Goal: Task Accomplishment & Management: Manage account settings

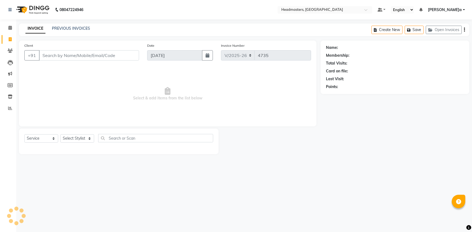
select select "service"
click at [9, 28] on icon at bounding box center [10, 28] width 4 height 4
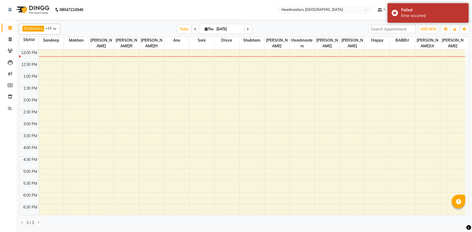
scroll to position [46, 0]
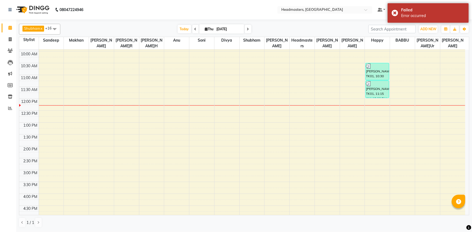
click at [300, 95] on div "8:00 AM 8:30 AM 9:00 AM 9:30 AM 10:00 AM 10:30 AM 11:00 AM 11:30 AM 12:00 PM 12…" at bounding box center [242, 158] width 446 height 309
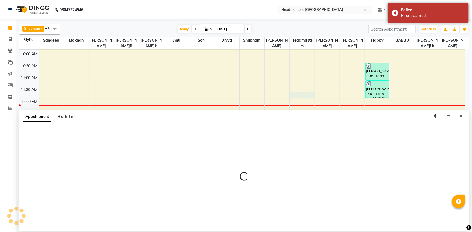
select select "60896"
select select "705"
select select "tentative"
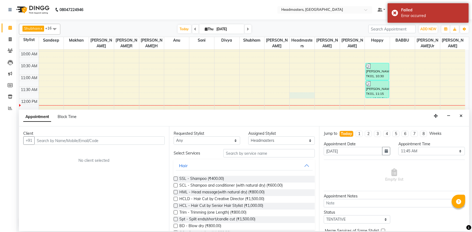
click at [58, 142] on input "text" at bounding box center [99, 140] width 130 height 8
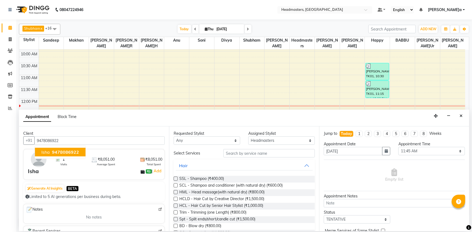
click at [62, 155] on button "Isha 9478086922" at bounding box center [60, 152] width 51 height 9
type input "9478086922"
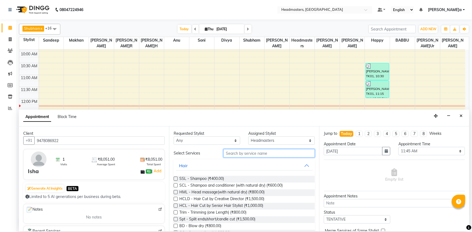
click at [246, 152] on input "text" at bounding box center [268, 153] width 91 height 8
type input "h"
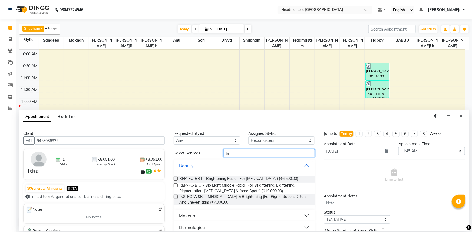
type input "b"
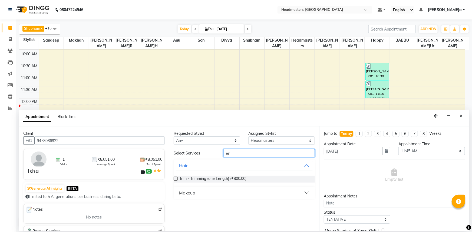
type input "e"
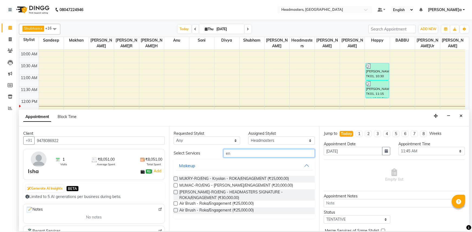
type input "e"
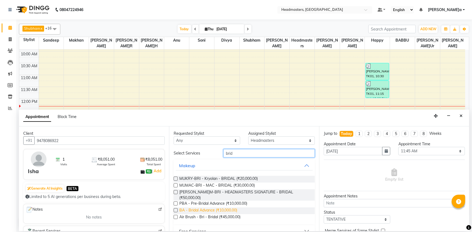
type input "brid"
click at [191, 208] on span "BA - Bridal Advance (₹10,000.00)" at bounding box center [208, 211] width 58 height 7
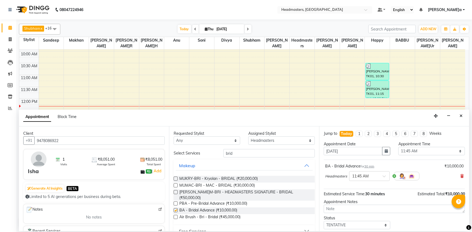
checkbox input "false"
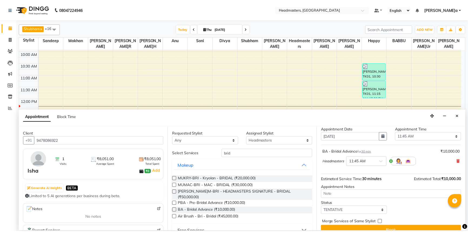
scroll to position [23, 0]
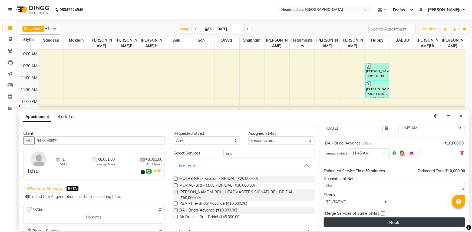
click at [372, 223] on button "Book" at bounding box center [394, 223] width 141 height 10
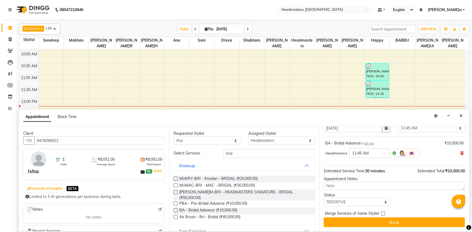
click at [372, 223] on div "Book" at bounding box center [394, 223] width 141 height 10
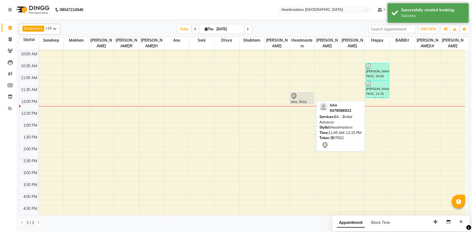
click at [302, 98] on div at bounding box center [302, 96] width 22 height 6
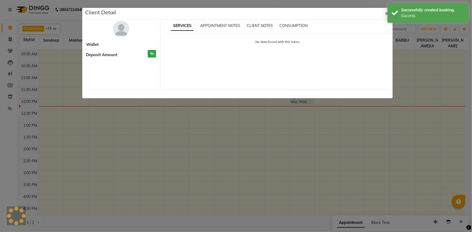
select select "7"
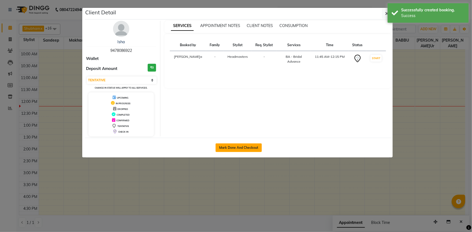
click at [234, 148] on button "Mark Done And Checkout" at bounding box center [238, 148] width 46 height 9
select select "service"
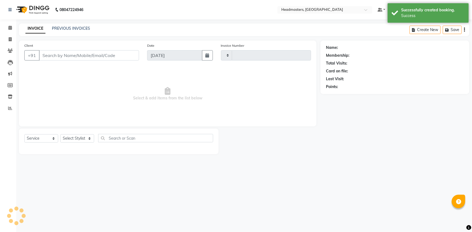
type input "4735"
select select "3"
select select "7140"
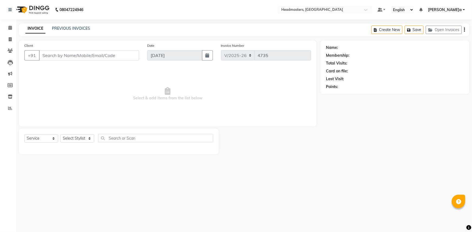
type input "9478086922"
select select "60896"
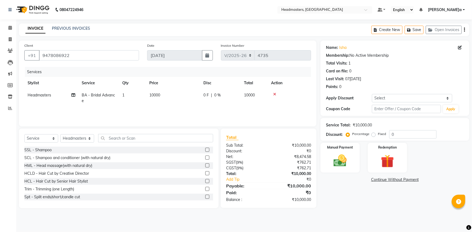
click at [206, 97] on span "0 F" at bounding box center [205, 95] width 5 height 6
select select "60896"
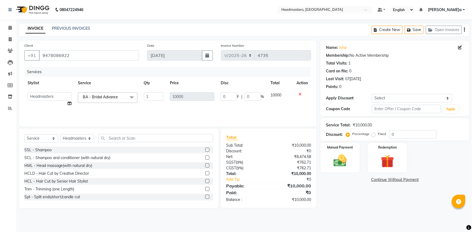
click at [230, 92] on td "0 F | 0 %" at bounding box center [242, 99] width 50 height 21
click at [226, 96] on input "0" at bounding box center [229, 96] width 16 height 8
type input "0"
type input "6000"
click at [351, 196] on div "Name: Isha Membership: No Active Membership Total Visits: 1 Card on file: 0 Las…" at bounding box center [396, 125] width 153 height 168
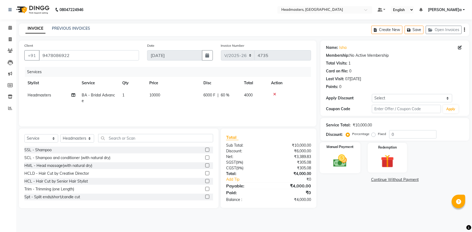
click at [343, 157] on img at bounding box center [340, 161] width 22 height 16
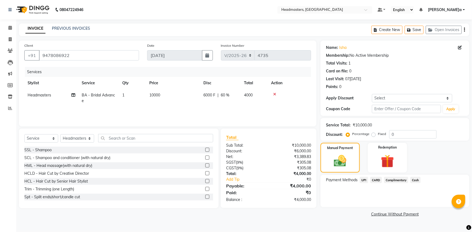
click at [363, 179] on span "UPI" at bounding box center [363, 180] width 8 height 6
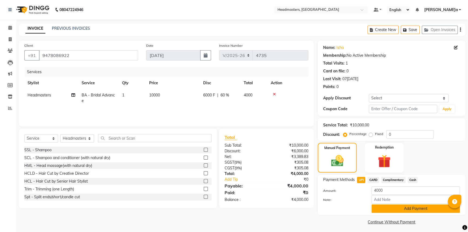
click at [394, 209] on button "Add Payment" at bounding box center [416, 209] width 88 height 8
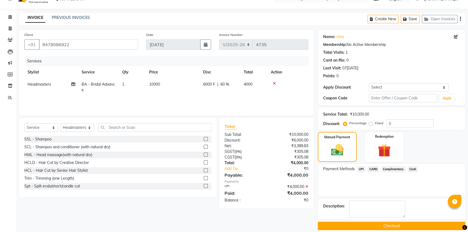
scroll to position [16, 0]
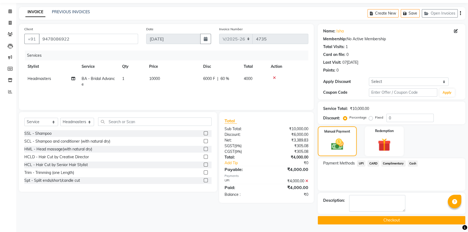
click at [393, 219] on button "Checkout" at bounding box center [392, 220] width 148 height 8
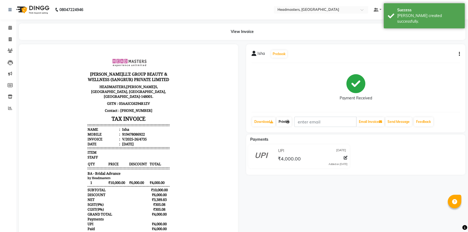
drag, startPoint x: 285, startPoint y: 119, endPoint x: 287, endPoint y: 121, distance: 3.5
click at [285, 119] on link "Print" at bounding box center [284, 121] width 15 height 9
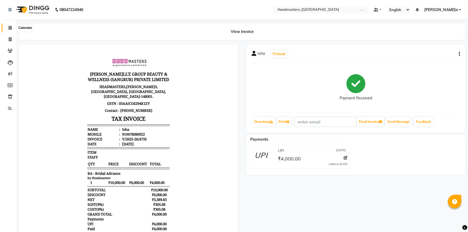
click at [10, 27] on icon at bounding box center [10, 28] width 4 height 4
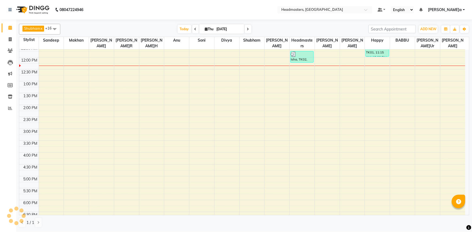
scroll to position [44, 0]
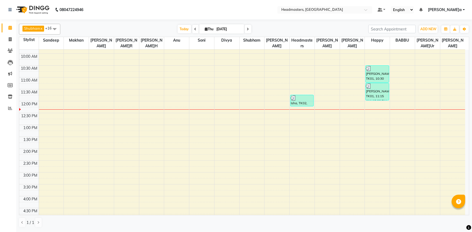
click at [226, 31] on input "[DATE]" at bounding box center [228, 29] width 27 height 8
select select "9"
select select "2025"
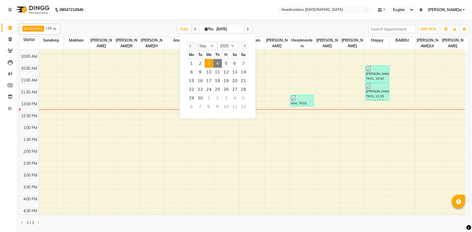
click at [209, 64] on span "3" at bounding box center [209, 63] width 9 height 9
type input "03[DATE]"
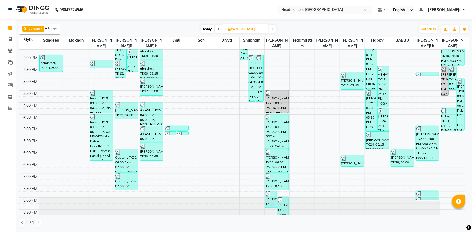
scroll to position [142, 0]
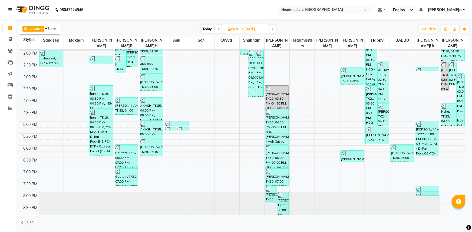
click at [242, 27] on input "03[DATE]" at bounding box center [252, 29] width 27 height 8
select select "9"
select select "2025"
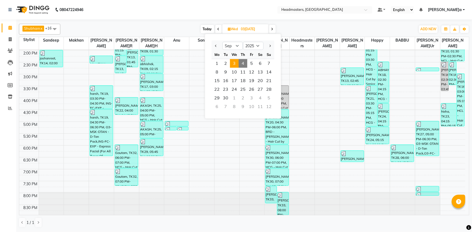
click at [243, 63] on span "4" at bounding box center [242, 63] width 9 height 9
type input "[DATE]"
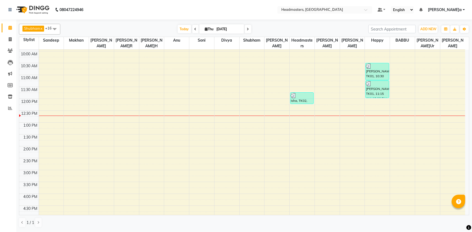
scroll to position [0, 0]
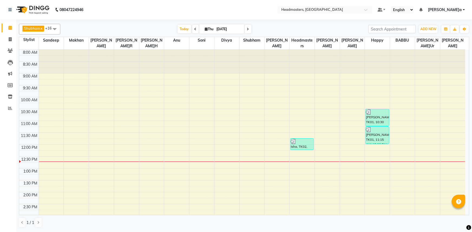
click at [206, 91] on div "8:00 AM 8:30 AM 9:00 AM 9:30 AM 10:00 AM 10:30 AM 11:00 AM 11:30 AM 12:00 PM 12…" at bounding box center [242, 204] width 446 height 309
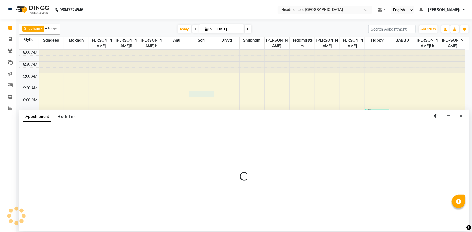
select select "60877"
select select "tentative"
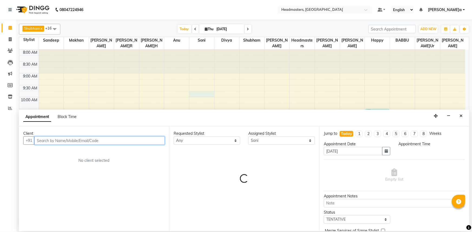
select select "585"
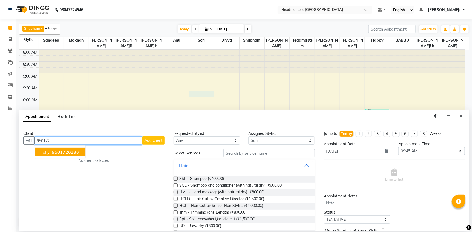
click at [81, 152] on button "jolly 950172 0280" at bounding box center [60, 152] width 51 height 9
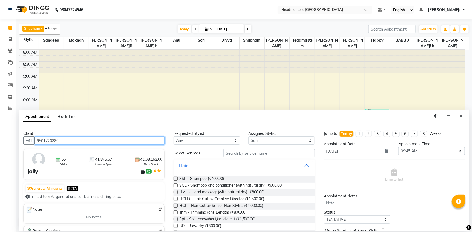
type input "9501720280"
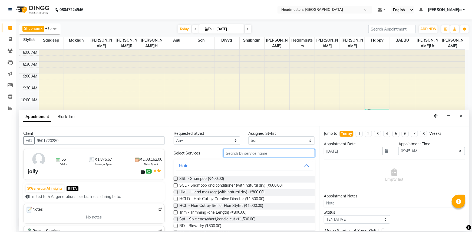
click at [249, 155] on input "text" at bounding box center [268, 153] width 91 height 8
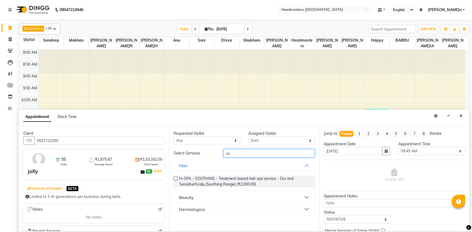
type input "s"
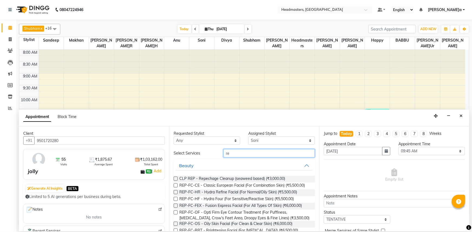
type input "r"
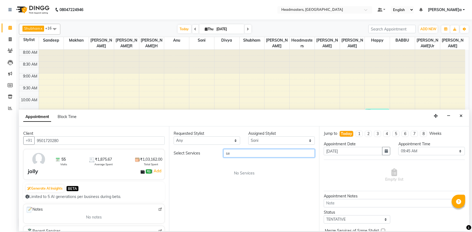
type input "s"
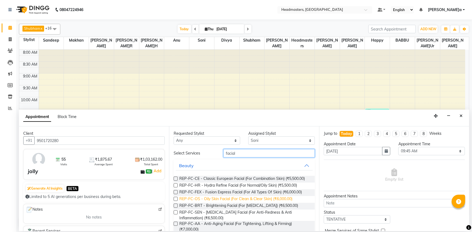
scroll to position [24, 0]
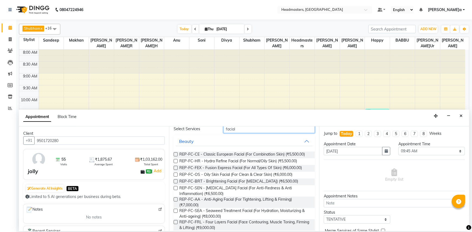
type input "facial"
click at [175, 200] on label at bounding box center [176, 200] width 4 height 4
click at [175, 200] on input "checkbox" at bounding box center [176, 200] width 4 height 4
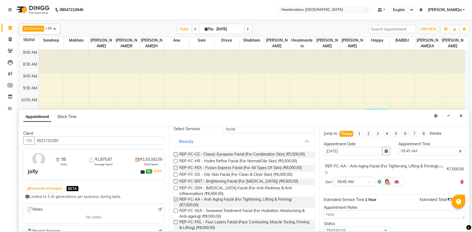
checkbox input "false"
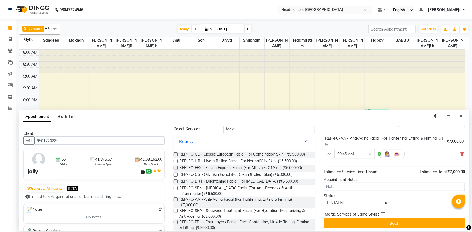
scroll to position [29, 0]
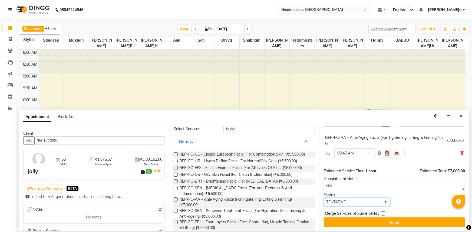
click at [339, 202] on select "Select TENTATIVE CONFIRM CHECK-IN UPCOMING" at bounding box center [357, 202] width 66 height 8
select select "confirm booking"
click at [324, 198] on select "Select TENTATIVE CONFIRM CHECK-IN UPCOMING" at bounding box center [357, 202] width 66 height 8
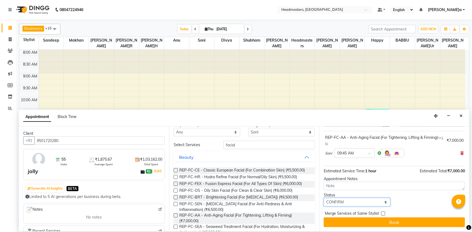
scroll to position [0, 0]
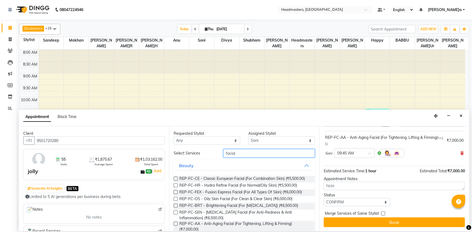
click at [247, 150] on input "facial" at bounding box center [268, 153] width 91 height 8
type input "f"
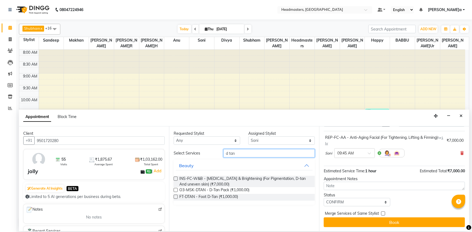
type input "d tan"
click at [174, 189] on label at bounding box center [176, 190] width 4 height 4
click at [174, 189] on input "checkbox" at bounding box center [176, 191] width 4 height 4
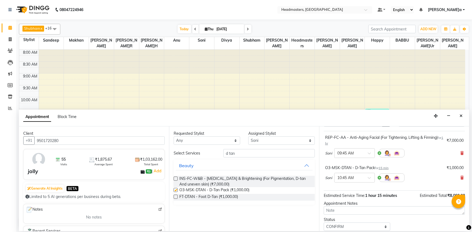
checkbox input "false"
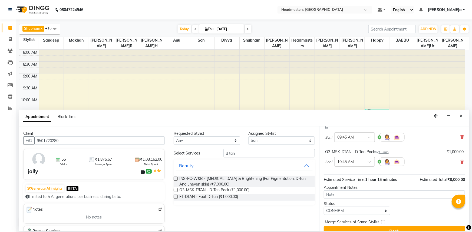
scroll to position [53, 0]
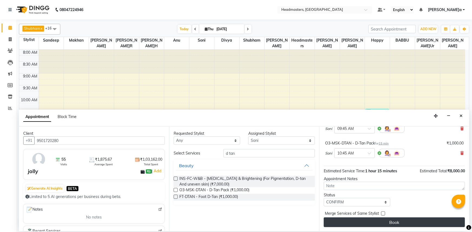
click at [359, 222] on button "Book" at bounding box center [394, 223] width 141 height 10
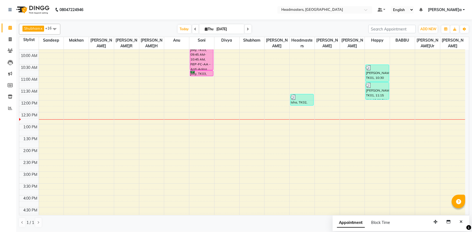
scroll to position [0, 0]
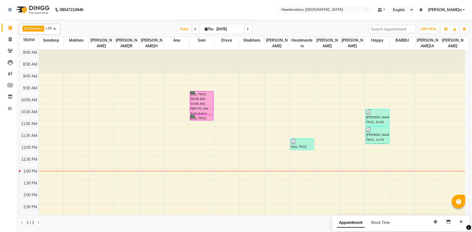
click at [98, 28] on div "[DATE] [DATE]" at bounding box center [214, 29] width 302 height 8
click at [143, 24] on div "[PERSON_NAME] x Happy x Divya x [PERSON_NAME] x [PERSON_NAME] x [PERSON_NAME] x…" at bounding box center [244, 29] width 450 height 11
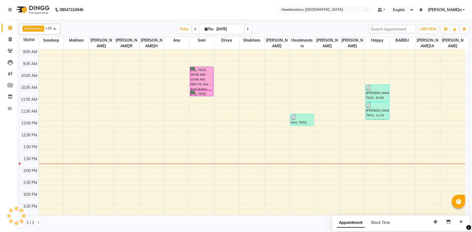
drag, startPoint x: 93, startPoint y: 16, endPoint x: 85, endPoint y: -9, distance: 26.2
click at [85, 0] on html "08047224946 Select Location × Headmasters, Sangrur Default Panel My Panel Engli…" at bounding box center [236, 116] width 472 height 232
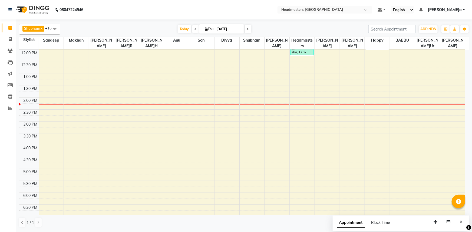
scroll to position [93, 0]
click at [292, 22] on div "[PERSON_NAME] x Happy x Divya x [PERSON_NAME] x [PERSON_NAME] x [PERSON_NAME] x…" at bounding box center [244, 126] width 450 height 208
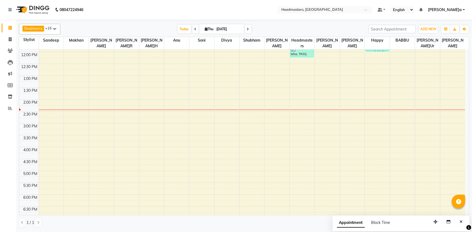
click at [148, 31] on div "[DATE] [DATE]" at bounding box center [214, 29] width 302 height 8
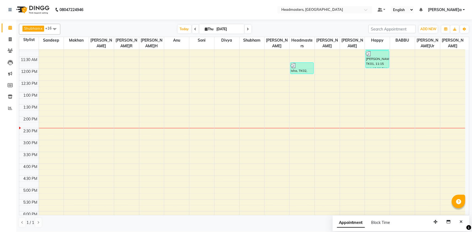
scroll to position [44, 0]
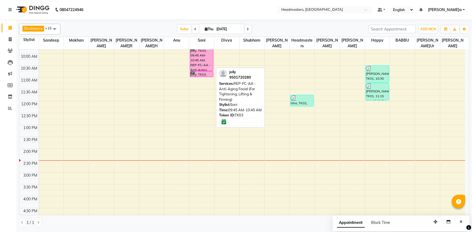
click at [198, 59] on div "jolly, TK03, 09:45 AM-10:45 AM, REP-FC-AA - Anti-Aging Facial (For Tightening, …" at bounding box center [201, 59] width 23 height 23
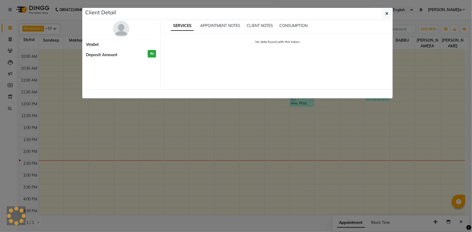
select select "6"
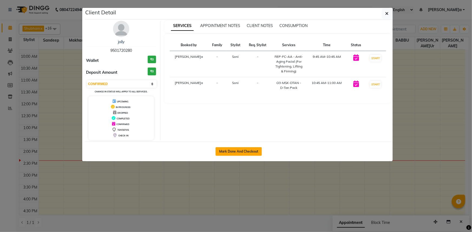
click at [234, 149] on button "Mark Done And Checkout" at bounding box center [238, 151] width 46 height 9
select select "service"
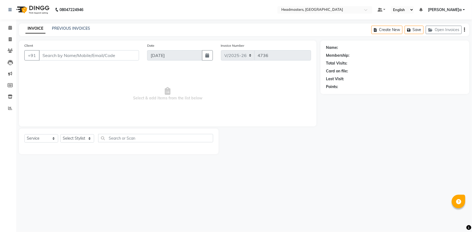
type input "9501720280"
select select "60877"
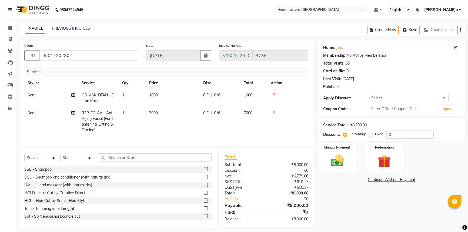
click at [274, 112] on icon at bounding box center [274, 112] width 3 height 4
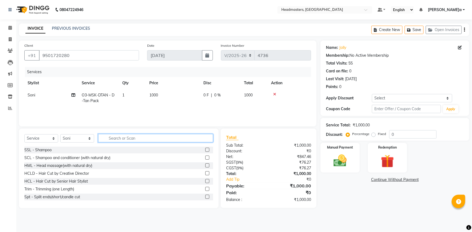
click at [113, 137] on input "text" at bounding box center [155, 138] width 115 height 8
type input "s"
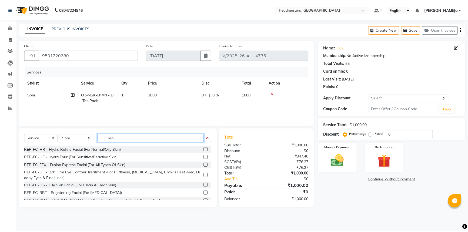
scroll to position [24, 0]
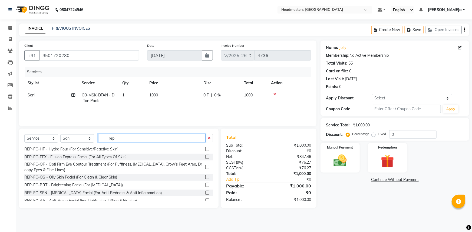
type input "rep"
click at [205, 193] on label at bounding box center [207, 193] width 4 height 4
click at [205, 193] on input "checkbox" at bounding box center [207, 193] width 4 height 4
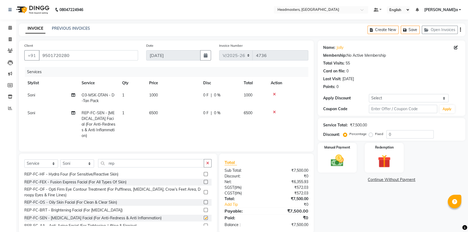
checkbox input "false"
click at [205, 111] on span "0 F" at bounding box center [205, 113] width 5 height 6
select select "60877"
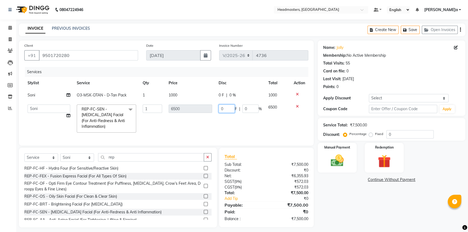
click at [224, 110] on input "0" at bounding box center [227, 109] width 16 height 8
type input "02000"
click at [221, 122] on td "02000 F | 0 %" at bounding box center [240, 118] width 50 height 35
select select "60877"
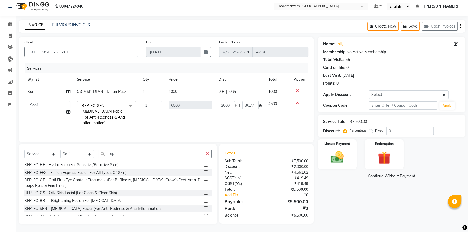
click at [229, 118] on td "2000 F | 30.77 %" at bounding box center [240, 115] width 50 height 35
click at [337, 154] on img at bounding box center [338, 156] width 22 height 15
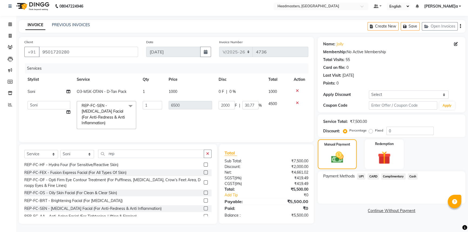
drag, startPoint x: 411, startPoint y: 172, endPoint x: 411, endPoint y: 177, distance: 4.6
click at [411, 174] on span "Cash" at bounding box center [413, 177] width 10 height 6
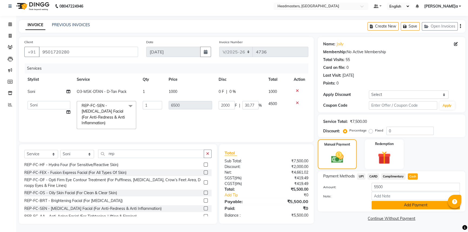
click at [398, 203] on button "Add Payment" at bounding box center [416, 205] width 88 height 8
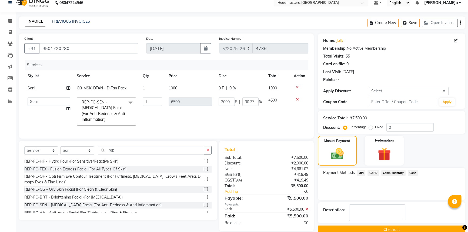
scroll to position [18, 0]
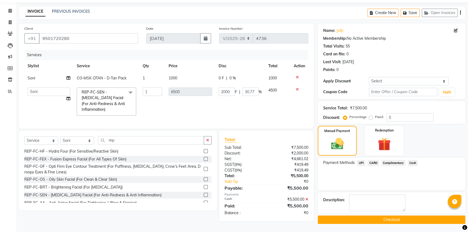
click at [385, 216] on button "Checkout" at bounding box center [392, 220] width 148 height 8
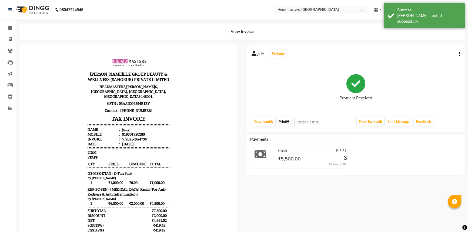
click at [286, 121] on link "Print" at bounding box center [284, 121] width 15 height 9
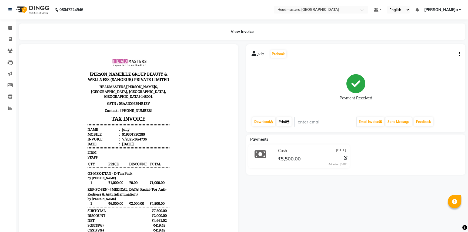
drag, startPoint x: 283, startPoint y: 122, endPoint x: 301, endPoint y: 133, distance: 20.4
click at [283, 122] on link "Print" at bounding box center [284, 121] width 15 height 9
click at [11, 27] on icon at bounding box center [10, 28] width 4 height 4
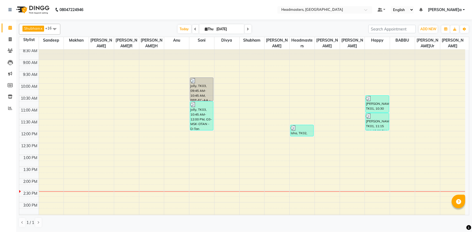
scroll to position [24, 0]
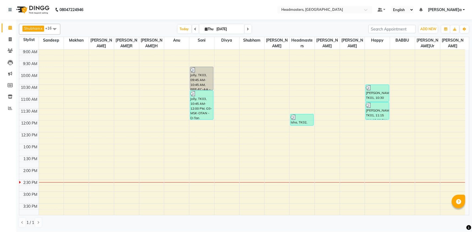
click at [128, 32] on div "[DATE] [DATE]" at bounding box center [214, 29] width 302 height 8
click at [124, 162] on div "8:00 AM 8:30 AM 9:00 AM 9:30 AM 10:00 AM 10:30 AM 11:00 AM 11:30 AM 12:00 PM 12…" at bounding box center [242, 179] width 446 height 309
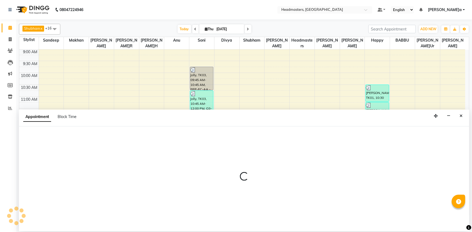
select select "60866"
select select "825"
select select "tentative"
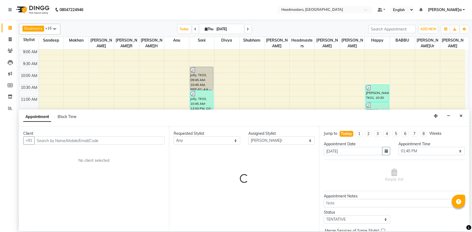
click at [43, 142] on input "text" at bounding box center [99, 140] width 130 height 8
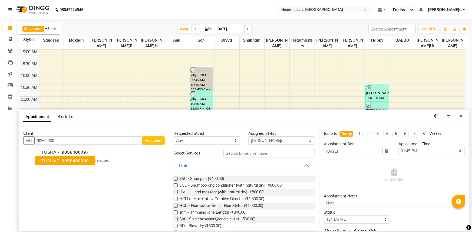
click at [62, 161] on span "90564000" at bounding box center [73, 160] width 22 height 5
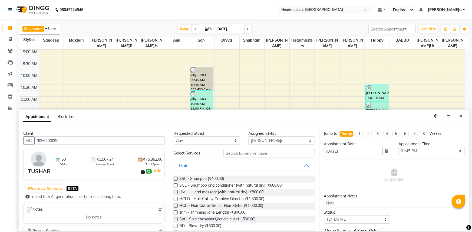
type input "9056400090"
click at [251, 150] on input "text" at bounding box center [268, 153] width 91 height 8
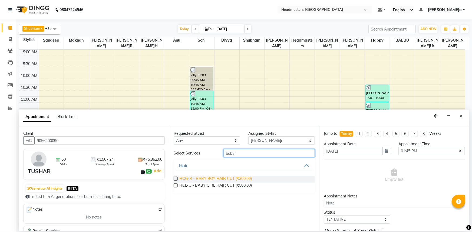
type input "baby"
click at [230, 176] on span "HCG-B - BABY BOY HAIR CUT (₹300.00)" at bounding box center [215, 179] width 72 height 7
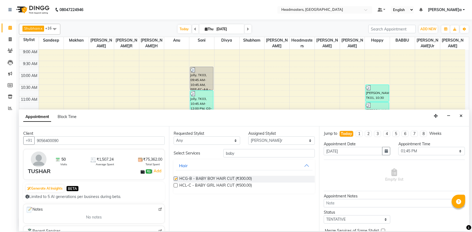
checkbox input "false"
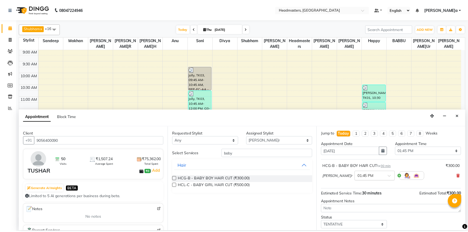
scroll to position [23, 0]
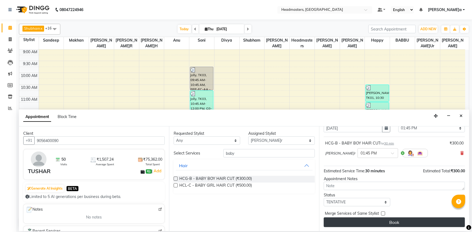
click at [361, 220] on button "Book" at bounding box center [394, 223] width 141 height 10
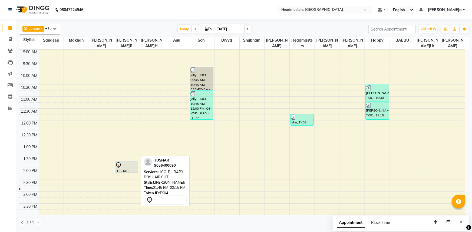
click at [124, 168] on div "TUSHAR, TK04, 01:45 PM-02:15 PM, HCG-B - BABY BOY HAIR CUT" at bounding box center [126, 167] width 23 height 11
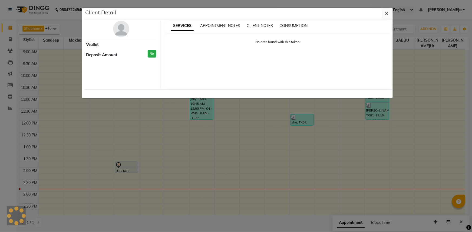
select select "7"
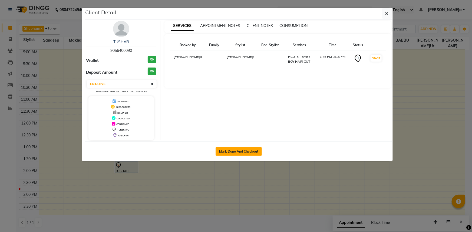
click at [239, 153] on button "Mark Done And Checkout" at bounding box center [238, 151] width 46 height 9
select select "service"
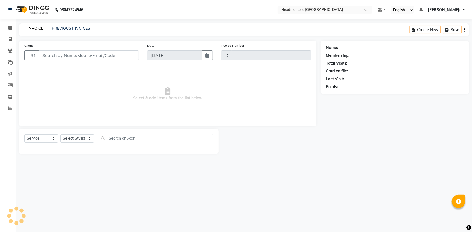
type input "4737"
select select "7140"
type input "9056400090"
select select "60866"
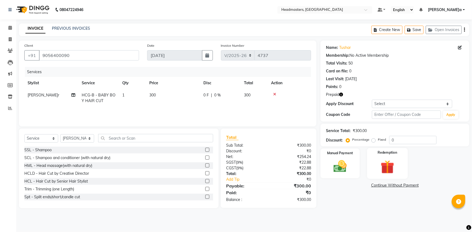
click at [391, 163] on img at bounding box center [387, 167] width 22 height 17
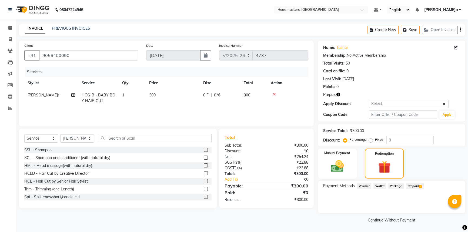
click at [412, 186] on span "Prepaid 1" at bounding box center [415, 186] width 18 height 6
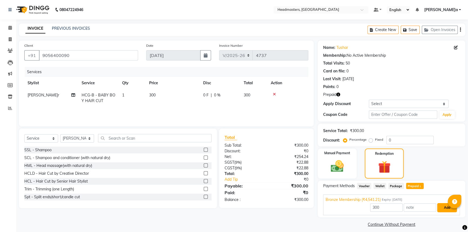
click at [445, 205] on button "Add" at bounding box center [447, 207] width 20 height 9
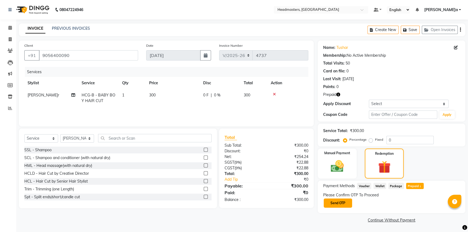
click at [336, 203] on button "Send OTP" at bounding box center [338, 203] width 28 height 9
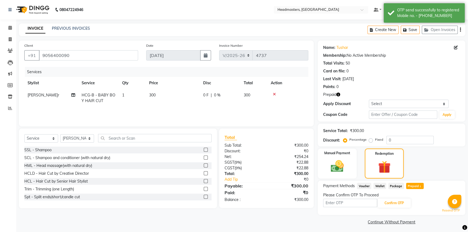
click at [126, 108] on div "Services Stylist Service Qty Price Disc Total Actio[PERSON_NAME]er HCG-B - BABY…" at bounding box center [166, 94] width 284 height 54
click at [158, 105] on td "300" at bounding box center [173, 98] width 54 height 18
select select "60866"
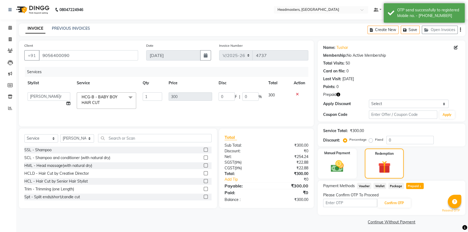
click at [158, 105] on td "1" at bounding box center [152, 100] width 26 height 23
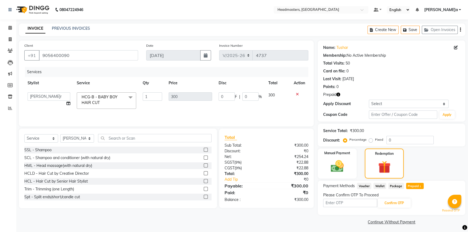
click at [141, 29] on div "INVOICE PREVIOUS INVOICES Create New Save Open Invoices" at bounding box center [242, 30] width 447 height 13
click at [110, 45] on div "Client [PHONE_NUMBER]" at bounding box center [81, 54] width 122 height 22
click at [334, 203] on input "text" at bounding box center [350, 203] width 54 height 8
type input "9216"
click at [398, 200] on button "Confirm OTP" at bounding box center [394, 203] width 33 height 9
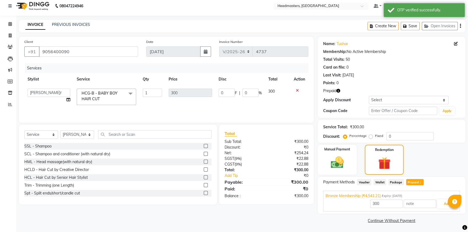
scroll to position [4, 0]
click at [445, 205] on button "Add" at bounding box center [447, 203] width 20 height 9
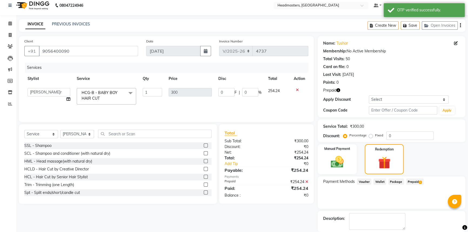
scroll to position [23, 0]
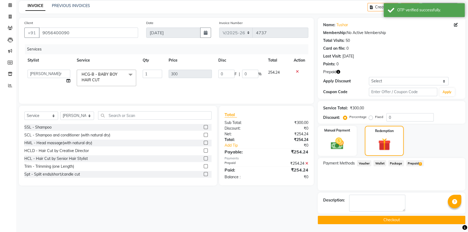
click at [377, 221] on button "Checkout" at bounding box center [392, 220] width 148 height 8
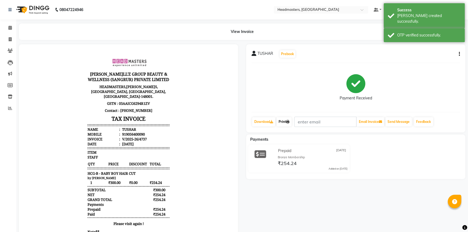
click at [286, 121] on link "Print" at bounding box center [284, 121] width 15 height 9
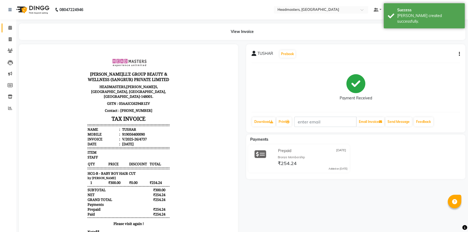
click at [9, 28] on icon at bounding box center [10, 28] width 4 height 4
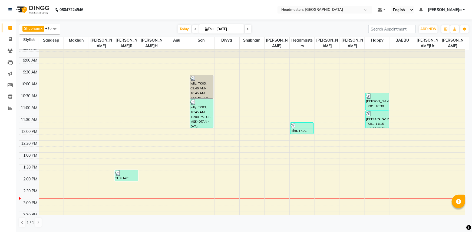
scroll to position [24, 0]
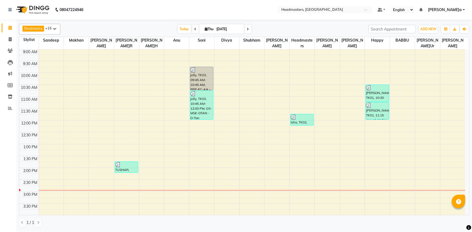
click at [147, 29] on div "[DATE] [DATE]" at bounding box center [214, 29] width 302 height 8
click at [148, 29] on div "[DATE] [DATE]" at bounding box center [214, 29] width 302 height 8
click at [270, 26] on div "[DATE] [DATE]" at bounding box center [214, 29] width 302 height 8
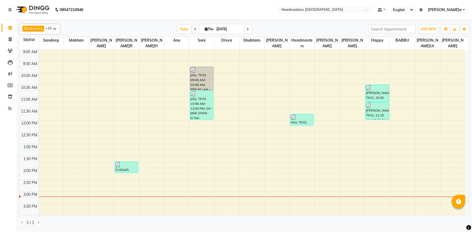
click at [152, 182] on div "8:00 AM 8:30 AM 9:00 AM 9:30 AM 10:00 AM 10:30 AM 11:00 AM 11:30 AM 12:00 PM 12…" at bounding box center [242, 179] width 446 height 309
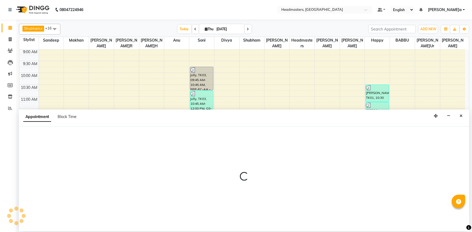
select select "60869"
select select "870"
select select "tentative"
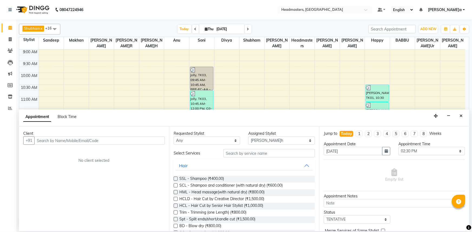
click at [50, 142] on input "text" at bounding box center [99, 140] width 130 height 8
click at [52, 139] on input "text" at bounding box center [99, 140] width 130 height 8
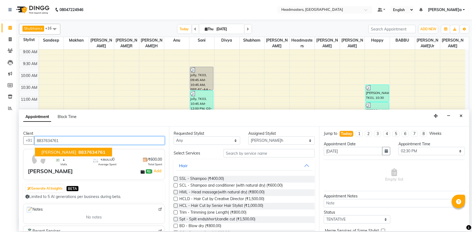
click at [78, 150] on span "8837634761" at bounding box center [91, 151] width 27 height 5
type input "8837634761"
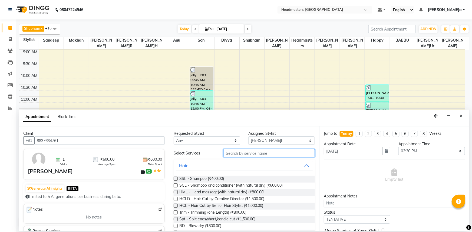
click at [236, 151] on input "text" at bounding box center [268, 153] width 91 height 8
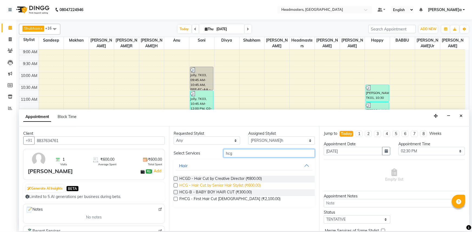
type input "hcg"
click at [234, 186] on span "HCG - Hair Cut by Senior Hair Stylist (₹600.00)" at bounding box center [219, 186] width 81 height 7
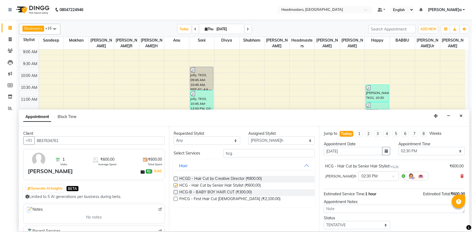
checkbox input "false"
click at [240, 148] on div "Requested Stylist Any [PERSON_NAME] [PERSON_NAME] [PERSON_NAME] [PERSON_NAME] D…" at bounding box center [244, 178] width 150 height 105
click at [232, 155] on input "hcg" at bounding box center [268, 153] width 91 height 8
type input "h"
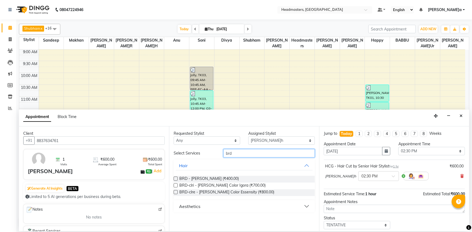
type input "brd"
click at [222, 178] on div "BRD - [PERSON_NAME] (₹400.00)" at bounding box center [244, 179] width 141 height 7
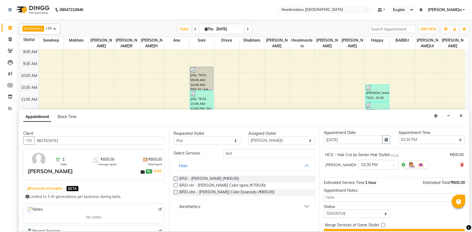
scroll to position [23, 0]
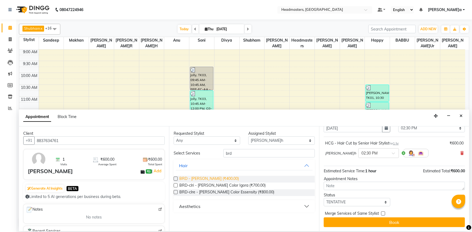
click at [206, 177] on span "BRD - [PERSON_NAME] (₹400.00)" at bounding box center [208, 179] width 59 height 7
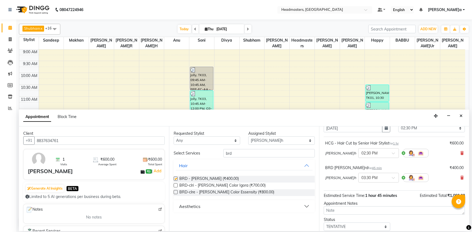
checkbox input "false"
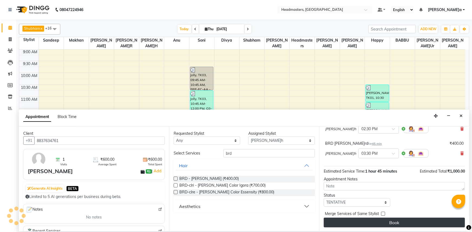
scroll to position [48, 0]
click at [392, 221] on button "Book" at bounding box center [394, 223] width 141 height 10
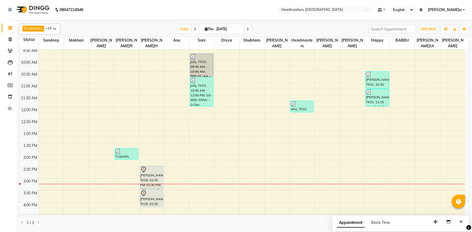
scroll to position [49, 0]
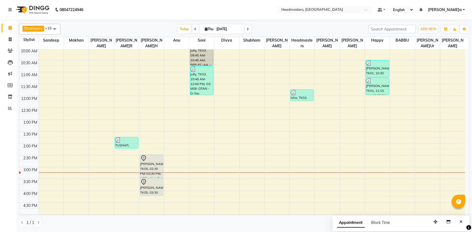
click at [126, 162] on div "8:00 AM 8:30 AM 9:00 AM 9:30 AM 10:00 AM 10:30 AM 11:00 AM 11:30 AM 12:00 PM 12…" at bounding box center [242, 155] width 446 height 309
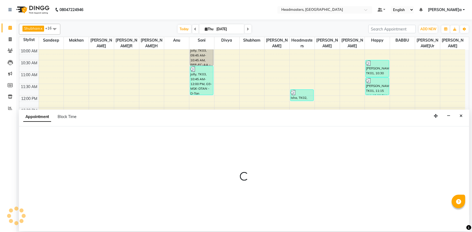
select select "60866"
select select "tentative"
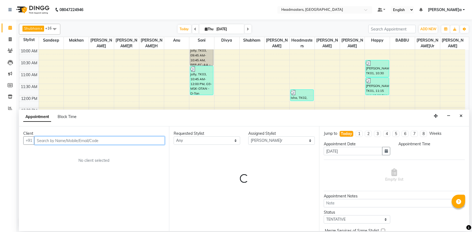
select select "885"
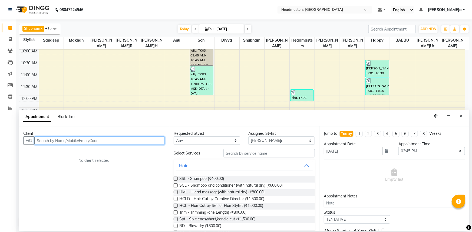
click at [49, 142] on input "text" at bounding box center [99, 140] width 130 height 8
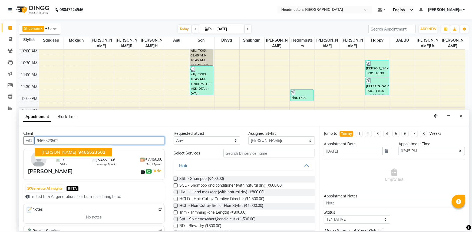
drag, startPoint x: 48, startPoint y: 151, endPoint x: 74, endPoint y: 149, distance: 25.7
click at [48, 151] on span "[PERSON_NAME]" at bounding box center [58, 151] width 35 height 5
type input "9465523502"
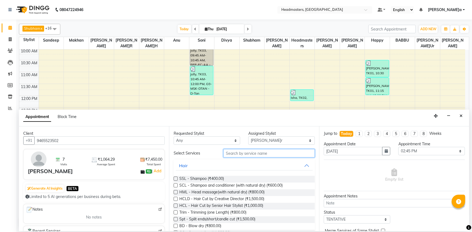
click at [239, 156] on input "text" at bounding box center [268, 153] width 91 height 8
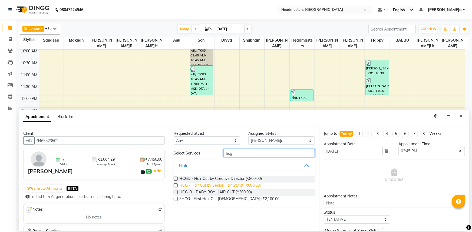
type input "hcg"
click at [214, 188] on span "HCG - Hair Cut by Senior Hair Stylist (₹600.00)" at bounding box center [219, 186] width 81 height 7
checkbox input "false"
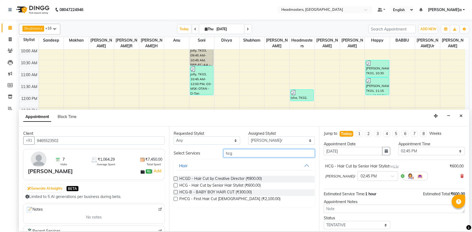
click at [237, 155] on input "hcg" at bounding box center [268, 153] width 91 height 8
type input "h"
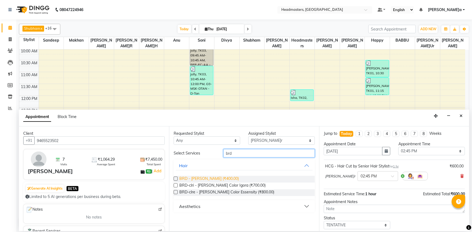
type input "brd"
click at [212, 178] on span "BRD - [PERSON_NAME] (₹400.00)" at bounding box center [208, 179] width 59 height 7
checkbox input "false"
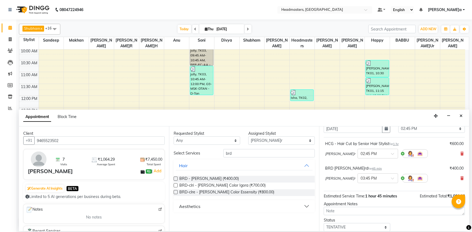
scroll to position [48, 0]
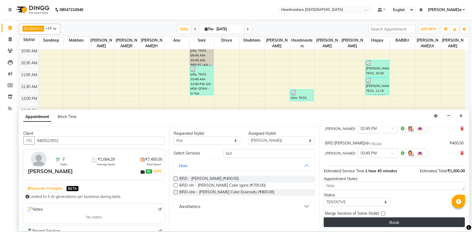
click at [381, 222] on button "Book" at bounding box center [394, 223] width 141 height 10
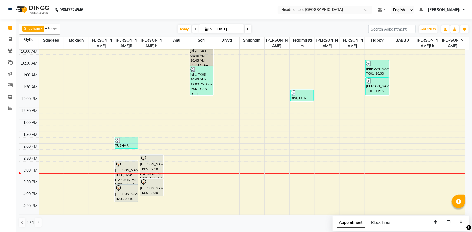
scroll to position [49, 0]
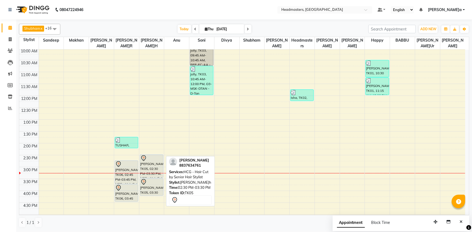
click at [153, 167] on div "[PERSON_NAME], TK05, 02:30 PM-03:30 PM, HCG - Hair Cut by Senior Hair Stylist" at bounding box center [151, 166] width 23 height 23
select select "7"
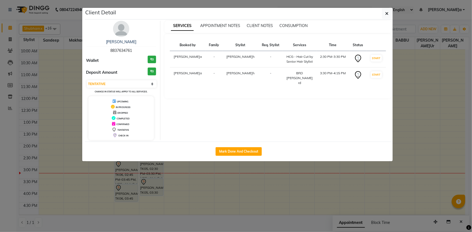
click at [119, 51] on span "8837634761" at bounding box center [121, 50] width 22 height 5
copy span "8837634761"
click at [388, 15] on icon "button" at bounding box center [386, 13] width 3 height 4
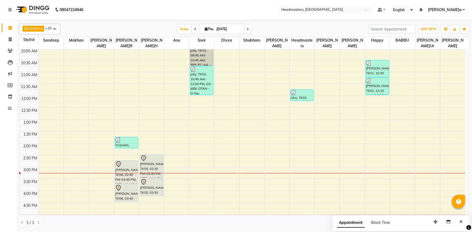
click at [76, 159] on div "8:00 AM 8:30 AM 9:00 AM 9:30 AM 10:00 AM 10:30 AM 11:00 AM 11:30 AM 12:00 PM 12…" at bounding box center [242, 155] width 446 height 309
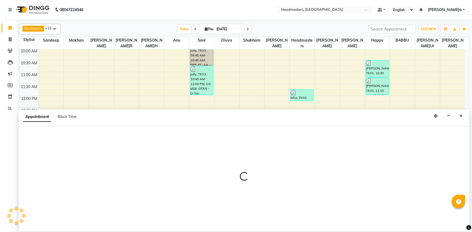
select select "60863"
select select "870"
select select "tentative"
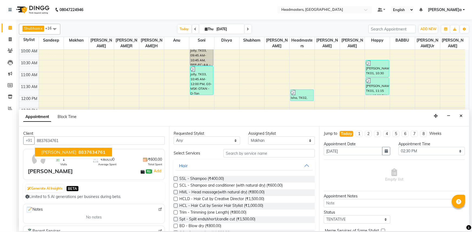
click at [50, 154] on span "[PERSON_NAME]" at bounding box center [58, 151] width 35 height 5
type input "8837634761"
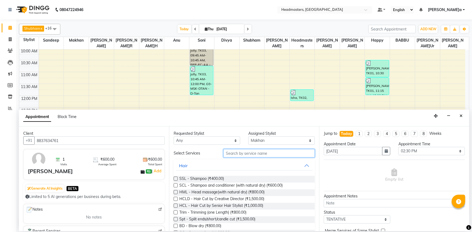
click at [227, 153] on input "text" at bounding box center [268, 153] width 91 height 8
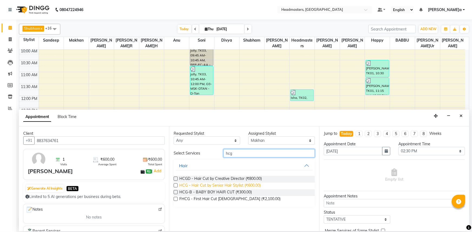
type input "hcg"
click at [227, 184] on span "HCG - Hair Cut by Senior Hair Stylist (₹600.00)" at bounding box center [219, 186] width 81 height 7
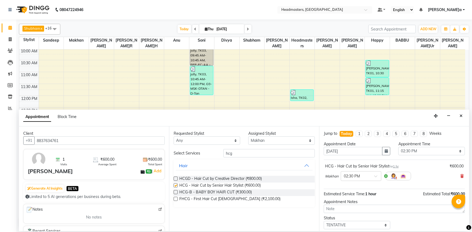
checkbox input "false"
click at [242, 154] on input "hcg" at bounding box center [268, 153] width 91 height 8
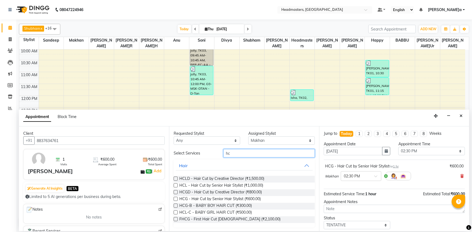
type input "h"
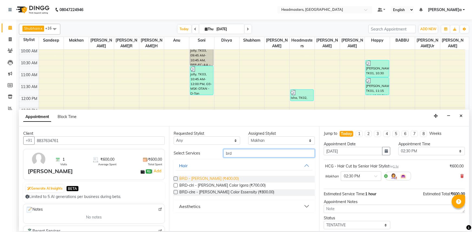
type input "brd"
click at [217, 178] on span "BRD - [PERSON_NAME] (₹400.00)" at bounding box center [208, 179] width 59 height 7
checkbox input "false"
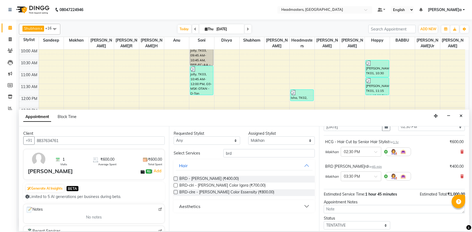
scroll to position [48, 0]
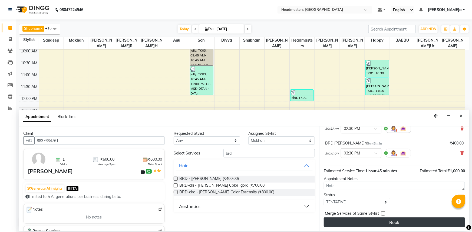
click at [365, 222] on button "Book" at bounding box center [394, 223] width 141 height 10
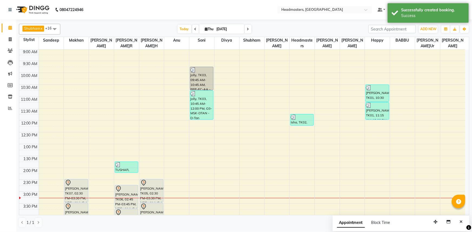
scroll to position [49, 0]
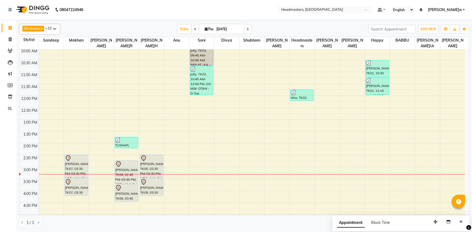
click at [129, 32] on div "[DATE] [DATE]" at bounding box center [214, 29] width 302 height 8
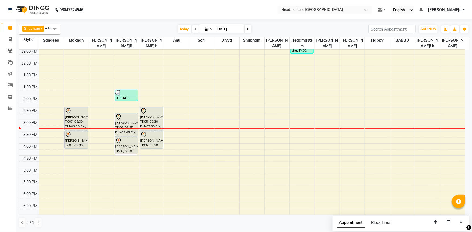
scroll to position [98, 0]
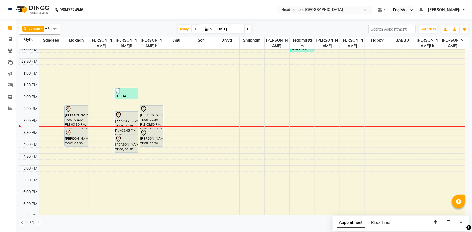
click at [452, 113] on div "8:00 AM 8:30 AM 9:00 AM 9:30 AM 10:00 AM 10:30 AM 11:00 AM 11:30 AM 12:00 PM 12…" at bounding box center [242, 106] width 446 height 309
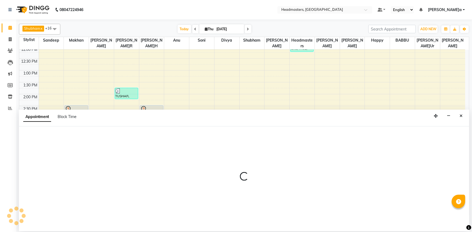
select select "88381"
select select "tentative"
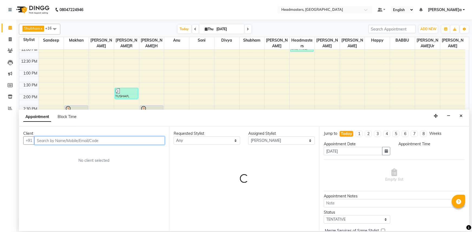
select select "885"
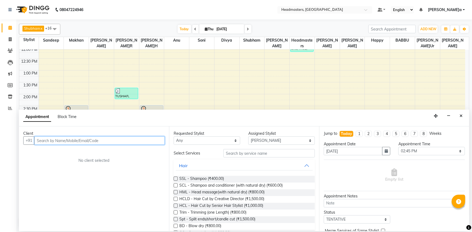
click at [52, 138] on input "text" at bounding box center [99, 140] width 130 height 8
click at [46, 141] on input "text" at bounding box center [99, 140] width 130 height 8
click at [51, 140] on input "text" at bounding box center [99, 140] width 130 height 8
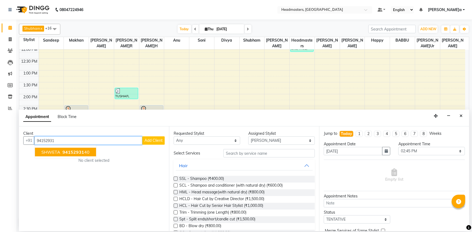
click at [54, 155] on button "SHWETA 94152931 40" at bounding box center [65, 152] width 61 height 9
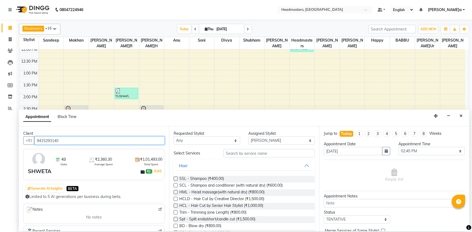
type input "9415293140"
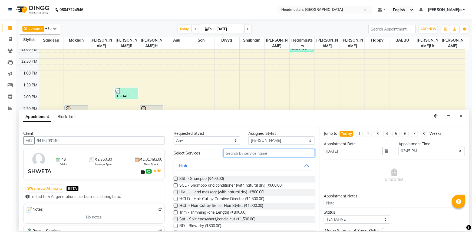
click at [240, 153] on input "text" at bounding box center [268, 153] width 91 height 8
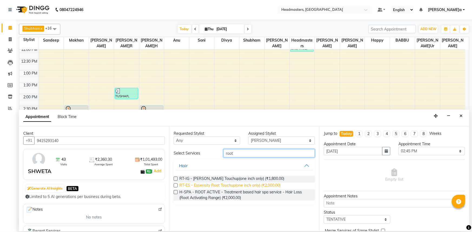
type input "root"
click at [219, 185] on span "RT-ES - Essensity Root Touchup(one inch only) (₹2,000.00)" at bounding box center [229, 186] width 101 height 7
checkbox input "false"
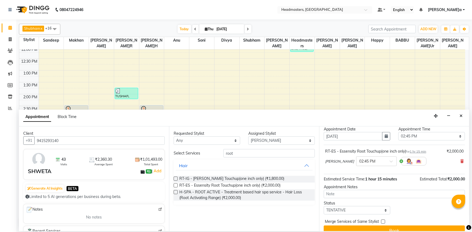
scroll to position [23, 0]
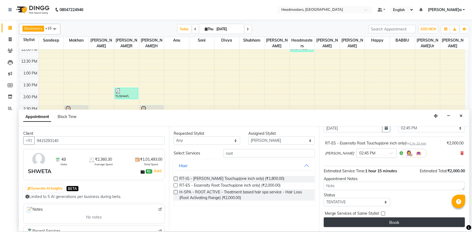
click at [370, 222] on button "Book" at bounding box center [394, 223] width 141 height 10
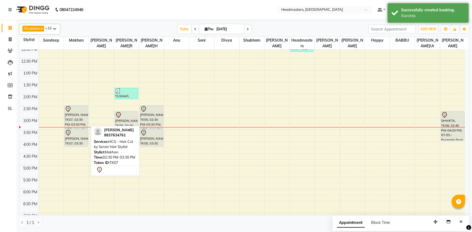
click at [78, 116] on div "[PERSON_NAME], TK07, 02:30 PM-03:30 PM, HCG - Hair Cut by Senior Hair Stylist" at bounding box center [76, 117] width 23 height 23
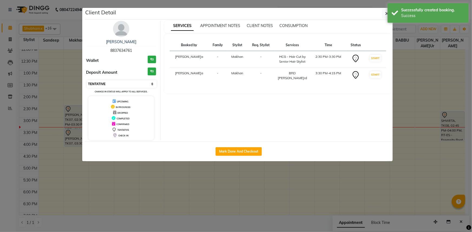
click at [109, 81] on select "Select IN SERVICE CONFIRMED TENTATIVE CHECK IN MARK DONE UPCOMING" at bounding box center [122, 84] width 70 height 8
select select "6"
click at [87, 80] on select "Select IN SERVICE CONFIRMED TENTATIVE CHECK IN MARK DONE UPCOMING" at bounding box center [122, 84] width 70 height 8
click at [387, 15] on icon "button" at bounding box center [386, 13] width 3 height 4
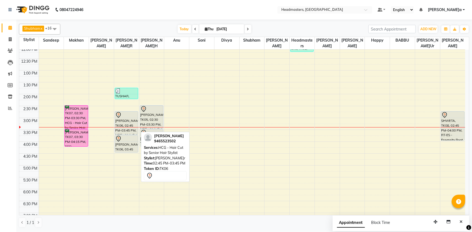
click at [124, 117] on div at bounding box center [126, 115] width 22 height 6
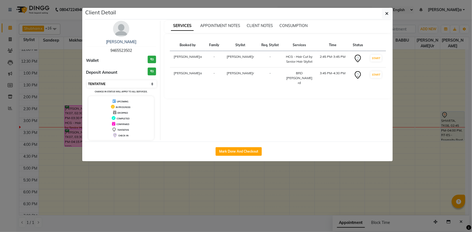
drag, startPoint x: 116, startPoint y: 83, endPoint x: 119, endPoint y: 81, distance: 3.8
click at [116, 83] on select "Select IN SERVICE CONFIRMED TENTATIVE CHECK IN MARK DONE UPCOMING" at bounding box center [122, 84] width 70 height 8
select select "6"
click at [87, 80] on select "Select IN SERVICE CONFIRMED TENTATIVE CHECK IN MARK DONE UPCOMING" at bounding box center [122, 84] width 70 height 8
click at [385, 14] on icon "button" at bounding box center [386, 13] width 3 height 4
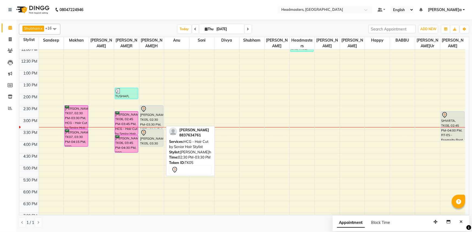
click at [150, 116] on div "[PERSON_NAME], TK05, 02:30 PM-03:30 PM, HCG - Hair Cut by Senior Hair Stylist" at bounding box center [151, 117] width 23 height 23
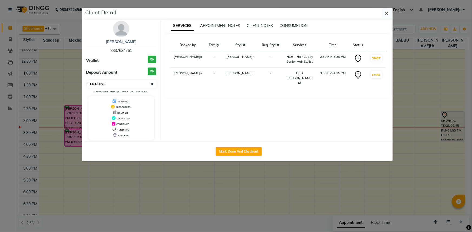
click at [105, 81] on select "Select IN SERVICE CONFIRMED TENTATIVE CHECK IN MARK DONE UPCOMING" at bounding box center [122, 84] width 70 height 8
select select "6"
click at [87, 80] on select "Select IN SERVICE CONFIRMED TENTATIVE CHECK IN MARK DONE UPCOMING" at bounding box center [122, 84] width 70 height 8
click at [386, 12] on icon "button" at bounding box center [386, 13] width 3 height 4
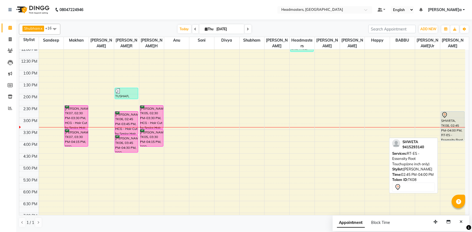
click at [458, 118] on div "SHWETA, TK08, 02:45 PM-04:00 PM, RT-ES - Essensity Root Touchup(one inch only)" at bounding box center [452, 126] width 23 height 29
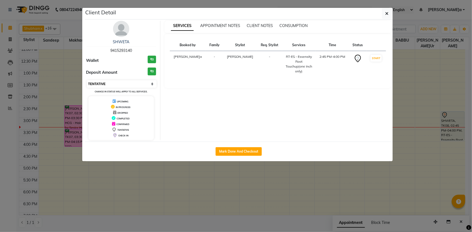
click at [120, 82] on select "Select IN SERVICE CONFIRMED TENTATIVE CHECK IN MARK DONE UPCOMING" at bounding box center [122, 84] width 70 height 8
select select "6"
click at [87, 80] on select "Select IN SERVICE CONFIRMED TENTATIVE CHECK IN MARK DONE UPCOMING" at bounding box center [122, 84] width 70 height 8
click at [387, 11] on icon "button" at bounding box center [386, 13] width 3 height 4
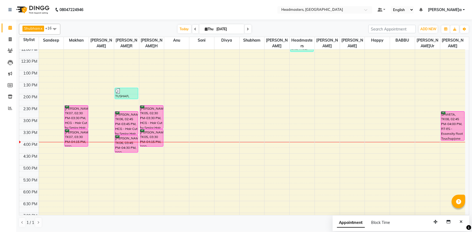
scroll to position [0, 0]
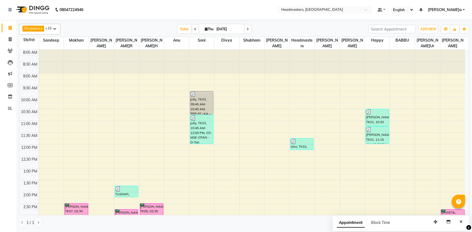
click at [384, 161] on div "8:00 AM 8:30 AM 9:00 AM 9:30 AM 10:00 AM 10:30 AM 11:00 AM 11:30 AM 12:00 PM 12…" at bounding box center [242, 204] width 446 height 309
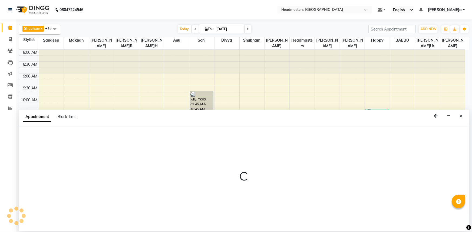
select select "62924"
select select "tentative"
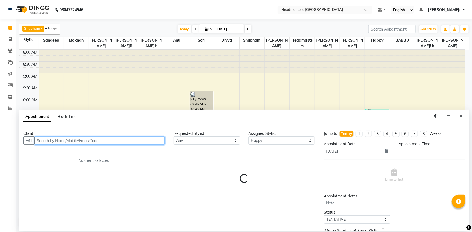
select select "750"
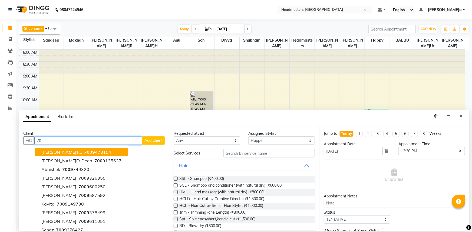
type input "7"
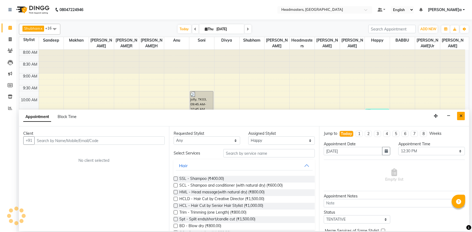
click at [459, 116] on button "Close" at bounding box center [461, 116] width 8 height 8
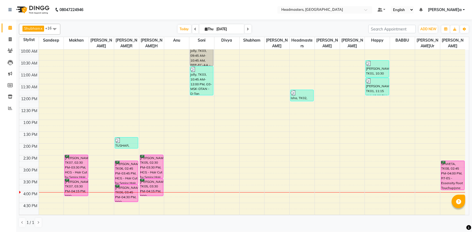
scroll to position [49, 0]
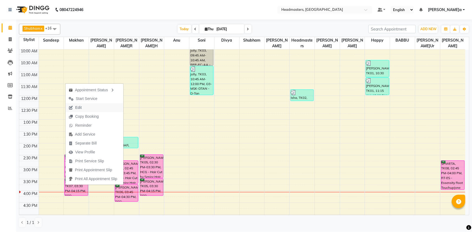
click at [74, 106] on span "Edit" at bounding box center [74, 107] width 19 height 9
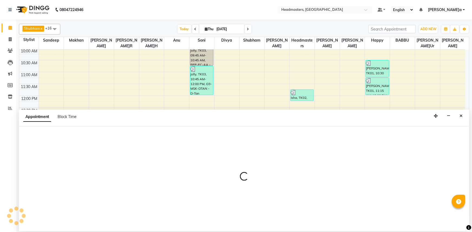
select select "tentative"
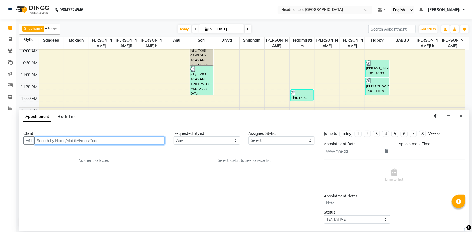
type input "[DATE]"
select select "confirm booking"
select select "870"
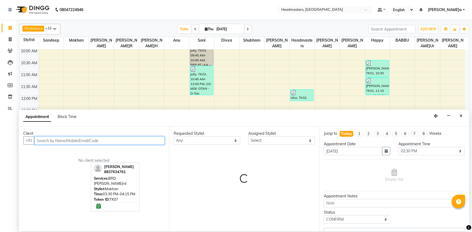
scroll to position [142, 0]
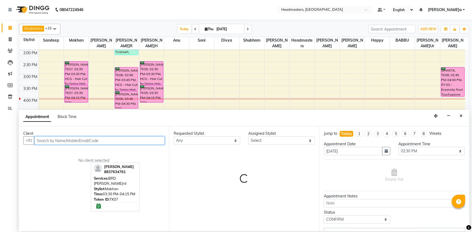
select select "60863"
select select "3612"
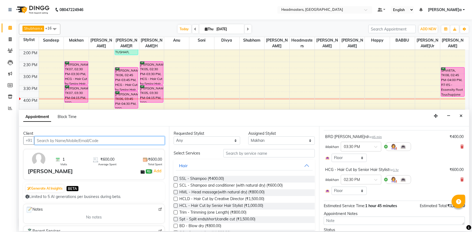
scroll to position [0, 0]
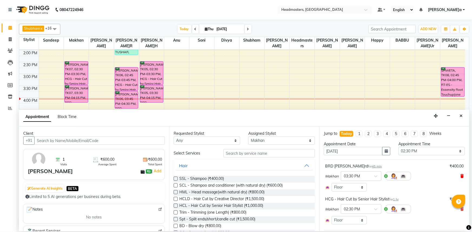
click at [460, 175] on icon at bounding box center [461, 176] width 3 height 4
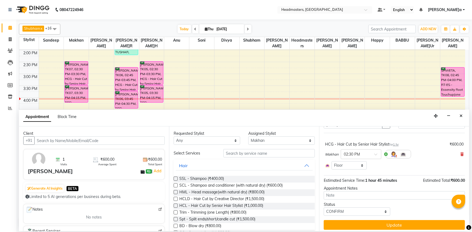
scroll to position [29, 0]
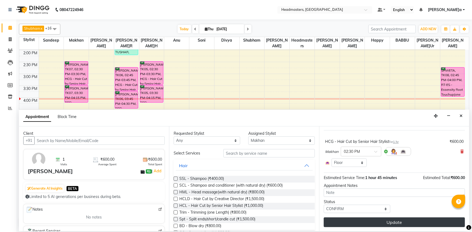
click at [369, 223] on button "Update" at bounding box center [394, 223] width 141 height 10
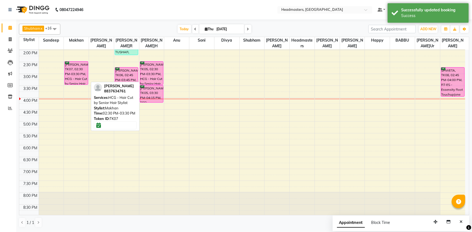
click at [77, 77] on div "[PERSON_NAME], TK07, 02:30 PM-03:30 PM, HCG - Hair Cut by Senior Hair Stylist" at bounding box center [76, 73] width 23 height 23
select select "6"
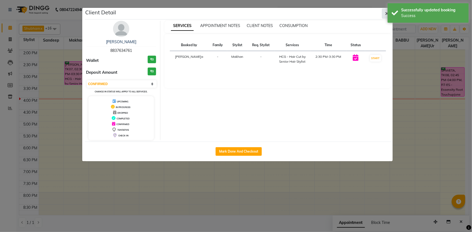
click at [383, 11] on button "button" at bounding box center [387, 13] width 10 height 10
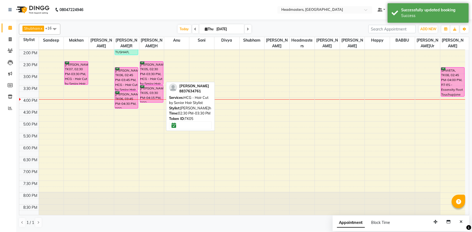
click at [155, 72] on div "[PERSON_NAME], TK05, 02:30 PM-03:30 PM, HCG - Hair Cut by Senior Hair Stylist" at bounding box center [151, 73] width 23 height 23
select select "6"
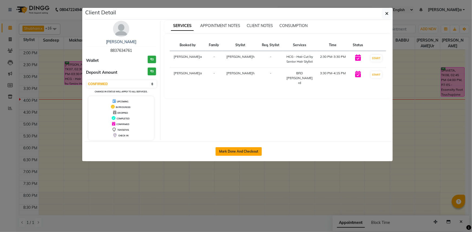
click at [241, 152] on button "Mark Done And Checkout" at bounding box center [238, 151] width 46 height 9
select select "service"
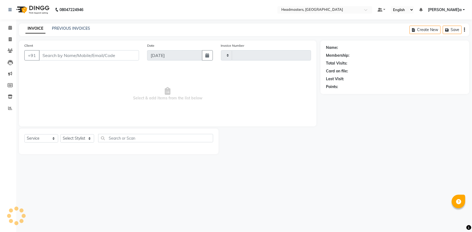
type input "4738"
select select "7140"
type input "8837634761"
select select "60869"
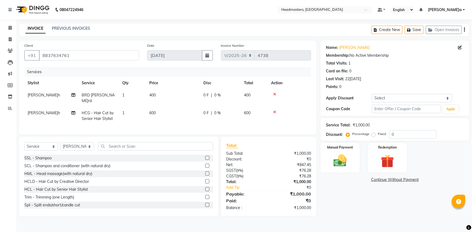
click at [205, 110] on span "0 F" at bounding box center [205, 113] width 5 height 6
select select "60869"
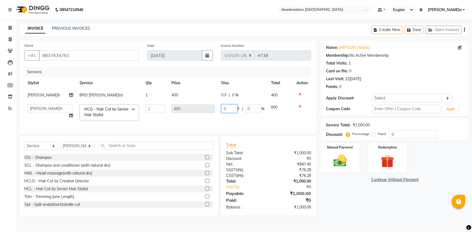
click at [222, 108] on input "0" at bounding box center [229, 109] width 16 height 8
type input "300"
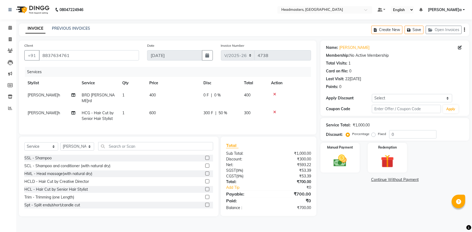
click at [221, 95] on div "0 F | 0 %" at bounding box center [220, 95] width 34 height 6
select select "60869"
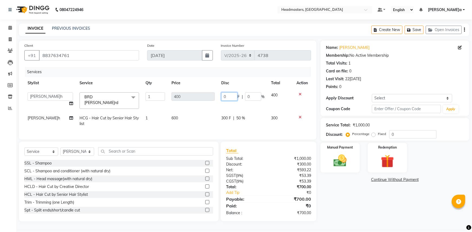
click at [221, 95] on input "0" at bounding box center [229, 96] width 16 height 8
type input "200"
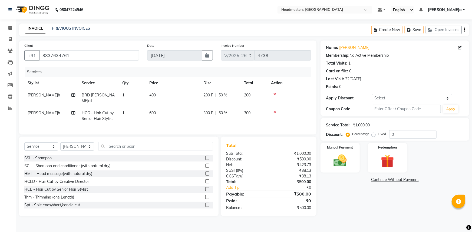
click at [409, 211] on div "Name:[PERSON_NAME] Membership: No Active Membership Total Visits: 1 Card on fil…" at bounding box center [396, 129] width 153 height 176
click at [8, 27] on icon at bounding box center [10, 28] width 4 height 4
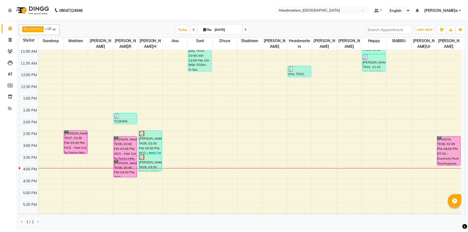
scroll to position [74, 0]
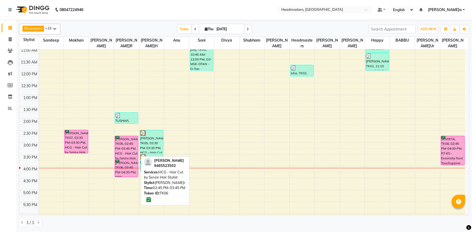
click at [125, 157] on div "[PERSON_NAME], TK06, 02:45 PM-03:45 PM, HCG - Hair Cut by Senior Hair Stylist" at bounding box center [126, 147] width 23 height 23
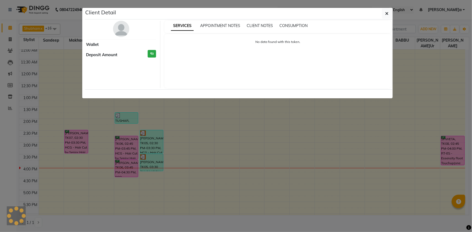
select select "6"
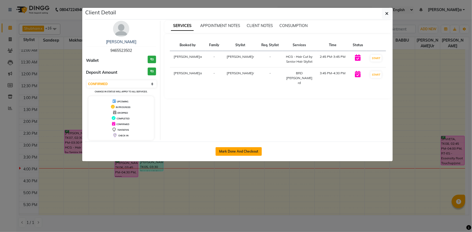
click at [245, 148] on button "Mark Done And Checkout" at bounding box center [238, 151] width 46 height 9
select select "service"
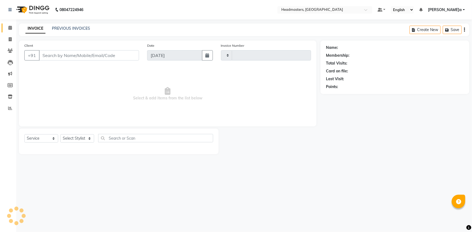
type input "4738"
select select "7140"
type input "9465523502"
select select "60866"
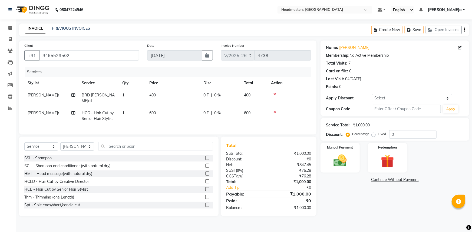
click at [388, 135] on div "Percentage Fixed" at bounding box center [368, 134] width 42 height 7
click at [391, 134] on input "0" at bounding box center [412, 134] width 47 height 8
type input "50"
click at [337, 160] on img at bounding box center [340, 161] width 22 height 16
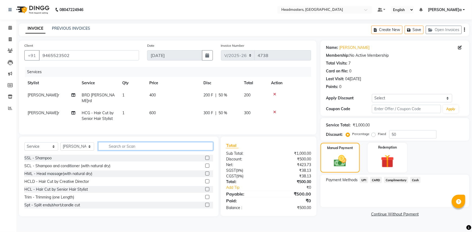
click at [157, 146] on input "text" at bounding box center [155, 146] width 115 height 8
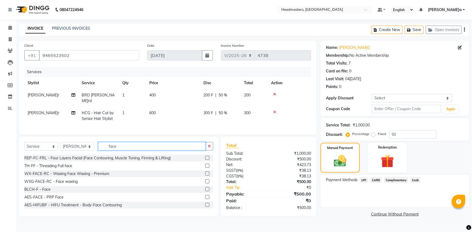
type input "face"
click at [205, 172] on label at bounding box center [207, 174] width 4 height 4
click at [205, 172] on input "checkbox" at bounding box center [207, 174] width 4 height 4
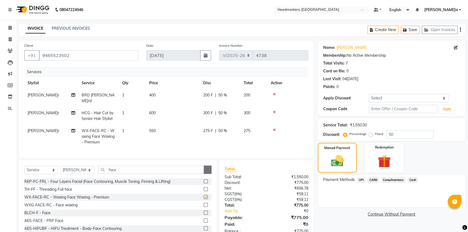
checkbox input "false"
click at [274, 125] on td at bounding box center [288, 137] width 41 height 24
click at [401, 138] on input "50" at bounding box center [410, 134] width 47 height 8
type input "5"
click at [128, 167] on input "face" at bounding box center [151, 170] width 106 height 8
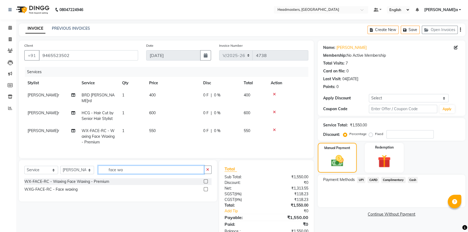
type input "face wa"
click at [205, 187] on label at bounding box center [206, 189] width 4 height 4
click at [205, 188] on input "checkbox" at bounding box center [206, 190] width 4 height 4
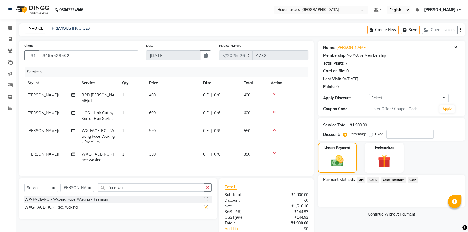
checkbox input "false"
click at [205, 152] on span "0 F" at bounding box center [205, 155] width 5 height 6
select select "60866"
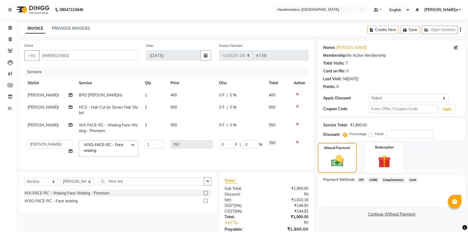
click at [296, 123] on icon at bounding box center [297, 124] width 3 height 4
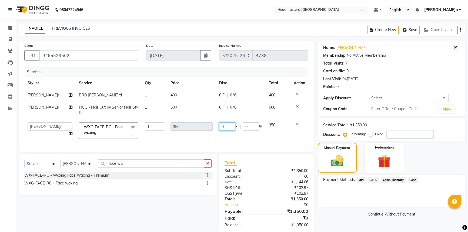
click at [221, 128] on input "0" at bounding box center [227, 126] width 16 height 8
type input "150"
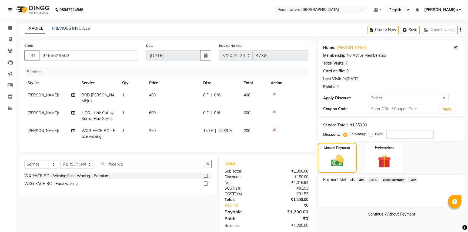
drag, startPoint x: 215, startPoint y: 106, endPoint x: 218, endPoint y: 107, distance: 3.7
click at [215, 107] on tr "[PERSON_NAME]r HCG - Hair Cut by Senior Hair Stylist 1 600 0 F | 0 % 600" at bounding box center [166, 116] width 284 height 18
click at [205, 110] on span "0 F" at bounding box center [205, 113] width 5 height 6
select select "60866"
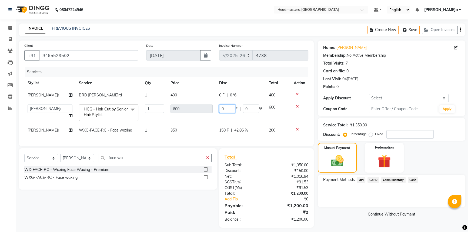
click at [220, 110] on input "0" at bounding box center [227, 109] width 16 height 8
type input "300"
click at [219, 96] on div "0 F | 0 %" at bounding box center [240, 95] width 43 height 6
select select "60866"
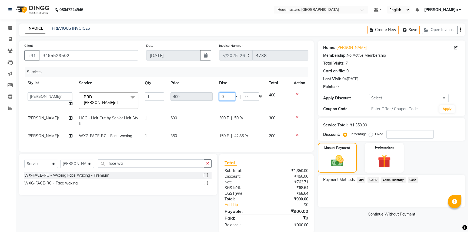
click at [219, 95] on input "0" at bounding box center [227, 96] width 16 height 8
type input "200"
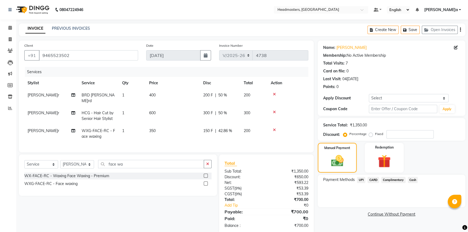
click at [403, 67] on div "Name:[PERSON_NAME] Membership: No Active Membership Total Visits: 7 Card on fil…" at bounding box center [391, 66] width 137 height 47
click at [208, 128] on span "150 F" at bounding box center [208, 131] width 10 height 6
select select "60866"
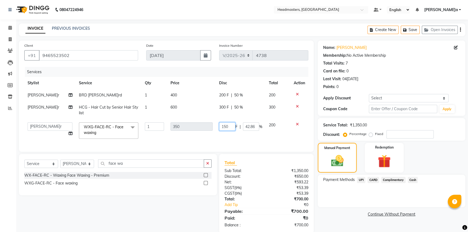
click at [222, 127] on input "150" at bounding box center [227, 126] width 16 height 8
type input "250"
click at [395, 78] on div "Last Visit: 0[DATE]" at bounding box center [391, 79] width 137 height 6
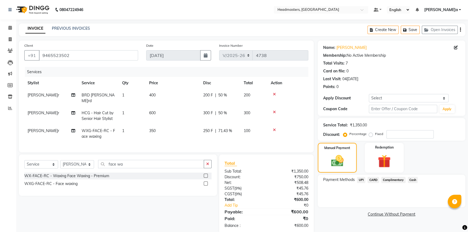
click at [358, 181] on span "UPI" at bounding box center [361, 180] width 8 height 6
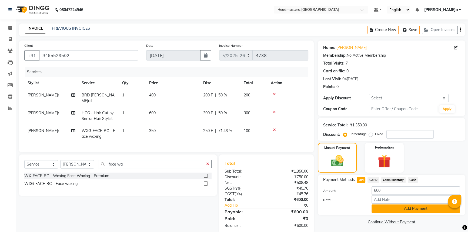
click at [380, 207] on button "Add Payment" at bounding box center [416, 209] width 88 height 8
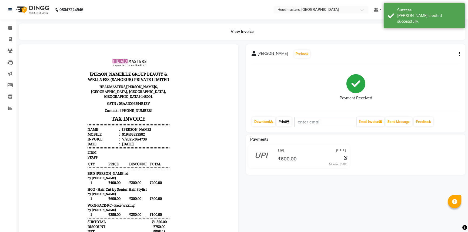
click at [281, 121] on link "Print" at bounding box center [284, 121] width 15 height 9
click at [6, 29] on span at bounding box center [9, 28] width 9 height 6
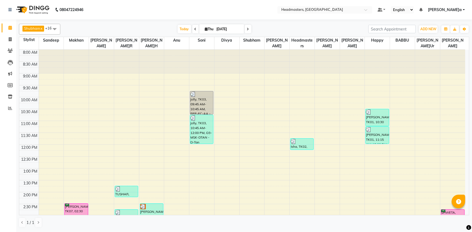
click at [236, 168] on div "8:00 AM 8:30 AM 9:00 AM 9:30 AM 10:00 AM 10:30 AM 11:00 AM 11:30 AM 12:00 PM 12…" at bounding box center [242, 204] width 446 height 309
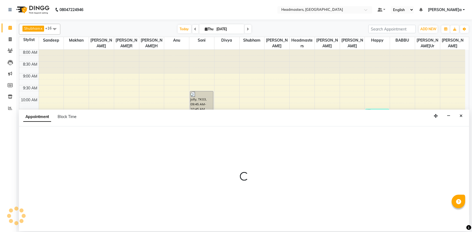
select select "60883"
select select "tentative"
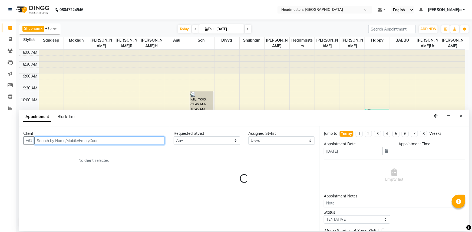
select select "780"
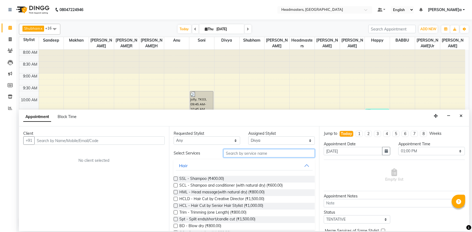
click at [231, 153] on input "text" at bounding box center [268, 153] width 91 height 8
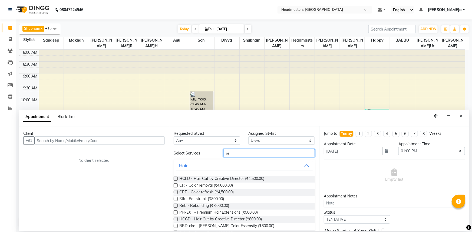
type input "r"
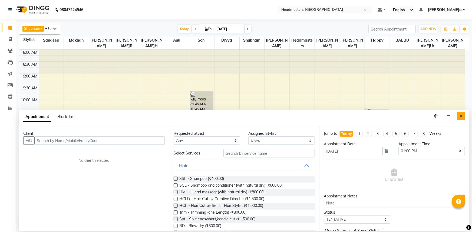
click at [458, 114] on button "Close" at bounding box center [461, 116] width 8 height 8
click at [458, 114] on div "8:00 AM 8:30 AM 9:00 AM 9:30 AM 10:00 AM 10:30 AM 11:00 AM 11:30 AM 12:00 PM 12…" at bounding box center [242, 204] width 446 height 309
select select "88381"
select select "tentative"
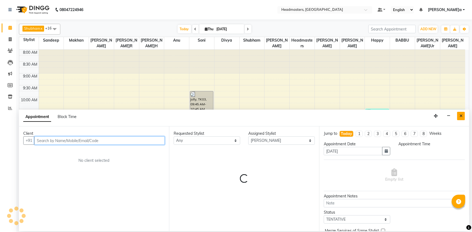
select select "630"
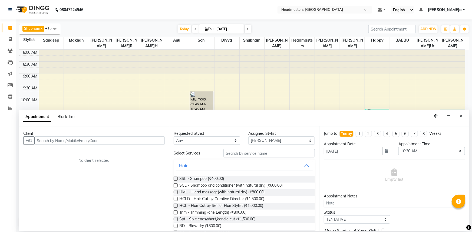
drag, startPoint x: 459, startPoint y: 118, endPoint x: 463, endPoint y: 117, distance: 3.3
click at [463, 117] on button "Close" at bounding box center [461, 116] width 8 height 8
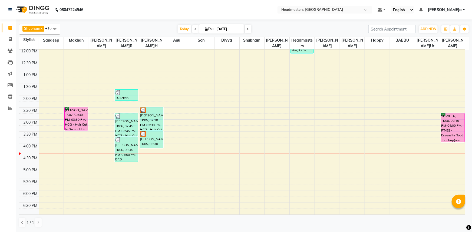
scroll to position [98, 0]
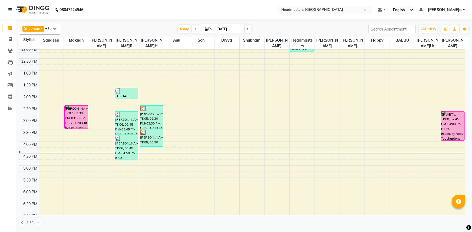
click at [382, 64] on div "8:00 AM 8:30 AM 9:00 AM 9:30 AM 10:00 AM 10:30 AM 11:00 AM 11:30 AM 12:00 PM 12…" at bounding box center [242, 106] width 446 height 309
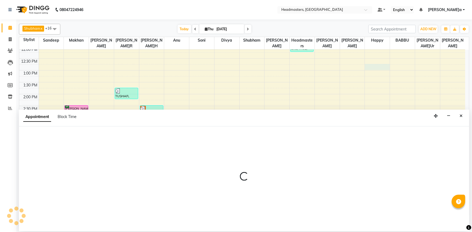
select select "62924"
select select "765"
select select "tentative"
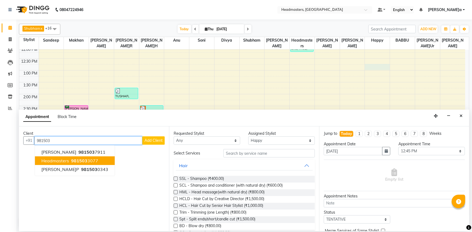
click at [71, 162] on span "981503" at bounding box center [79, 160] width 16 height 5
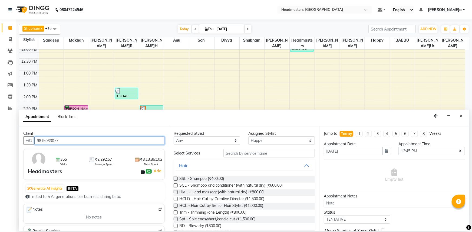
type input "9815033077"
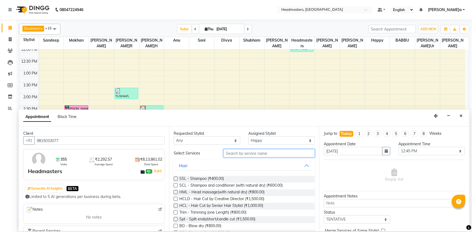
click at [241, 154] on input "text" at bounding box center [268, 153] width 91 height 8
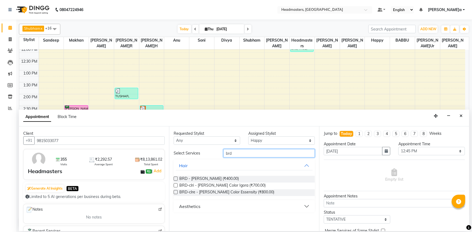
type input "brd"
click at [175, 178] on label at bounding box center [176, 179] width 4 height 4
click at [175, 178] on input "checkbox" at bounding box center [176, 180] width 4 height 4
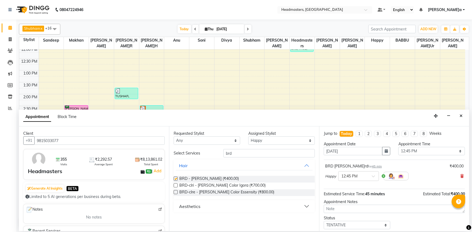
checkbox input "false"
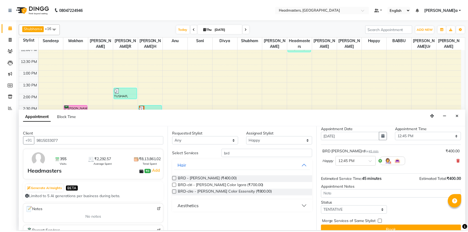
scroll to position [23, 0]
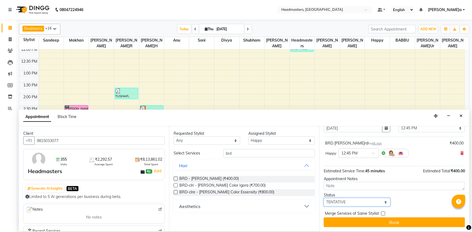
click at [359, 203] on select "Select TENTATIVE CONFIRM CHECK-IN UPCOMING" at bounding box center [357, 202] width 66 height 8
select select "confirm booking"
click at [324, 198] on select "Select TENTATIVE CONFIRM CHECK-IN UPCOMING" at bounding box center [357, 202] width 66 height 8
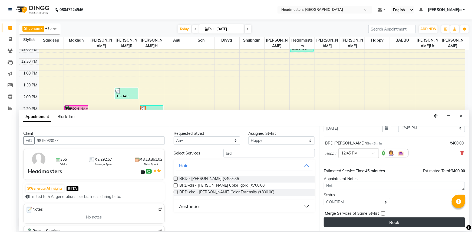
click at [380, 220] on button "Book" at bounding box center [394, 223] width 141 height 10
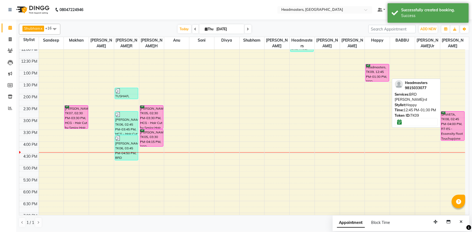
click at [379, 77] on div "Headmasters, TK09, 12:45 PM-01:30 PM, BRD [PERSON_NAME]rd" at bounding box center [376, 72] width 23 height 17
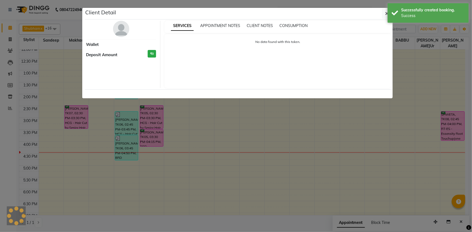
select select "6"
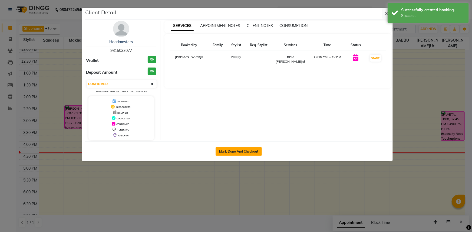
click at [250, 154] on button "Mark Done And Checkout" at bounding box center [238, 151] width 46 height 9
select select "service"
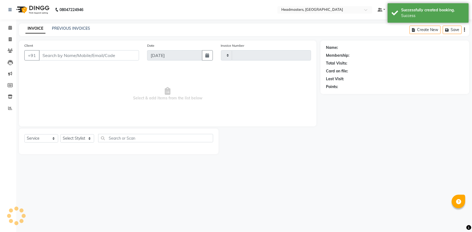
type input "4739"
select select "7140"
type input "9815033077"
select select "62924"
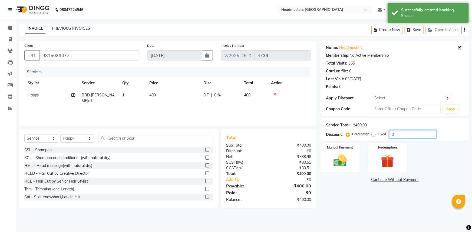
click at [391, 134] on input "0" at bounding box center [412, 134] width 47 height 8
type input "50"
click at [335, 184] on div "Name: Headmasters Membership: No Active Membership Total Visits: 355 Card on fi…" at bounding box center [396, 125] width 153 height 168
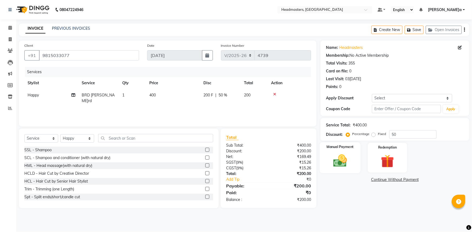
click at [331, 155] on img at bounding box center [340, 161] width 22 height 16
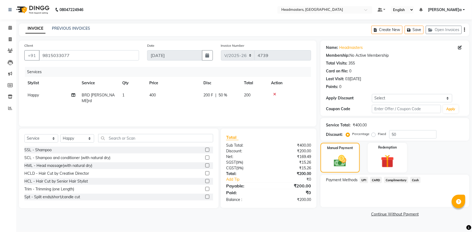
click at [415, 178] on span "Cash" at bounding box center [415, 180] width 10 height 6
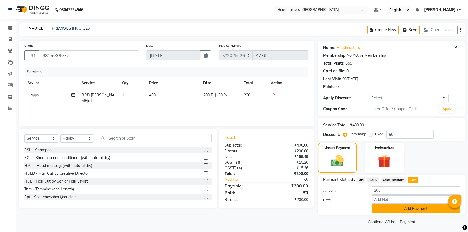
click at [412, 208] on button "Add Payment" at bounding box center [416, 209] width 88 height 8
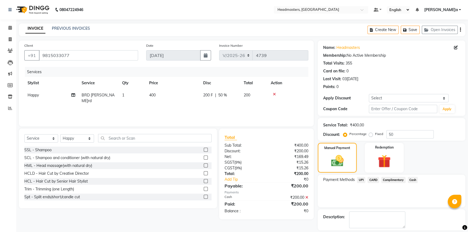
scroll to position [16, 0]
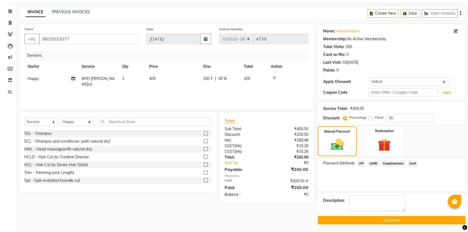
click at [407, 218] on button "Checkout" at bounding box center [392, 220] width 148 height 8
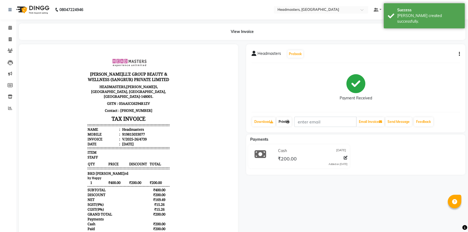
click at [279, 123] on link "Print" at bounding box center [284, 121] width 15 height 9
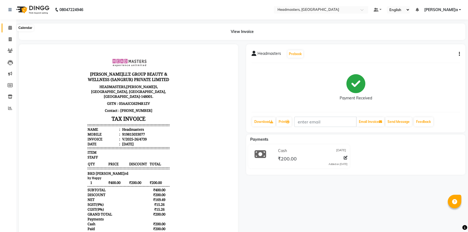
click at [8, 29] on span at bounding box center [9, 28] width 9 height 6
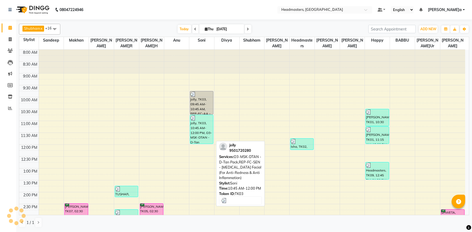
click at [197, 121] on div "jolly, TK03, 10:45 AM-12:00 PM, O3-MSK-DTAN - D-Tan Pack,REP-FC-SEN - [MEDICAL_…" at bounding box center [201, 129] width 23 height 29
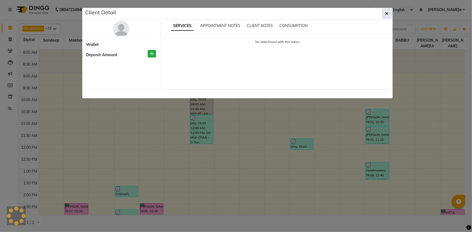
click at [385, 13] on icon "button" at bounding box center [386, 13] width 3 height 4
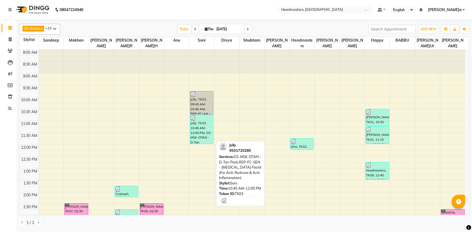
click at [200, 134] on div "jolly, TK03, 10:45 AM-12:00 PM, O3-MSK-DTAN - D-Tan Pack,REP-FC-SEN - [MEDICAL_…" at bounding box center [201, 129] width 23 height 29
select select "3"
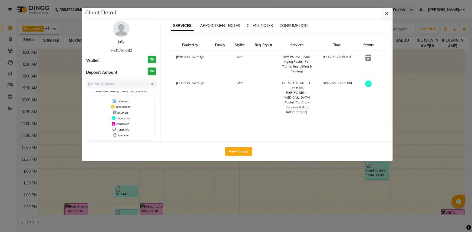
click at [467, 87] on ngb-modal-window "Client Detail jolly 9501720280 Wallet ₹0 Deposit Amount ₹0 Select MARK DONE UPC…" at bounding box center [236, 116] width 472 height 232
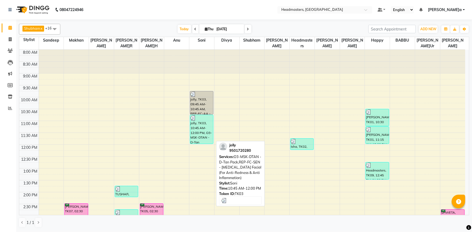
click at [204, 134] on div "jolly, TK03, 10:45 AM-12:00 PM, O3-MSK-DTAN - D-Tan Pack,REP-FC-SEN - [MEDICAL_…" at bounding box center [201, 129] width 23 height 29
select select "3"
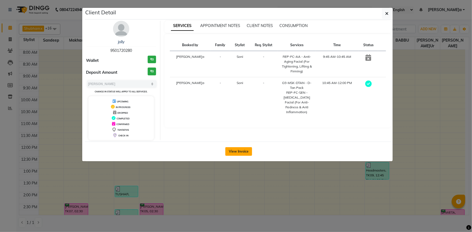
click at [239, 148] on button "View Invoice" at bounding box center [238, 151] width 27 height 9
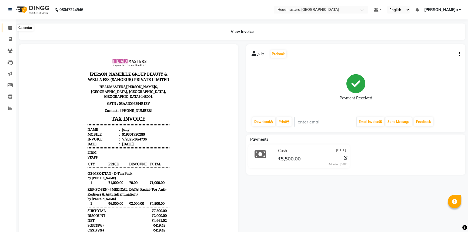
click at [11, 27] on icon at bounding box center [10, 28] width 4 height 4
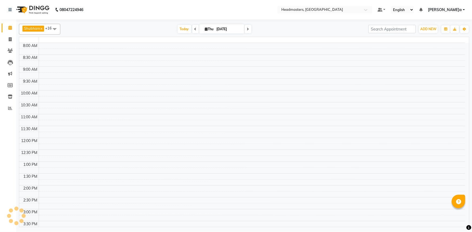
click at [11, 27] on icon at bounding box center [10, 28] width 4 height 4
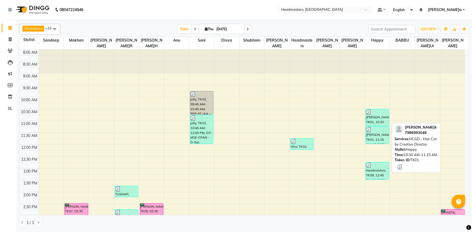
click at [373, 122] on div "[PERSON_NAME]k, TK01, 10:30 AM-11:15 AM, HCGD - Hair Cut by Creative Director" at bounding box center [376, 117] width 23 height 17
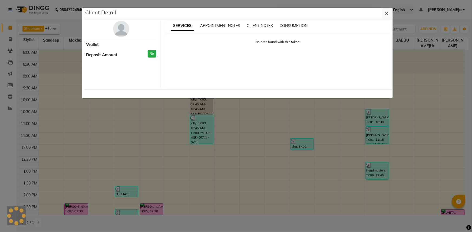
select select "3"
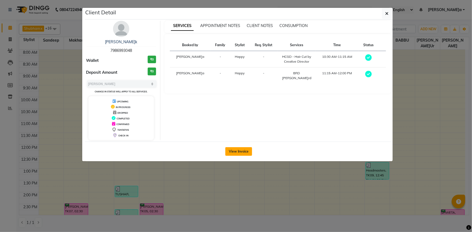
click at [231, 152] on button "View Invoice" at bounding box center [238, 151] width 27 height 9
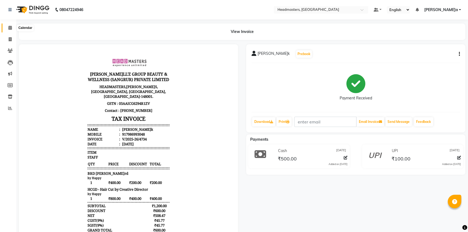
click at [7, 25] on span at bounding box center [9, 28] width 9 height 6
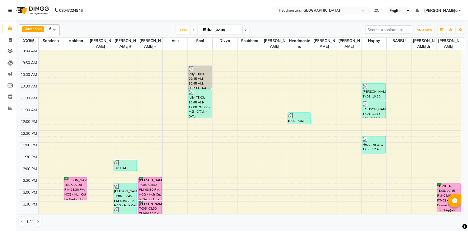
scroll to position [74, 0]
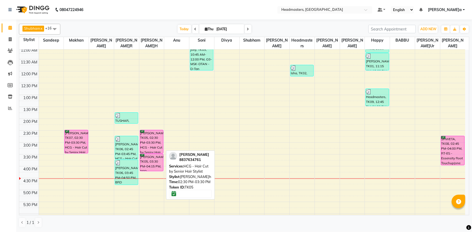
click at [159, 141] on div "[PERSON_NAME], TK05, 02:30 PM-03:30 PM, HCG - Hair Cut by Senior Hair Stylist" at bounding box center [151, 141] width 23 height 23
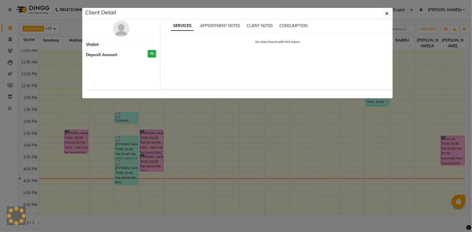
select select "6"
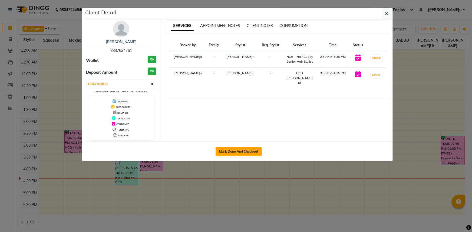
click at [252, 147] on button "Mark Done And Checkout" at bounding box center [238, 151] width 46 height 9
select select "service"
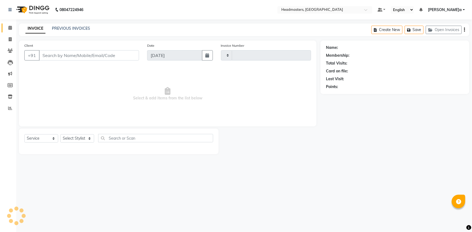
type input "4740"
select select "7140"
type input "8837634761"
select select "60869"
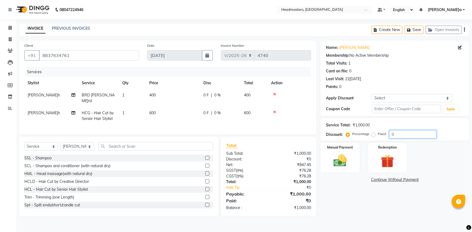
click at [390, 135] on input "0" at bounding box center [412, 134] width 47 height 8
type input "50"
click at [338, 166] on img at bounding box center [340, 161] width 22 height 16
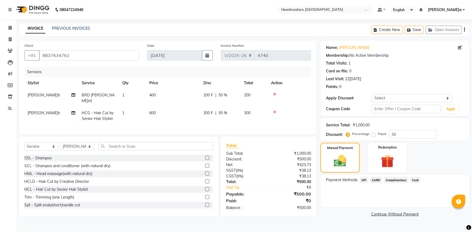
click at [359, 179] on span "UPI" at bounding box center [363, 180] width 8 height 6
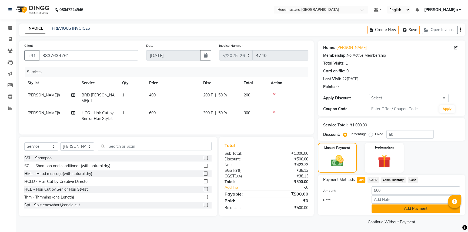
click at [384, 211] on button "Add Payment" at bounding box center [416, 209] width 88 height 8
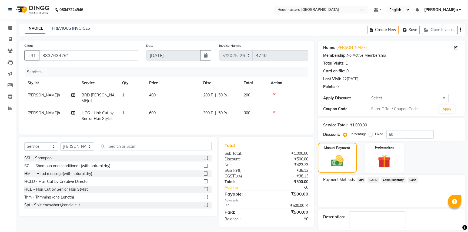
scroll to position [16, 0]
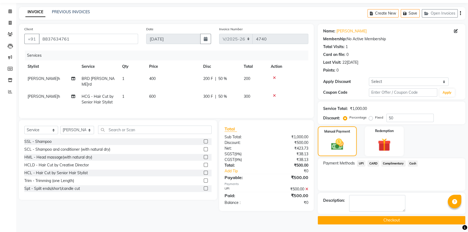
click at [326, 218] on button "Checkout" at bounding box center [392, 220] width 148 height 8
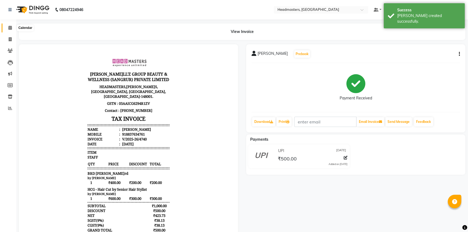
click at [11, 25] on span at bounding box center [9, 28] width 9 height 6
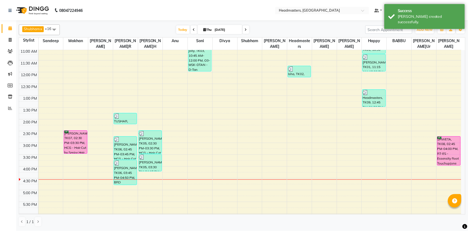
scroll to position [74, 0]
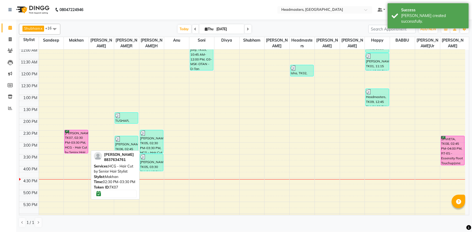
click at [72, 137] on div "[PERSON_NAME], TK07, 02:30 PM-03:30 PM, HCG - Hair Cut by Senior Hair Stylist" at bounding box center [76, 141] width 23 height 23
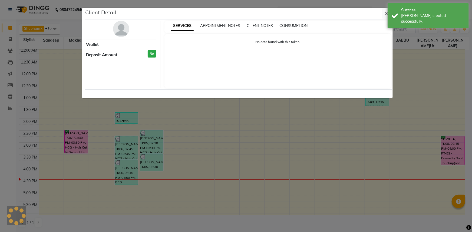
select select "6"
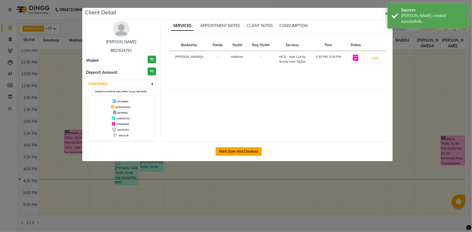
click at [251, 153] on button "Mark Done And Checkout" at bounding box center [238, 151] width 46 height 9
select select "service"
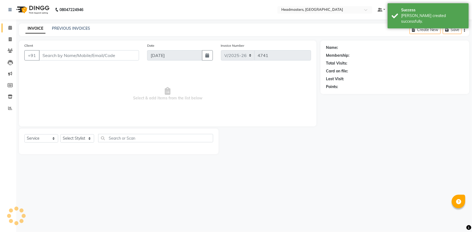
select select "3"
type input "8837634761"
select select "60863"
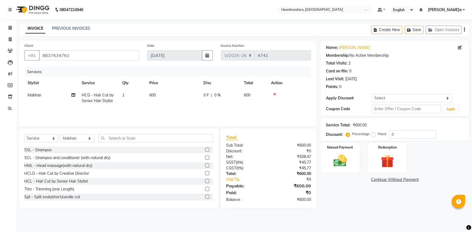
click at [273, 95] on icon at bounding box center [274, 94] width 3 height 4
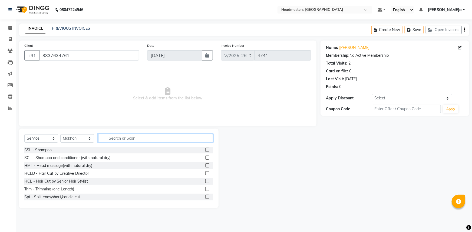
click at [143, 141] on input "text" at bounding box center [155, 138] width 115 height 8
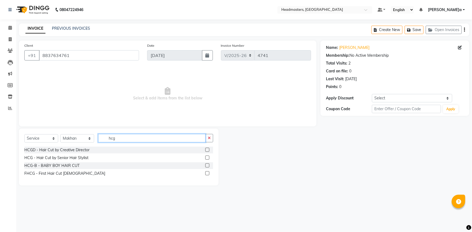
type input "hcg"
click at [208, 150] on label at bounding box center [207, 150] width 4 height 4
click at [208, 150] on input "checkbox" at bounding box center [207, 150] width 4 height 4
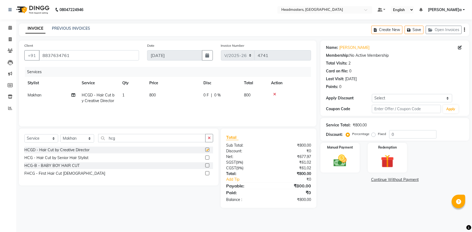
checkbox input "false"
click at [196, 100] on td "800" at bounding box center [173, 98] width 54 height 18
select select "60863"
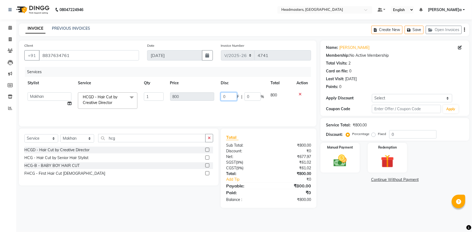
click at [222, 95] on input "0" at bounding box center [229, 96] width 16 height 8
type input "400"
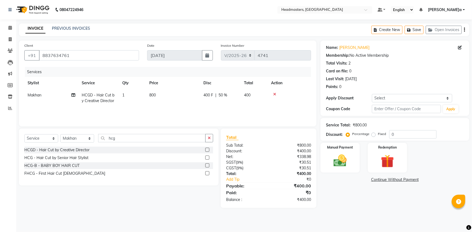
click at [397, 59] on div "Name: [PERSON_NAME] Membership: No Active Membership Total Visits: 2 Card on fi…" at bounding box center [395, 66] width 138 height 47
click at [328, 172] on div "Manual Payment" at bounding box center [339, 157] width 41 height 31
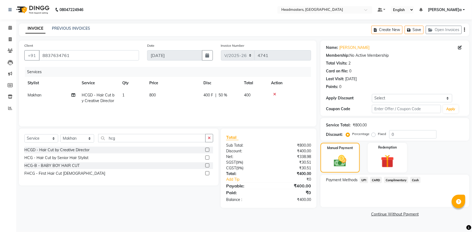
click at [361, 182] on span "UPI" at bounding box center [363, 180] width 8 height 6
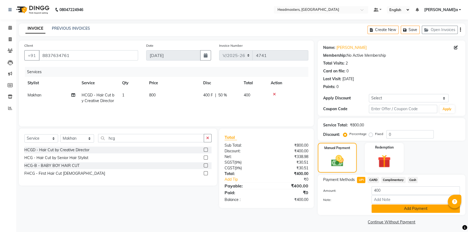
click at [383, 208] on button "Add Payment" at bounding box center [416, 209] width 88 height 8
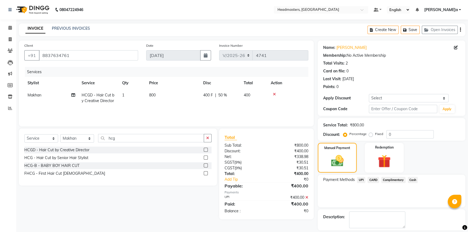
scroll to position [16, 0]
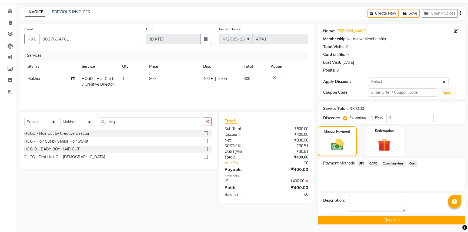
drag, startPoint x: 370, startPoint y: 219, endPoint x: 363, endPoint y: 218, distance: 7.3
click at [370, 219] on button "Checkout" at bounding box center [392, 220] width 148 height 8
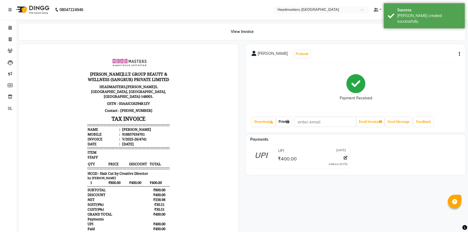
click at [282, 120] on link "Print" at bounding box center [284, 121] width 15 height 9
click at [7, 25] on span at bounding box center [9, 28] width 9 height 6
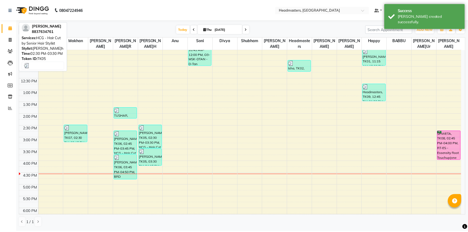
scroll to position [74, 0]
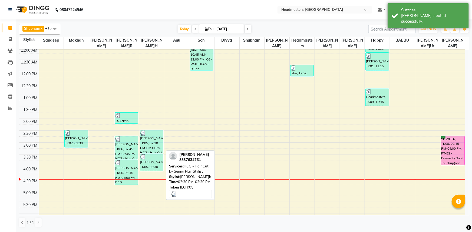
click at [155, 145] on div "[PERSON_NAME], TK05, 02:30 PM-03:30 PM, HCG - Hair Cut by Senior Hair Stylist" at bounding box center [151, 141] width 23 height 23
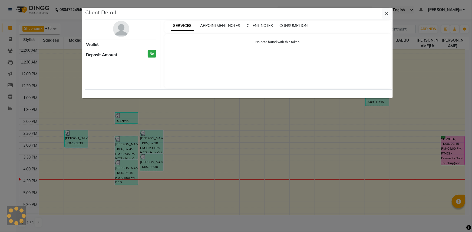
select select "3"
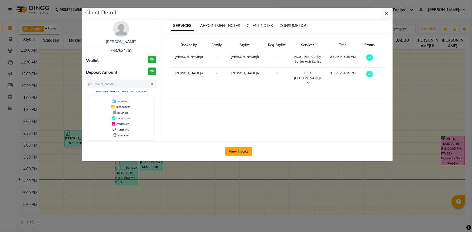
click at [235, 153] on button "View Invoice" at bounding box center [238, 151] width 27 height 9
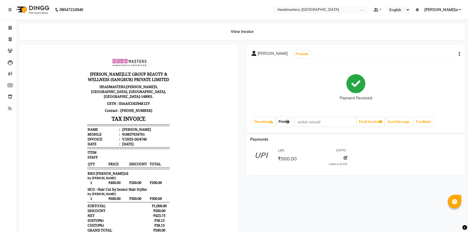
click at [291, 122] on link "Print" at bounding box center [284, 121] width 15 height 9
drag, startPoint x: 12, startPoint y: 26, endPoint x: 0, endPoint y: 26, distance: 12.4
click at [12, 26] on span at bounding box center [9, 28] width 9 height 6
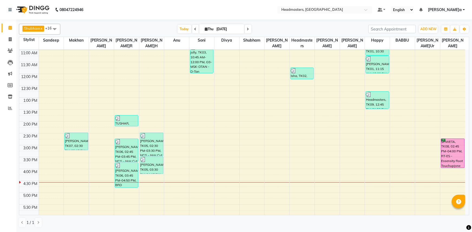
scroll to position [74, 0]
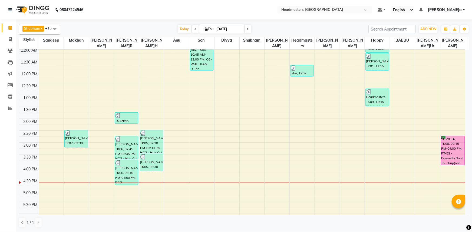
click at [0, 189] on div "Calendar Invoice Clients Leads Marketing Members Inventory Reports Completed In…" at bounding box center [36, 119] width 73 height 209
click at [143, 29] on div "[DATE] [DATE]" at bounding box center [214, 29] width 302 height 8
click at [145, 29] on div "[DATE] [DATE]" at bounding box center [214, 29] width 302 height 8
click at [248, 169] on div "8:00 AM 8:30 AM 9:00 AM 9:30 AM 10:00 AM 10:30 AM 11:00 AM 11:30 AM 12:00 PM 12…" at bounding box center [242, 130] width 446 height 309
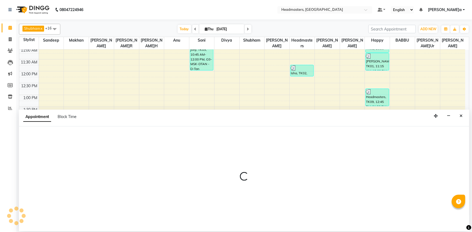
select select "60885"
select select "960"
select select "tentative"
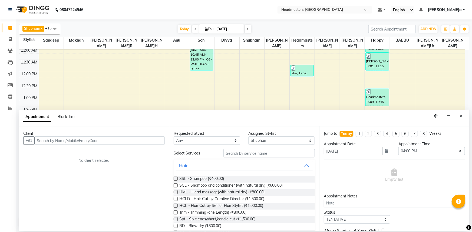
click at [43, 139] on input "text" at bounding box center [99, 140] width 130 height 8
click at [44, 138] on input "text" at bounding box center [99, 140] width 130 height 8
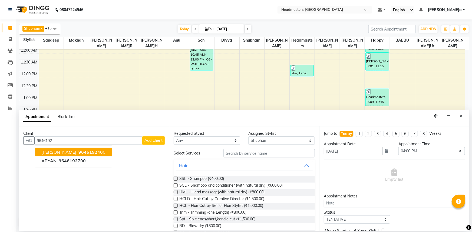
click at [78, 153] on span "9646192" at bounding box center [87, 151] width 19 height 5
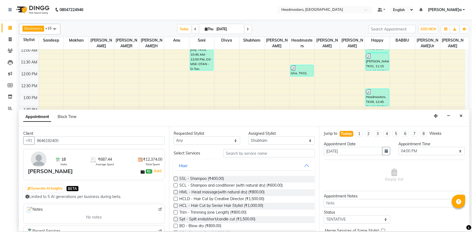
type input "9646192400"
click at [252, 152] on input "text" at bounding box center [268, 153] width 91 height 8
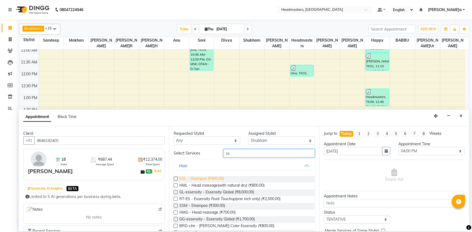
type input "ss"
click at [212, 178] on span "SSL - Shampoo (₹400.00)" at bounding box center [201, 179] width 45 height 7
checkbox input "false"
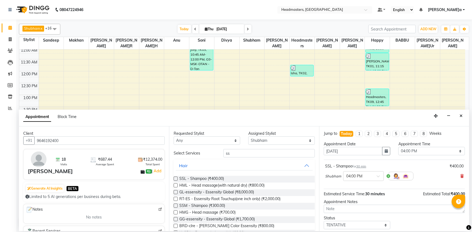
scroll to position [23, 0]
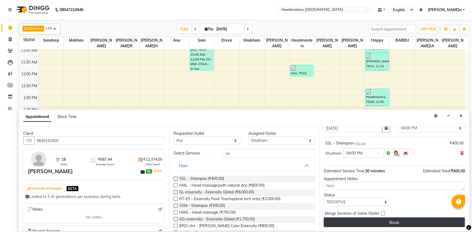
click at [387, 222] on button "Book" at bounding box center [394, 223] width 141 height 10
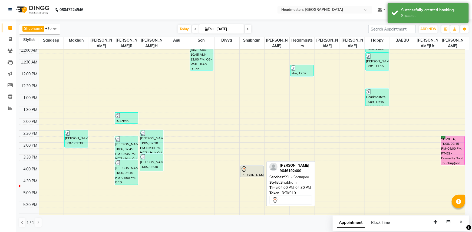
click at [247, 172] on div at bounding box center [252, 169] width 22 height 6
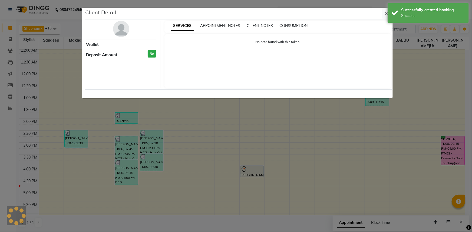
select select "7"
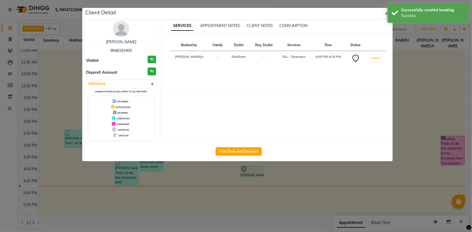
drag, startPoint x: 241, startPoint y: 151, endPoint x: 242, endPoint y: 143, distance: 7.9
click at [241, 145] on div "Mark Done And Checkout" at bounding box center [239, 152] width 308 height 20
click at [244, 148] on button "Mark Done And Checkout" at bounding box center [238, 151] width 46 height 9
select select "service"
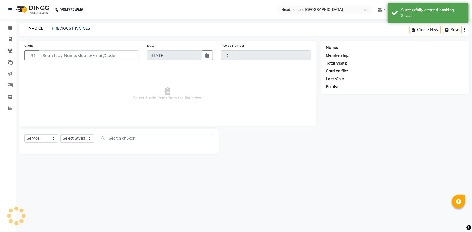
type input "4742"
select select "7140"
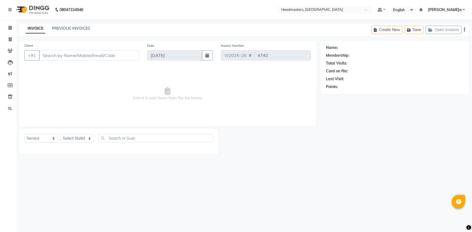
type input "9646192400"
select select "60885"
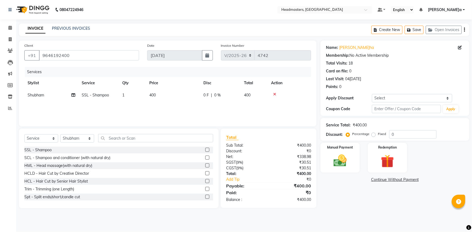
click at [275, 94] on icon at bounding box center [274, 94] width 3 height 4
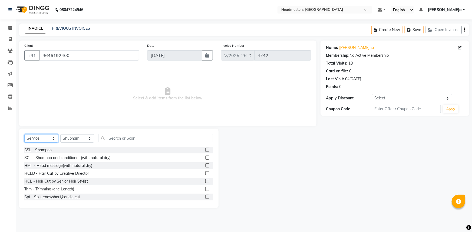
click at [42, 140] on select "Select Service Product Membership Package Voucher Prepaid Gift Card" at bounding box center [41, 138] width 34 height 8
click at [24, 134] on select "Select Service Product Membership Package Voucher Prepaid Gift Card" at bounding box center [41, 138] width 34 height 8
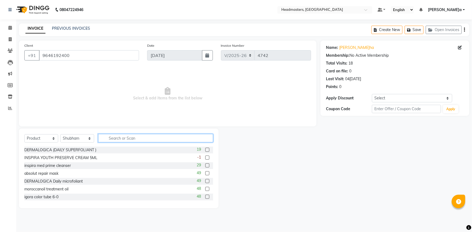
click at [124, 140] on input "text" at bounding box center [155, 138] width 115 height 8
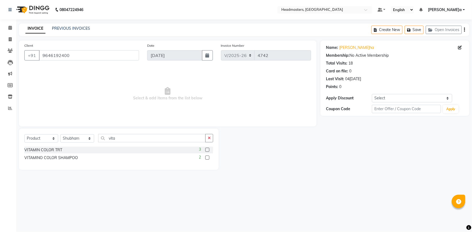
click at [208, 157] on label at bounding box center [207, 158] width 4 height 4
click at [208, 157] on input "checkbox" at bounding box center [207, 158] width 4 height 4
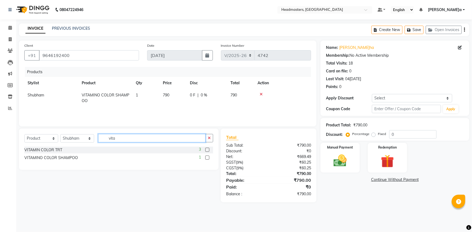
click at [154, 136] on input "vita" at bounding box center [151, 138] width 107 height 8
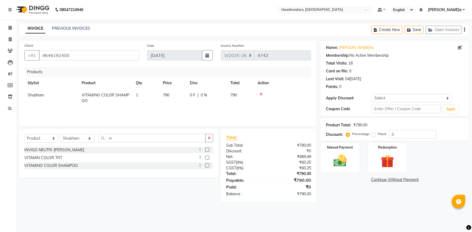
click at [206, 157] on label at bounding box center [207, 158] width 4 height 4
click at [206, 157] on input "checkbox" at bounding box center [207, 158] width 4 height 4
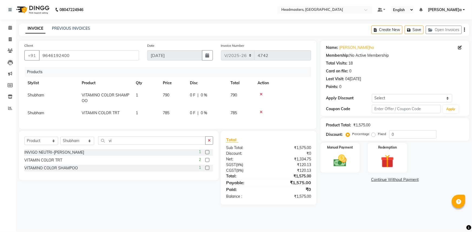
click at [261, 112] on icon at bounding box center [260, 112] width 3 height 4
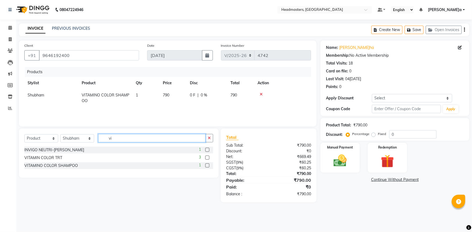
click at [153, 137] on input "vi" at bounding box center [151, 138] width 107 height 8
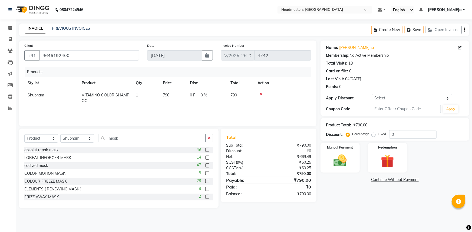
click at [205, 174] on label at bounding box center [207, 173] width 4 height 4
click at [205, 174] on input "checkbox" at bounding box center [207, 174] width 4 height 4
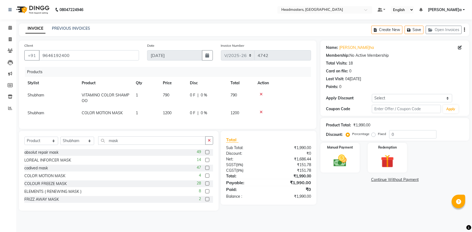
click at [261, 111] on icon at bounding box center [260, 112] width 3 height 4
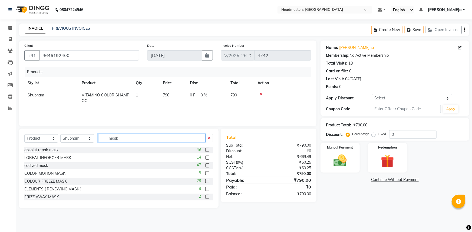
click at [138, 140] on input "mask" at bounding box center [151, 138] width 107 height 8
click at [205, 197] on label at bounding box center [207, 197] width 4 height 4
click at [205, 197] on input "checkbox" at bounding box center [207, 197] width 4 height 4
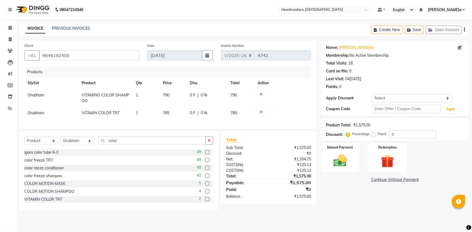
click at [262, 111] on icon at bounding box center [260, 112] width 3 height 4
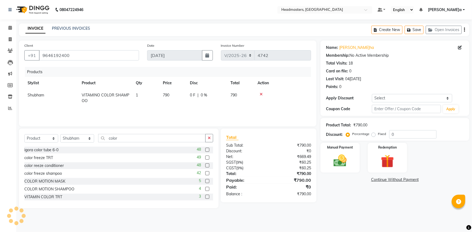
click at [205, 195] on label at bounding box center [207, 197] width 4 height 4
click at [205, 195] on input "checkbox" at bounding box center [207, 197] width 4 height 4
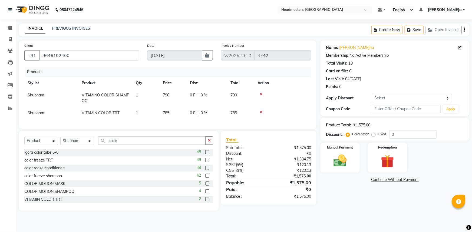
click at [260, 111] on icon at bounding box center [260, 112] width 3 height 4
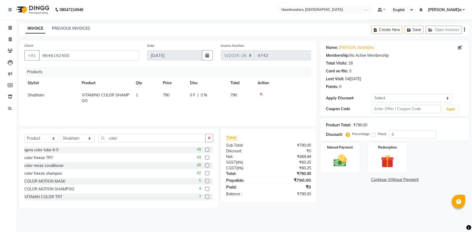
click at [205, 188] on label at bounding box center [207, 189] width 4 height 4
click at [205, 188] on input "checkbox" at bounding box center [207, 190] width 4 height 4
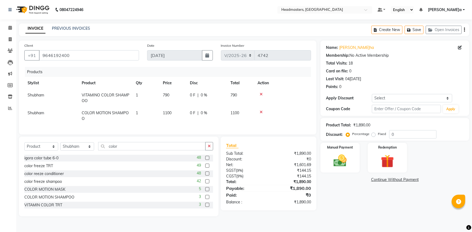
click at [260, 111] on icon at bounding box center [260, 112] width 3 height 4
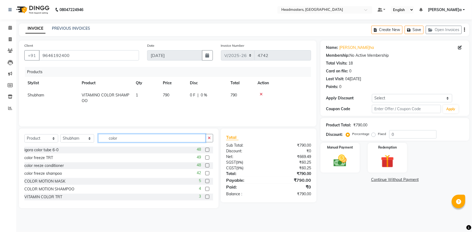
click at [127, 138] on input "color" at bounding box center [151, 138] width 107 height 8
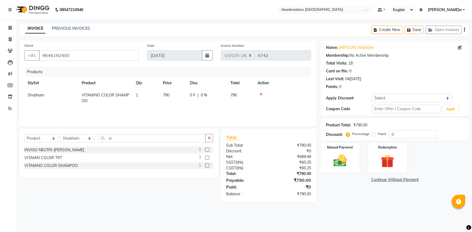
click at [207, 150] on label at bounding box center [207, 150] width 4 height 4
click at [207, 150] on input "checkbox" at bounding box center [207, 150] width 4 height 4
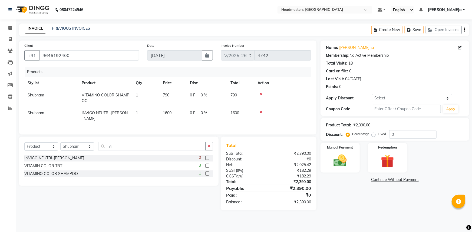
click at [207, 168] on label at bounding box center [207, 166] width 4 height 4
click at [207, 168] on input "checkbox" at bounding box center [207, 166] width 4 height 4
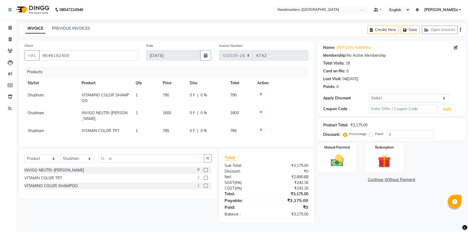
click at [260, 113] on icon at bounding box center [260, 112] width 3 height 4
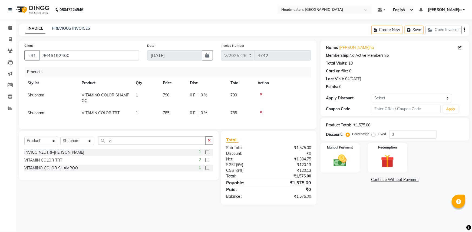
click at [235, 110] on td "785" at bounding box center [240, 113] width 27 height 12
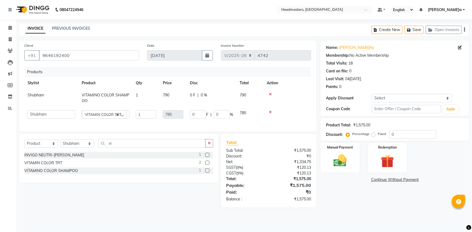
click at [235, 110] on td "0 F | 0 %" at bounding box center [211, 114] width 50 height 15
click at [246, 111] on td "785" at bounding box center [249, 114] width 27 height 15
click at [155, 97] on td "1" at bounding box center [145, 98] width 27 height 18
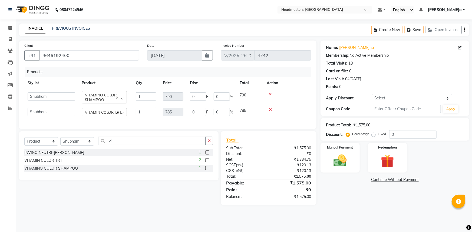
click at [291, 95] on div at bounding box center [286, 94] width 41 height 4
click at [271, 109] on icon at bounding box center [270, 110] width 3 height 4
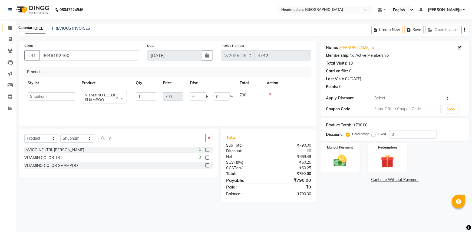
click at [10, 27] on icon at bounding box center [10, 28] width 4 height 4
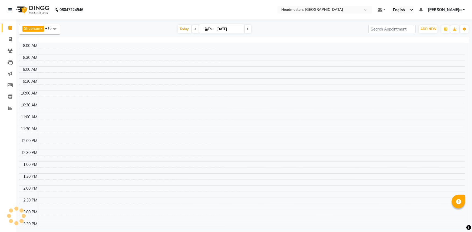
scroll to position [132, 0]
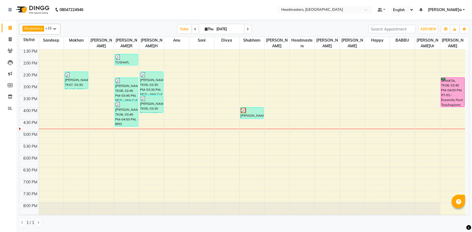
click at [149, 30] on div "[DATE] [DATE]" at bounding box center [214, 29] width 302 height 8
click at [142, 29] on div "[DATE] [DATE]" at bounding box center [214, 29] width 302 height 8
click at [104, 122] on div "8:00 AM 8:30 AM 9:00 AM 9:30 AM 10:00 AM 10:30 AM 11:00 AM 11:30 AM 12:00 PM 12…" at bounding box center [242, 72] width 446 height 309
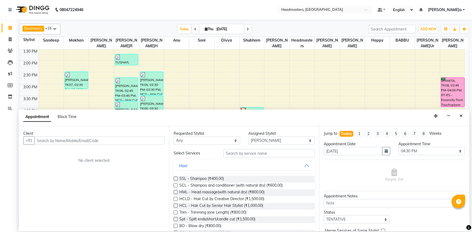
click at [52, 138] on input "text" at bounding box center [99, 140] width 130 height 8
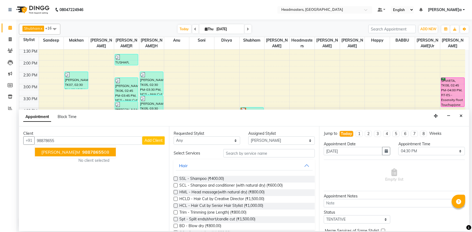
click at [53, 150] on span "[PERSON_NAME]m" at bounding box center [60, 151] width 39 height 5
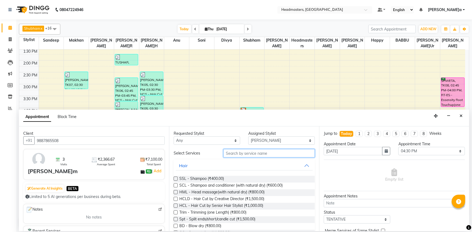
click at [250, 153] on input "text" at bounding box center [268, 153] width 91 height 8
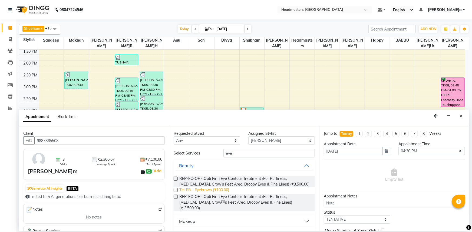
click at [218, 189] on span "TH-EB - Eyebrows (₹100.00)" at bounding box center [204, 190] width 50 height 7
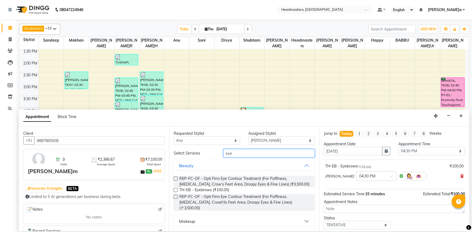
click at [239, 154] on input "eye" at bounding box center [268, 153] width 91 height 8
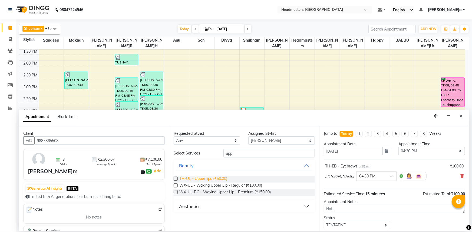
click at [221, 178] on span "TH-UL - Upper lips (₹50.00)" at bounding box center [203, 179] width 48 height 7
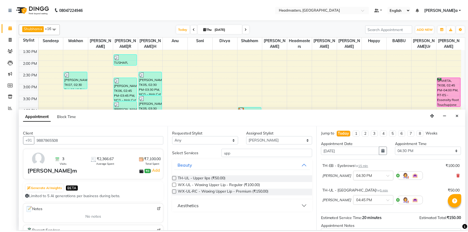
scroll to position [48, 0]
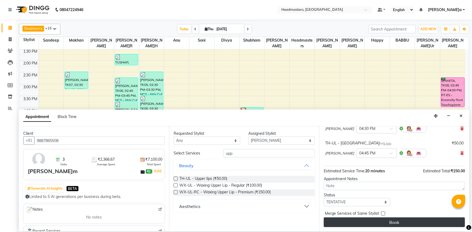
click at [388, 222] on button "Book" at bounding box center [394, 223] width 141 height 10
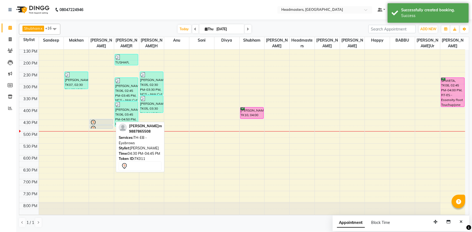
click at [96, 124] on div at bounding box center [101, 125] width 23 height 2
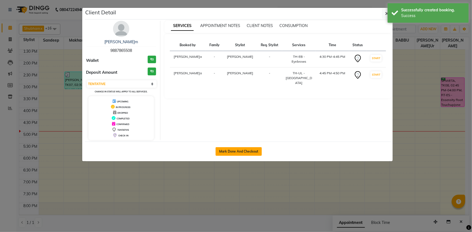
click at [238, 149] on button "Mark Done And Checkout" at bounding box center [238, 151] width 46 height 9
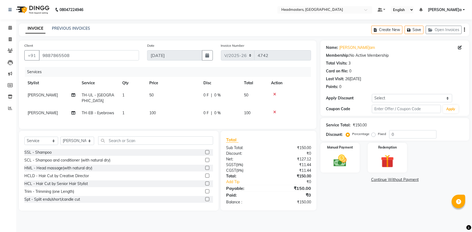
click at [206, 110] on span "0 F" at bounding box center [205, 113] width 5 height 6
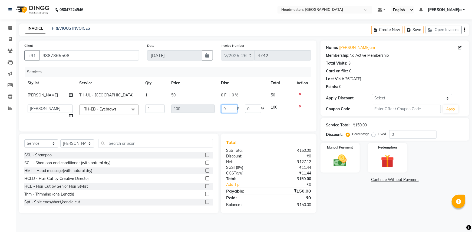
click at [229, 111] on input "0" at bounding box center [229, 109] width 16 height 8
click at [371, 205] on div "Name:[PERSON_NAME]m Membership: No Active Membership Total Visits: 3 Card on fi…" at bounding box center [396, 127] width 153 height 173
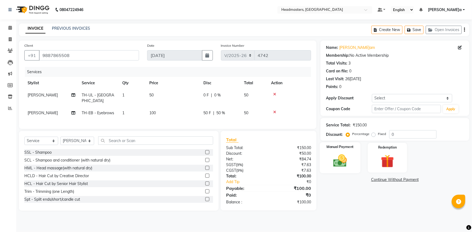
click at [350, 154] on img at bounding box center [340, 161] width 22 height 16
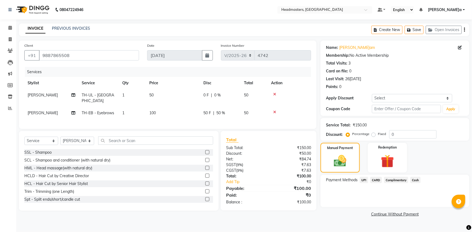
click at [364, 178] on span "UPI" at bounding box center [363, 180] width 8 height 6
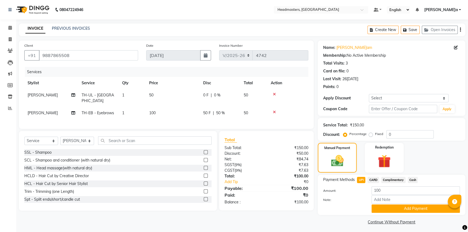
click at [390, 208] on button "Add Payment" at bounding box center [416, 209] width 88 height 8
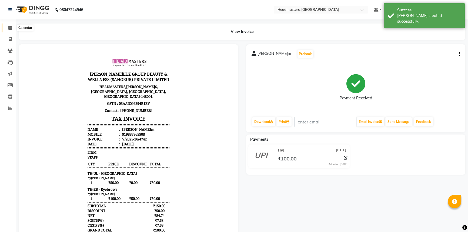
click at [8, 25] on span at bounding box center [9, 28] width 9 height 6
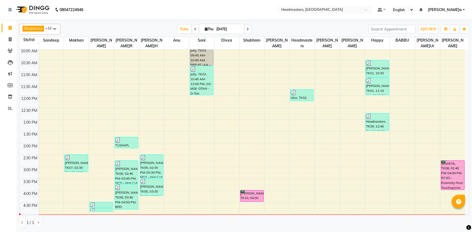
scroll to position [24, 0]
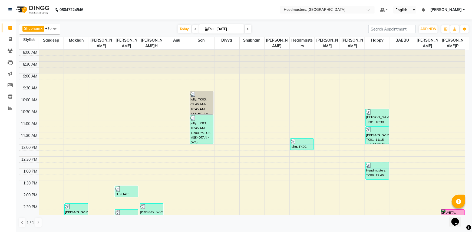
click at [124, 30] on div "[DATE] [DATE]" at bounding box center [214, 29] width 302 height 8
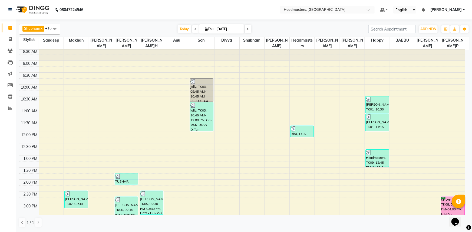
scroll to position [24, 0]
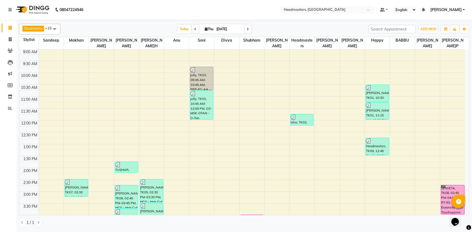
click at [136, 27] on div "[DATE] [DATE]" at bounding box center [214, 29] width 302 height 8
click at [280, 28] on div "[DATE] [DATE]" at bounding box center [214, 29] width 302 height 8
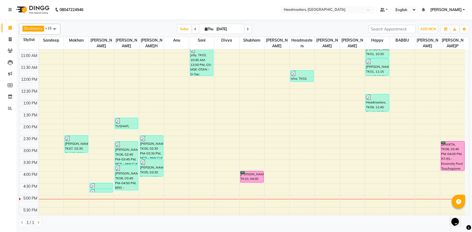
scroll to position [44, 0]
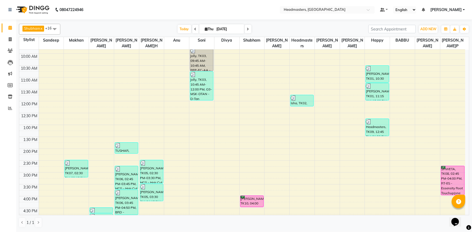
click at [130, 24] on div "[PERSON_NAME] x Happy x Divya x [PERSON_NAME] x [PERSON_NAME] x [PERSON_NAME] x…" at bounding box center [244, 29] width 450 height 11
click at [128, 27] on div "[DATE] [DATE]" at bounding box center [214, 29] width 302 height 8
click at [128, 28] on div "[DATE] [DATE]" at bounding box center [214, 29] width 302 height 8
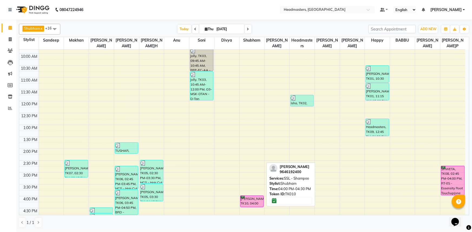
scroll to position [68, 0]
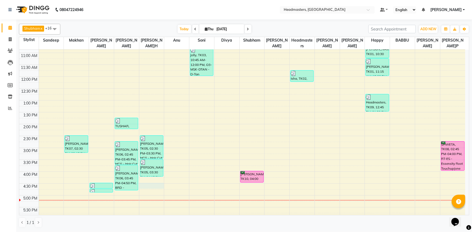
click at [154, 184] on div "8:00 AM 8:30 AM 9:00 AM 9:30 AM 10:00 AM 10:30 AM 11:00 AM 11:30 AM 12:00 PM 12…" at bounding box center [242, 136] width 446 height 309
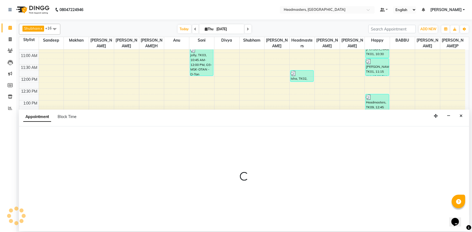
select select "60869"
select select "tentative"
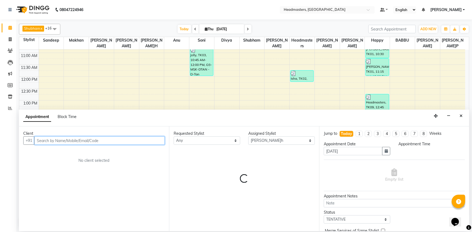
select select "990"
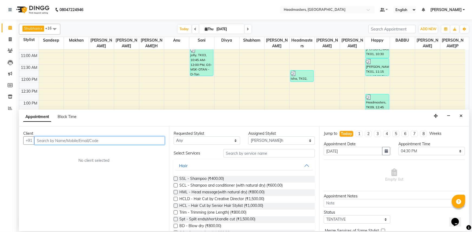
click at [49, 141] on input "text" at bounding box center [99, 140] width 130 height 8
click at [94, 141] on input "text" at bounding box center [99, 140] width 130 height 8
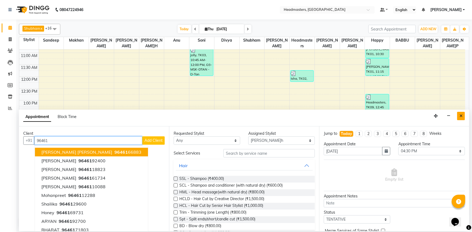
type input "96461"
click at [463, 114] on button "Close" at bounding box center [461, 116] width 8 height 8
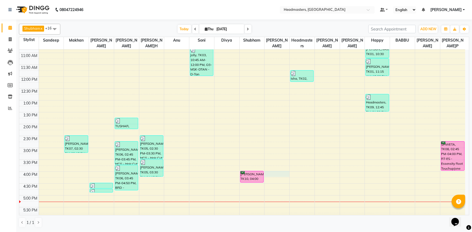
click at [265, 171] on div "8:00 AM 8:30 AM 9:00 AM 9:30 AM 10:00 AM 10:30 AM 11:00 AM 11:30 AM 12:00 PM 12…" at bounding box center [242, 136] width 446 height 309
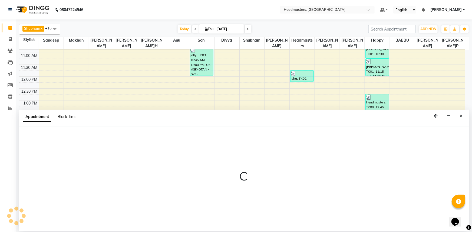
select select "60887"
select select "960"
select select "tentative"
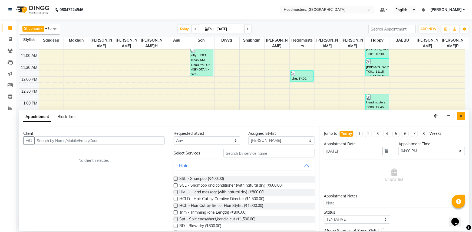
click at [459, 116] on button "Close" at bounding box center [461, 116] width 8 height 8
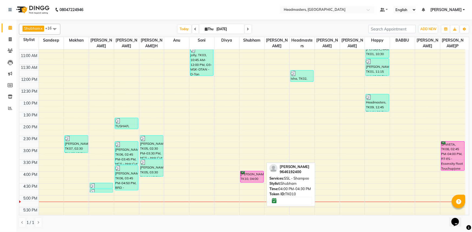
click at [248, 176] on div "[PERSON_NAME]A, TK10, 04:00 PM-04:30 PM, SSL - Shampoo" at bounding box center [251, 176] width 23 height 11
select select "6"
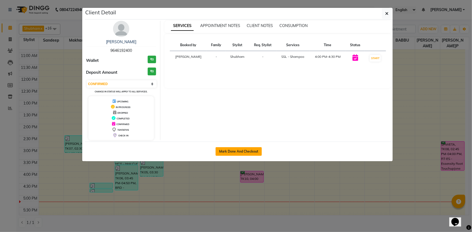
click at [235, 149] on button "Mark Done And Checkout" at bounding box center [238, 151] width 46 height 9
select select "service"
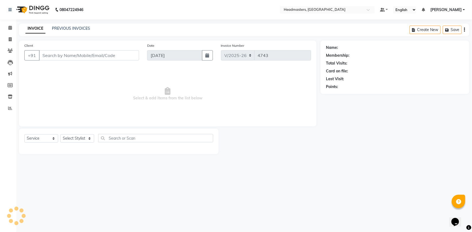
select select "3"
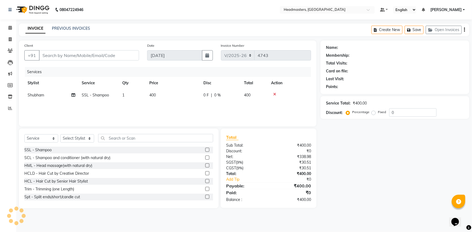
type input "9646192400"
select select "60885"
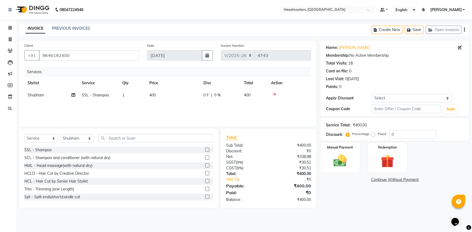
click at [274, 95] on icon at bounding box center [274, 94] width 3 height 4
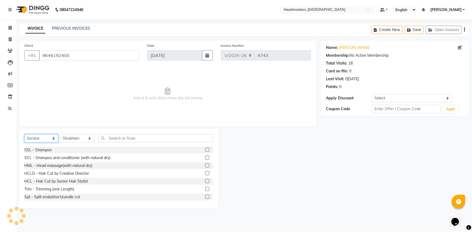
drag, startPoint x: 39, startPoint y: 140, endPoint x: 41, endPoint y: 137, distance: 3.9
click at [39, 140] on select "Select Service Product Membership Package Voucher Prepaid Gift Card" at bounding box center [41, 138] width 34 height 8
select select "product"
click at [24, 134] on select "Select Service Product Membership Package Voucher Prepaid Gift Card" at bounding box center [41, 138] width 34 height 8
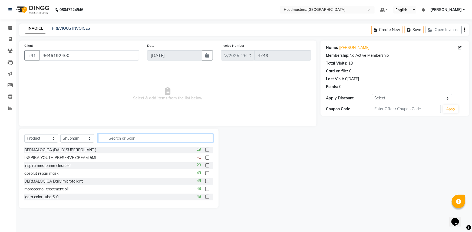
click at [117, 140] on input "text" at bounding box center [155, 138] width 115 height 8
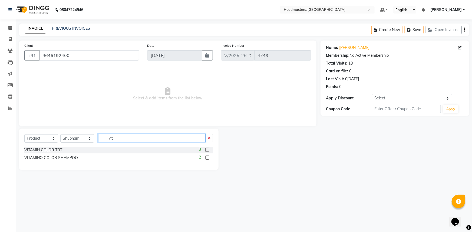
type input "vit"
click at [206, 158] on label at bounding box center [207, 158] width 4 height 4
click at [206, 158] on input "checkbox" at bounding box center [207, 158] width 4 height 4
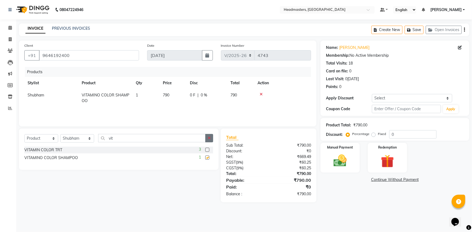
checkbox input "false"
click at [206, 150] on label at bounding box center [207, 150] width 4 height 4
click at [206, 150] on input "checkbox" at bounding box center [207, 150] width 4 height 4
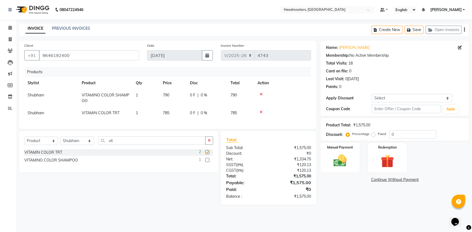
checkbox input "false"
click at [44, 145] on select "Select Service Product Membership Package Voucher Prepaid Gift Card" at bounding box center [41, 141] width 34 height 8
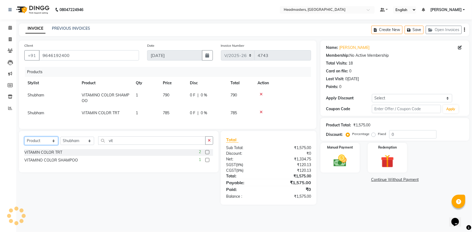
click at [44, 145] on select "Select Service Product Membership Package Voucher Prepaid Gift Card" at bounding box center [41, 141] width 34 height 8
click at [43, 145] on select "Select Service Product Membership Package Voucher Prepaid Gift Card" at bounding box center [41, 141] width 34 height 8
click at [10, 27] on icon at bounding box center [10, 28] width 4 height 4
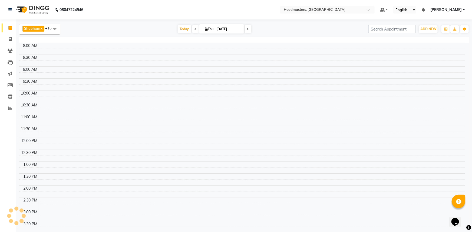
click at [256, 33] on div "Shubham x Harmesh x Happy x Divya x Amandeep Kaur x Tanveer x Makhan x Vijay x …" at bounding box center [244, 29] width 450 height 11
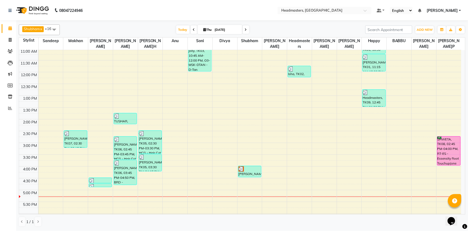
scroll to position [74, 0]
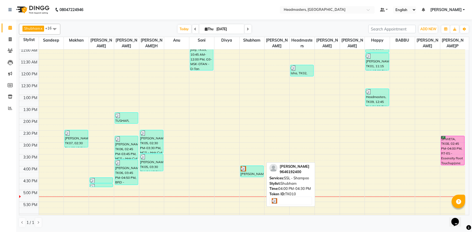
click at [251, 172] on div "[PERSON_NAME]A, TK10, 04:00 PM-04:30 PM, SSL - Shampoo" at bounding box center [251, 171] width 23 height 11
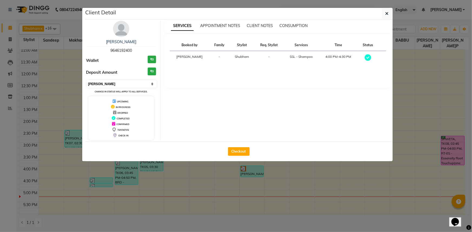
click at [127, 86] on select "Select MARK DONE UPCOMING" at bounding box center [122, 84] width 70 height 8
click at [119, 106] on span "IN PROGRESS" at bounding box center [123, 107] width 15 height 3
click at [153, 83] on select "Select MARK DONE UPCOMING" at bounding box center [122, 84] width 70 height 8
click at [87, 80] on select "Select MARK DONE UPCOMING" at bounding box center [122, 84] width 70 height 8
click at [127, 82] on select "Select MARK DONE UPCOMING" at bounding box center [122, 84] width 70 height 8
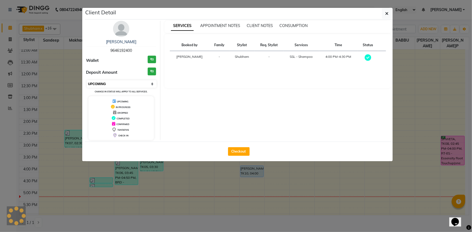
click at [127, 82] on select "Select MARK DONE UPCOMING" at bounding box center [122, 84] width 70 height 8
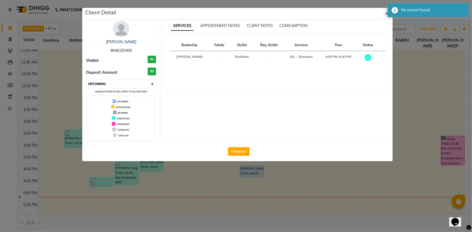
click at [124, 85] on select "Select MARK DONE UPCOMING" at bounding box center [122, 84] width 70 height 8
click at [87, 80] on select "Select MARK DONE UPCOMING" at bounding box center [122, 84] width 70 height 8
click at [138, 83] on select "Select MARK DONE UPCOMING" at bounding box center [122, 84] width 70 height 8
select select "select"
click at [87, 80] on select "Select MARK DONE UPCOMING" at bounding box center [122, 84] width 70 height 8
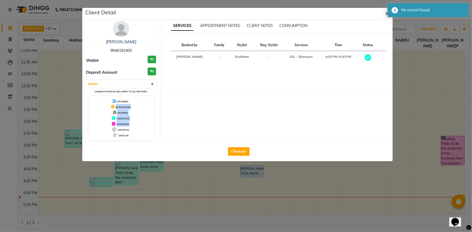
click at [146, 123] on div "UPCOMING IN PROGRESS DROPPED COMPLETED CONFIRMED TENTATIVE CHECK-IN" at bounding box center [121, 118] width 66 height 44
click at [203, 183] on ngb-modal-window "Client Detail SHIKHA 9646192400 Wallet ₹0 Deposit Amount ₹0 Select MARK DONE UP…" at bounding box center [236, 116] width 472 height 232
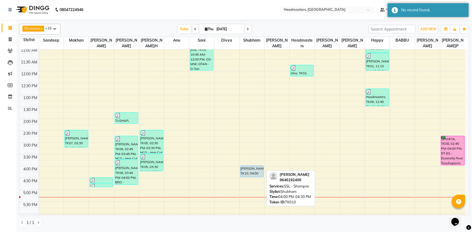
click at [255, 168] on div "[PERSON_NAME]A, TK10, 04:00 PM-04:30 PM, SSL - Shampoo" at bounding box center [251, 171] width 23 height 11
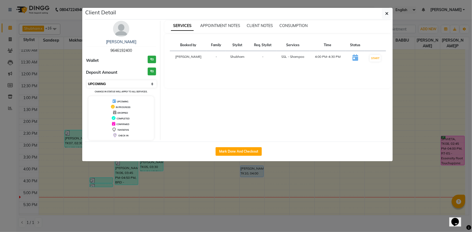
click at [98, 84] on select "Select IN SERVICE CONFIRMED TENTATIVE CHECK IN MARK DONE UPCOMING" at bounding box center [122, 84] width 70 height 8
select select "6"
click at [87, 80] on select "Select IN SERVICE CONFIRMED TENTATIVE CHECK IN MARK DONE UPCOMING" at bounding box center [122, 84] width 70 height 8
click at [229, 194] on ngb-modal-window "Client Detail SHIKHA 9646192400 Wallet ₹0 Deposit Amount ₹0 Select IN SERVICE C…" at bounding box center [236, 116] width 472 height 232
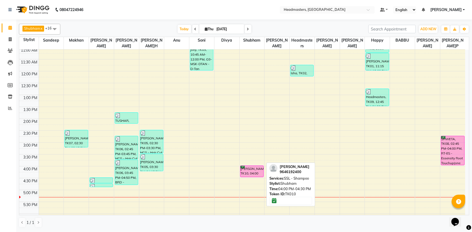
click at [252, 176] on div at bounding box center [251, 177] width 23 height 2
select select "6"
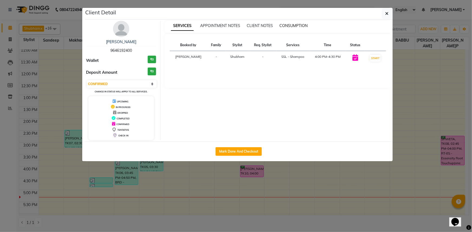
click at [298, 26] on span "CONSUMPTION" at bounding box center [293, 25] width 28 height 5
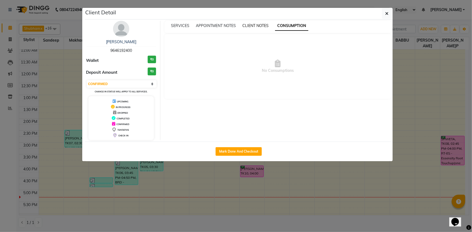
click at [248, 25] on span "CLIENT NOTES" at bounding box center [255, 25] width 26 height 5
click at [223, 26] on span "APPOINTMENT NOTES" at bounding box center [216, 25] width 40 height 5
click at [175, 23] on div "SERVICES" at bounding box center [180, 26] width 18 height 6
click at [199, 191] on ngb-modal-window "Client Detail SHIKHA 9646192400 Wallet ₹0 Deposit Amount ₹0 Select IN SERVICE C…" at bounding box center [236, 116] width 472 height 232
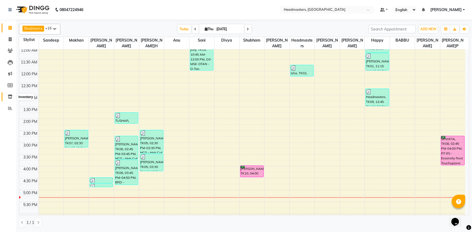
click at [12, 96] on icon at bounding box center [10, 97] width 5 height 4
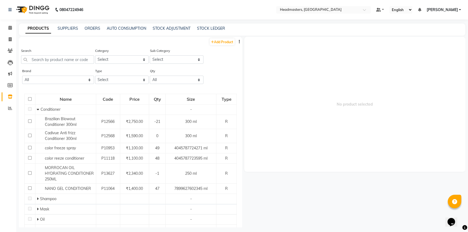
click at [216, 38] on div "Add Product" at bounding box center [130, 41] width 223 height 9
click at [216, 42] on link "Add Product" at bounding box center [222, 41] width 25 height 7
select select "true"
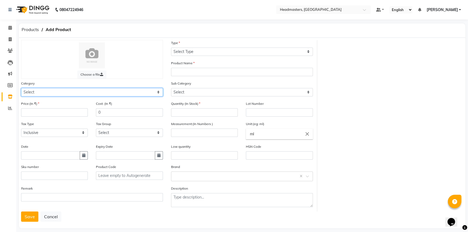
click at [62, 90] on select "Select Hair Skin Makeup Personal Care Appliances Beard Waxing Disposable Thread…" at bounding box center [92, 92] width 142 height 8
select select "1099101100"
click at [21, 88] on select "Select Hair Skin Makeup Personal Care Appliances Beard Waxing Disposable Thread…" at bounding box center [92, 92] width 142 height 8
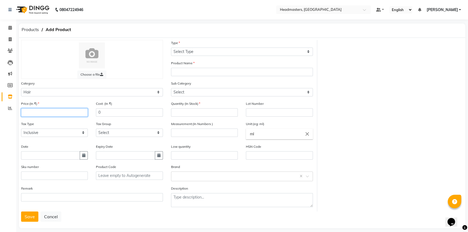
click at [49, 114] on input "number" at bounding box center [54, 112] width 67 height 8
type input "975"
click at [129, 116] on input "0" at bounding box center [129, 112] width 67 height 8
type input "0975"
click at [131, 136] on select "Select GST" at bounding box center [129, 133] width 67 height 8
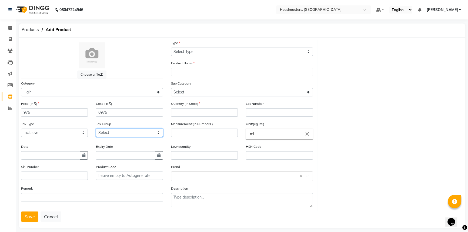
click at [131, 136] on select "Select GST" at bounding box center [129, 133] width 67 height 8
click at [43, 159] on input "text" at bounding box center [50, 155] width 59 height 8
select select "9"
select select "2025"
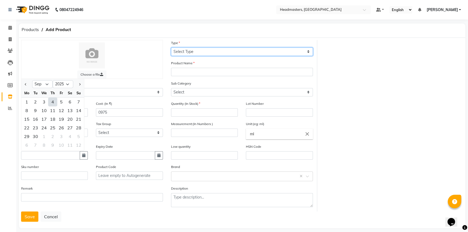
click at [245, 50] on select "Select Type Both Retail Consumable" at bounding box center [242, 52] width 142 height 8
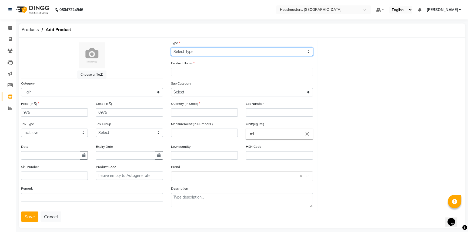
click at [244, 49] on select "Select Type Both Retail Consumable" at bounding box center [242, 52] width 142 height 8
select select "R"
click at [171, 48] on select "Select Type Both Retail Consumable" at bounding box center [242, 52] width 142 height 8
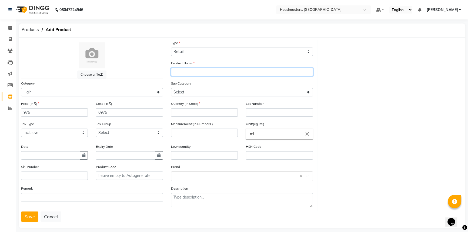
click at [238, 71] on input "text" at bounding box center [242, 72] width 142 height 8
type input "vitamino color mask"
click at [227, 98] on div "Sub Category Select Conditioner Shampoo Cream Mask Oil Serum Color Appliances T…" at bounding box center [242, 91] width 150 height 20
click at [228, 97] on div "Sub Category Select Conditioner Shampoo Cream Mask Oil Serum Color Appliances T…" at bounding box center [242, 91] width 150 height 20
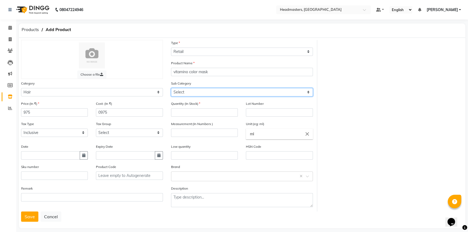
click at [232, 90] on select "Select Conditioner Shampoo Cream Mask Oil Serum Color Appliances Treatment Styl…" at bounding box center [242, 92] width 142 height 8
select select "1099101104"
click at [171, 88] on select "Select Conditioner Shampoo Cream Mask Oil Serum Color Appliances Treatment Styl…" at bounding box center [242, 92] width 142 height 8
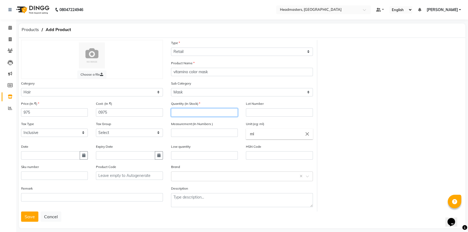
click at [216, 112] on input "number" at bounding box center [204, 112] width 67 height 8
type input "50"
click at [274, 116] on input "text" at bounding box center [279, 112] width 67 height 8
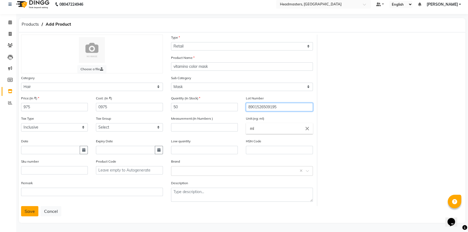
type input "8901526509195"
click at [28, 211] on button "Save" at bounding box center [29, 211] width 17 height 10
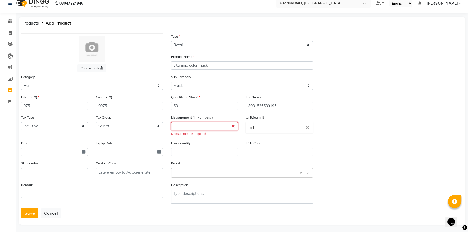
click at [201, 129] on input "number" at bounding box center [204, 126] width 67 height 8
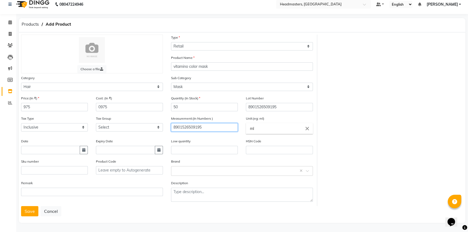
type input "8901526509195"
drag, startPoint x: 289, startPoint y: 103, endPoint x: 236, endPoint y: 102, distance: 53.0
click at [236, 102] on div "Quantity (In Stock) 50 Lot Number 8901526509195" at bounding box center [242, 105] width 150 height 20
click at [258, 129] on input "ml" at bounding box center [279, 128] width 67 height 11
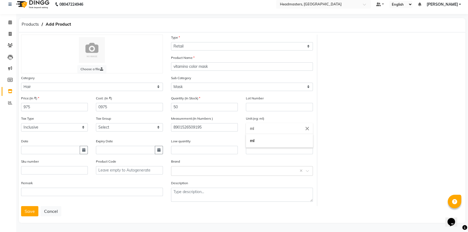
click at [221, 66] on div at bounding box center [234, 116] width 468 height 232
click at [221, 65] on input "vitamino color mask" at bounding box center [242, 66] width 142 height 8
click at [172, 65] on input "vitamino color mask" at bounding box center [242, 66] width 142 height 8
click at [173, 65] on input "loreal vitamino color mask" at bounding box center [242, 66] width 142 height 8
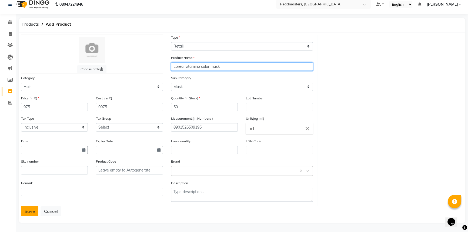
type input "Loreal vitamino color mask"
click at [34, 209] on button "Save" at bounding box center [29, 211] width 17 height 10
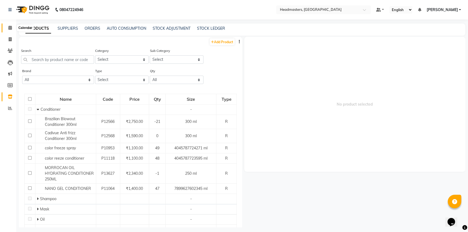
click at [10, 27] on icon at bounding box center [10, 28] width 4 height 4
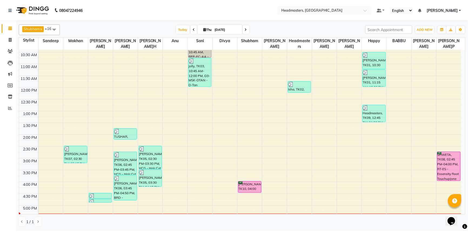
scroll to position [49, 0]
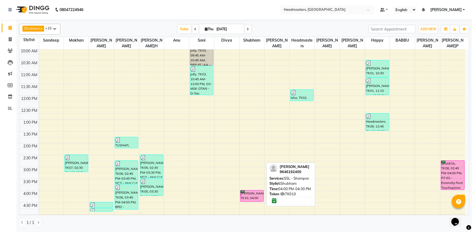
click at [256, 199] on div "[PERSON_NAME]A, TK10, 04:00 PM-04:30 PM, SSL - Shampoo" at bounding box center [251, 196] width 23 height 11
select select "6"
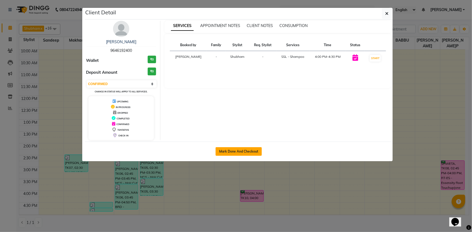
click at [239, 153] on button "Mark Done And Checkout" at bounding box center [238, 151] width 46 height 9
select select "service"
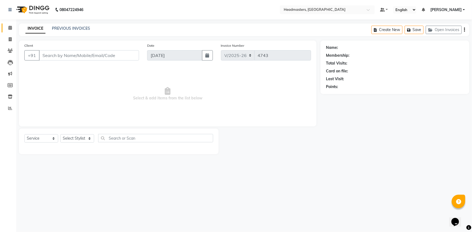
type input "9646192400"
select select "60885"
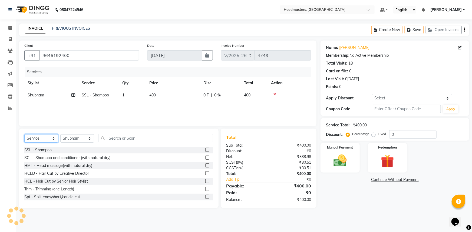
click at [46, 139] on select "Select Service Product Membership Package Voucher Prepaid Gift Card" at bounding box center [41, 138] width 34 height 8
select select "product"
click at [24, 134] on select "Select Service Product Membership Package Voucher Prepaid Gift Card" at bounding box center [41, 138] width 34 height 8
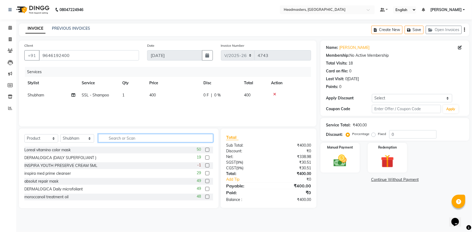
click at [122, 141] on input "text" at bounding box center [155, 138] width 115 height 8
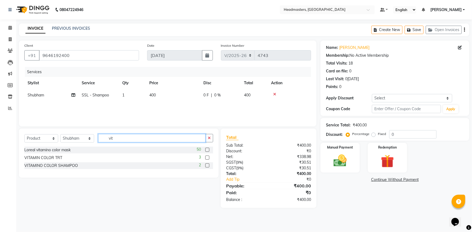
type input "vit"
click at [209, 150] on label at bounding box center [207, 150] width 4 height 4
click at [209, 150] on input "checkbox" at bounding box center [207, 150] width 4 height 4
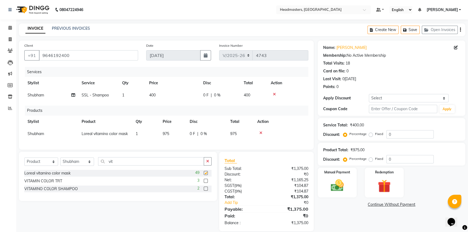
checkbox input "false"
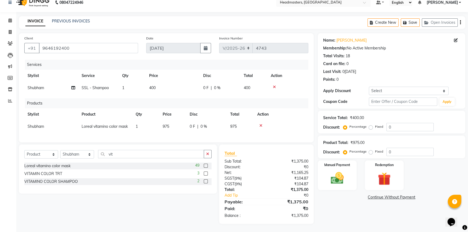
click at [41, 124] on span "Shubham" at bounding box center [36, 126] width 16 height 5
select select "60885"
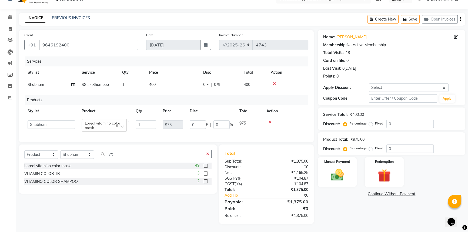
click at [348, 219] on div "Name: Shikha Membership: No Active Membership Total Visits: 18 Card on file: 0 …" at bounding box center [394, 127] width 152 height 194
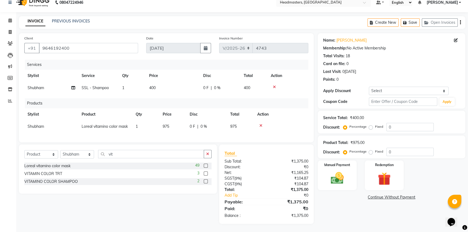
click at [274, 85] on icon at bounding box center [274, 87] width 3 height 4
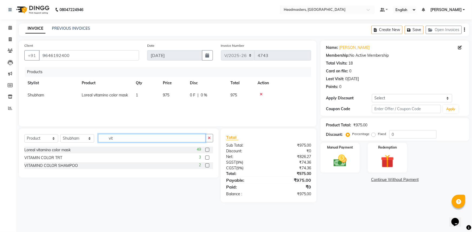
click at [133, 138] on input "vit" at bounding box center [151, 138] width 107 height 8
click at [207, 166] on label at bounding box center [207, 166] width 4 height 4
click at [207, 166] on input "checkbox" at bounding box center [207, 166] width 4 height 4
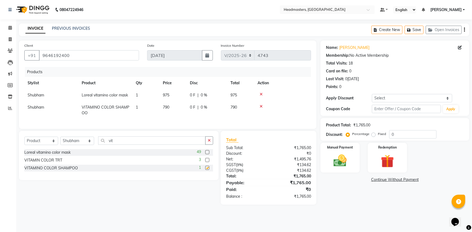
checkbox input "false"
click at [348, 161] on img at bounding box center [340, 161] width 22 height 16
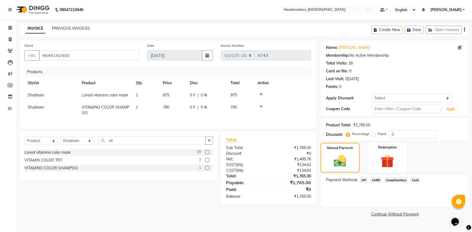
click at [364, 181] on span "UPI" at bounding box center [363, 180] width 8 height 6
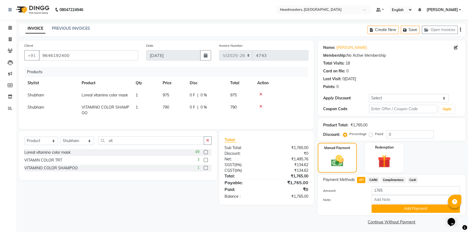
scroll to position [2, 0]
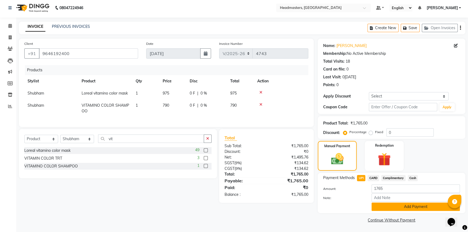
click at [397, 204] on button "Add Payment" at bounding box center [416, 207] width 88 height 8
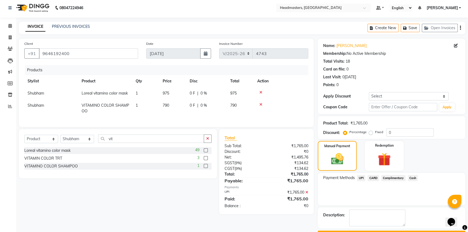
scroll to position [16, 0]
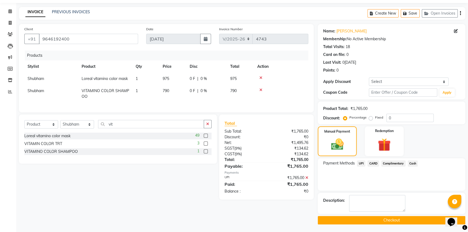
click at [395, 219] on button "Checkout" at bounding box center [392, 220] width 148 height 8
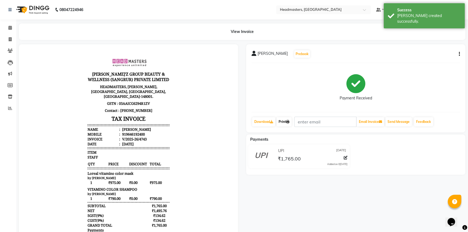
click at [289, 122] on icon at bounding box center [287, 121] width 3 height 3
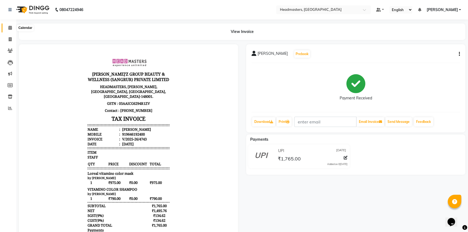
drag, startPoint x: 8, startPoint y: 28, endPoint x: 12, endPoint y: 29, distance: 4.3
click at [9, 28] on icon at bounding box center [10, 28] width 4 height 4
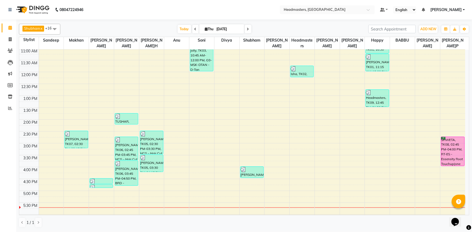
scroll to position [74, 0]
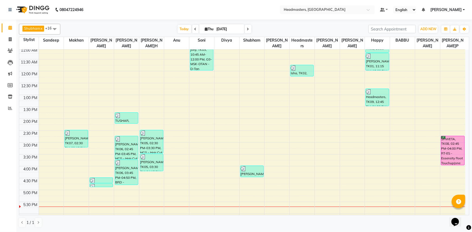
click at [154, 178] on div "8:00 AM 8:30 AM 9:00 AM 9:30 AM 10:00 AM 10:30 AM 11:00 AM 11:30 AM 12:00 PM 12…" at bounding box center [242, 130] width 446 height 309
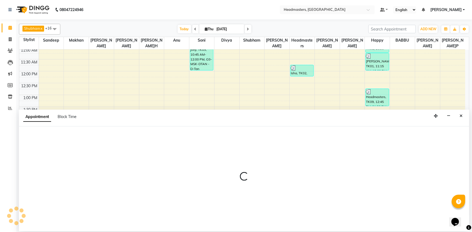
select select "60869"
select select "tentative"
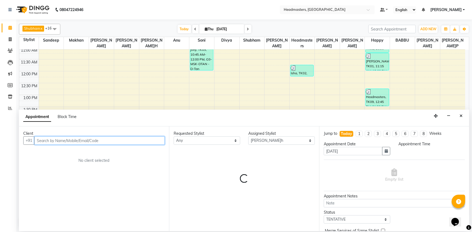
select select "990"
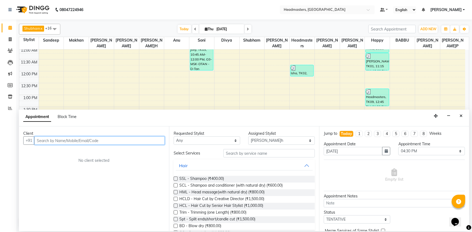
click at [49, 140] on input "text" at bounding box center [99, 140] width 130 height 8
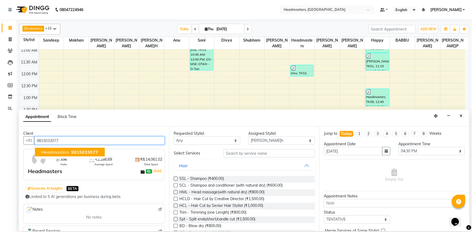
click at [54, 151] on span "Headmasters" at bounding box center [55, 151] width 28 height 5
type input "9815033077"
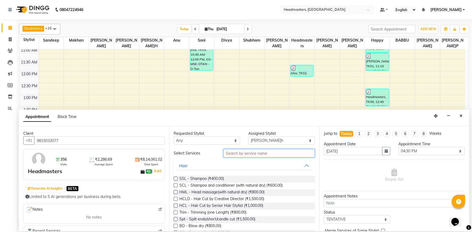
click at [242, 152] on input "text" at bounding box center [268, 153] width 91 height 8
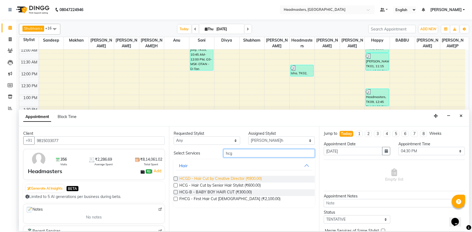
type input "hcg"
click at [234, 182] on span "HCGD - Hair Cut by Creative Director (₹800.00)" at bounding box center [220, 179] width 82 height 7
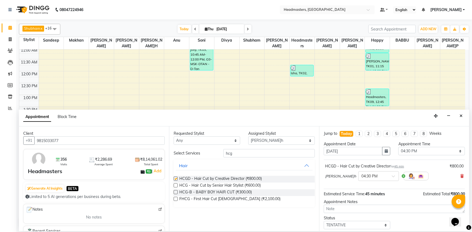
checkbox input "false"
click at [242, 152] on input "hcg" at bounding box center [268, 153] width 91 height 8
type input "h"
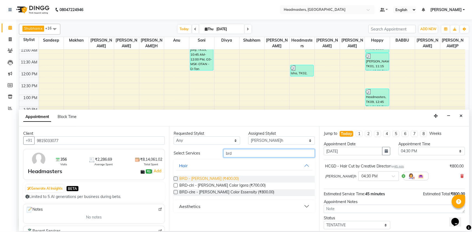
type input "brd"
click at [218, 180] on span "BRD - [PERSON_NAME] (₹400.00)" at bounding box center [208, 179] width 59 height 7
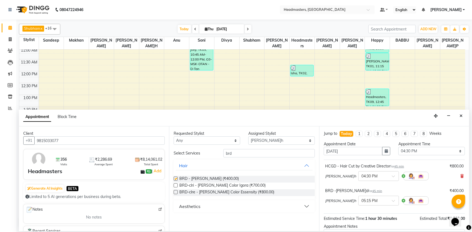
checkbox input "false"
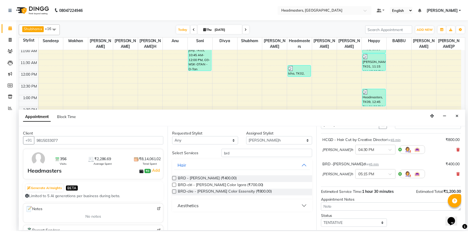
scroll to position [48, 0]
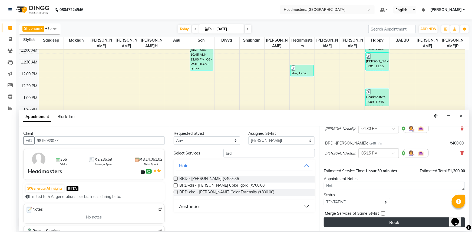
click at [394, 219] on button "Book" at bounding box center [394, 223] width 141 height 10
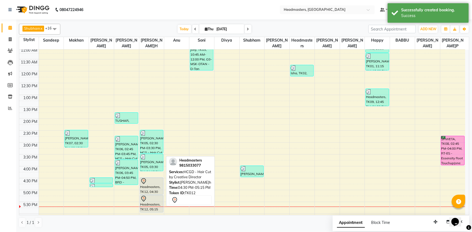
click at [151, 178] on link "Headmasters, TK12, 04:30 PM-05:15 PM, HCGD - Hair Cut by Creative Director" at bounding box center [152, 186] width 24 height 17
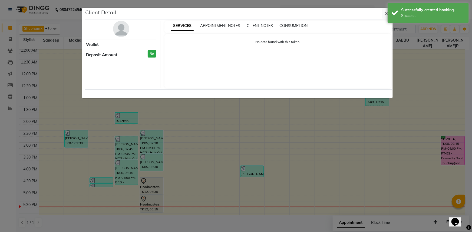
select select "7"
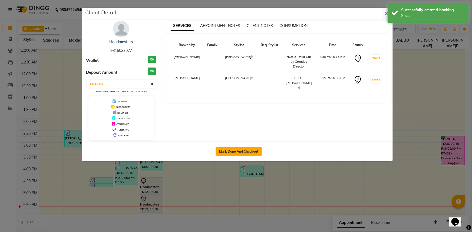
click at [235, 152] on button "Mark Done And Checkout" at bounding box center [238, 151] width 46 height 9
select select "service"
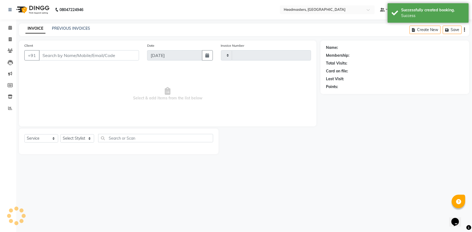
type input "4744"
select select "7140"
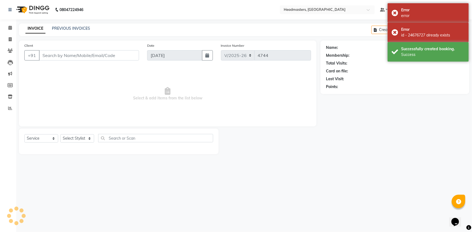
type input "9815033077"
select select "60869"
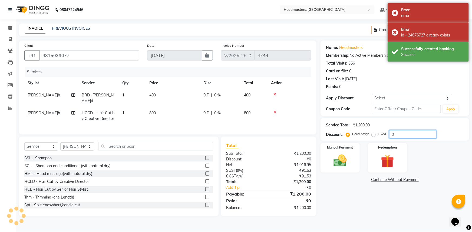
click at [389, 132] on input "0" at bounding box center [412, 134] width 47 height 8
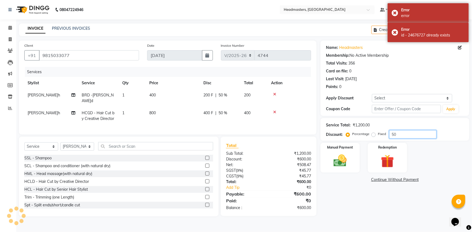
type input "50"
click at [348, 205] on div "Name: Headmasters Membership: No Active Membership Total Visits: 356 Card on fi…" at bounding box center [396, 129] width 153 height 176
click at [344, 159] on img at bounding box center [340, 161] width 22 height 16
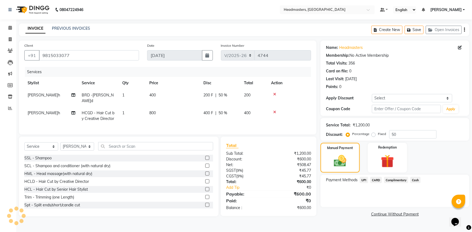
click at [249, 117] on td "400" at bounding box center [254, 116] width 27 height 18
select select "60869"
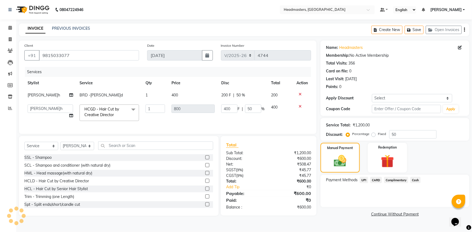
click at [300, 105] on icon at bounding box center [299, 107] width 3 height 4
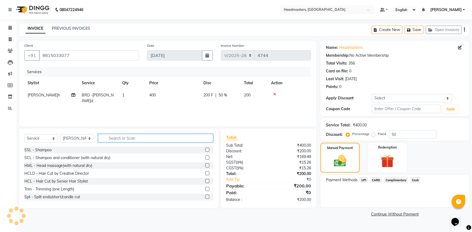
click at [139, 139] on input "text" at bounding box center [155, 138] width 115 height 8
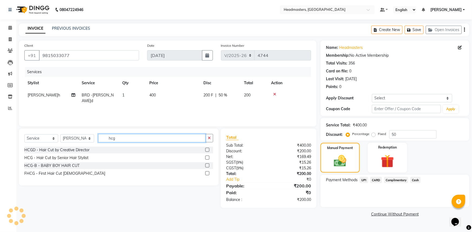
type input "hcg"
click at [206, 157] on label at bounding box center [207, 158] width 4 height 4
click at [206, 157] on input "checkbox" at bounding box center [207, 158] width 4 height 4
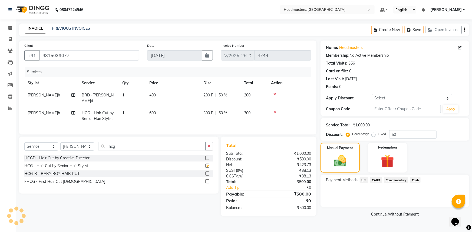
checkbox input "false"
drag, startPoint x: 352, startPoint y: 195, endPoint x: 351, endPoint y: 192, distance: 3.9
click at [353, 195] on div "Payment Methods UPI CARD Complimentary Cash" at bounding box center [394, 191] width 149 height 32
click at [418, 179] on span "Cash" at bounding box center [415, 180] width 10 height 6
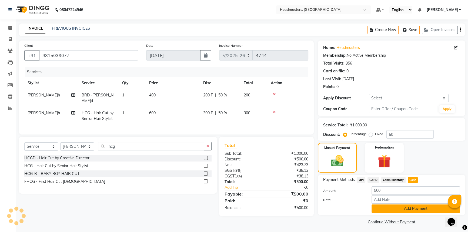
click at [416, 205] on button "Add Payment" at bounding box center [416, 209] width 88 height 8
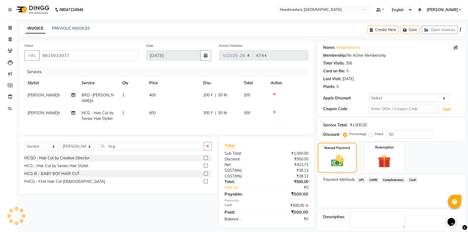
scroll to position [16, 0]
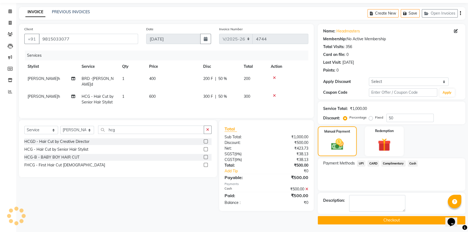
click at [396, 214] on div "Name: Headmasters Membership: No Active Membership Total Visits: 356 Card on fi…" at bounding box center [394, 124] width 152 height 201
click at [397, 218] on button "Checkout" at bounding box center [392, 220] width 148 height 8
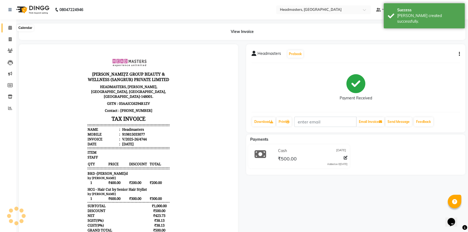
click at [9, 29] on icon at bounding box center [10, 28] width 4 height 4
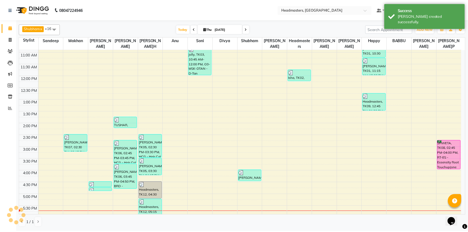
scroll to position [98, 0]
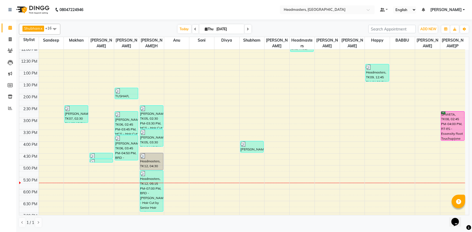
click at [125, 24] on div "[PERSON_NAME] x Happy x Divya x [PERSON_NAME] x [PERSON_NAME] x [PERSON_NAME] x…" at bounding box center [244, 29] width 450 height 11
click at [267, 29] on div "[DATE] [DATE]" at bounding box center [214, 29] width 302 height 8
click at [327, 28] on div "[DATE] [DATE]" at bounding box center [214, 29] width 302 height 8
click at [257, 11] on nav "08047224946 Select Location × Headmasters, Sangrur Default Panel My Panel Engli…" at bounding box center [236, 9] width 472 height 19
click at [295, 26] on div "[DATE] [DATE]" at bounding box center [214, 29] width 302 height 8
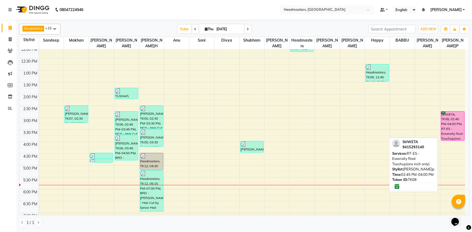
click at [451, 124] on div "SHWETA, TK08, 02:45 PM-04:00 PM, RT-ES - Essensity Root Touchup(one inch only)" at bounding box center [452, 126] width 23 height 29
select select "6"
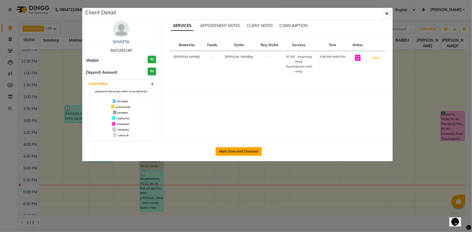
click at [239, 151] on button "Mark Done And Checkout" at bounding box center [238, 151] width 46 height 9
select select "service"
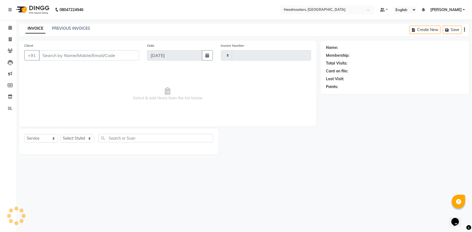
type input "4745"
select select "7140"
type input "9415293140"
select select "88381"
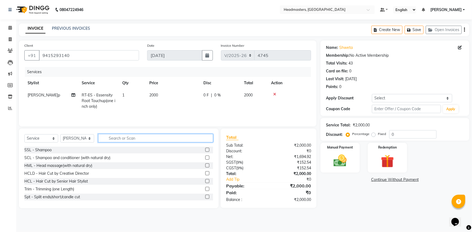
click at [110, 140] on input "text" at bounding box center [155, 138] width 115 height 8
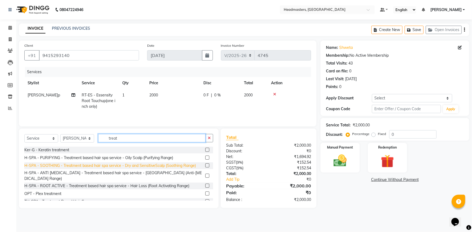
type input "treat"
click at [111, 165] on div "H-SPA - SOOTHING - Treatment based hair spa service - Dry and SensitiveScalp (S…" at bounding box center [109, 166] width 171 height 6
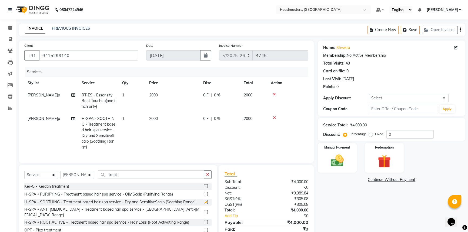
checkbox input "false"
click at [149, 178] on input "treat" at bounding box center [151, 175] width 106 height 8
click at [72, 179] on select "Select Stylist Afia Amandeep Amandeep Kaur Anu BABBU DHIR Divya Happy Harmesh H…" at bounding box center [77, 175] width 34 height 8
select select "60877"
click at [60, 175] on select "Select Stylist Afia Amandeep Amandeep Kaur Anu BABBU DHIR Divya Happy Harmesh H…" at bounding box center [77, 175] width 34 height 8
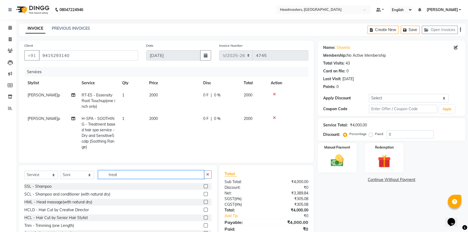
click at [154, 179] on input "treat" at bounding box center [151, 175] width 106 height 8
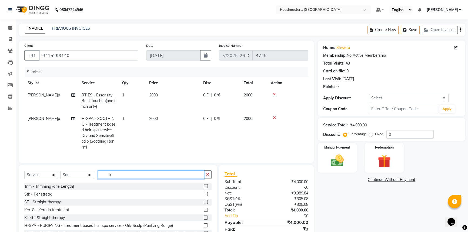
type input "t"
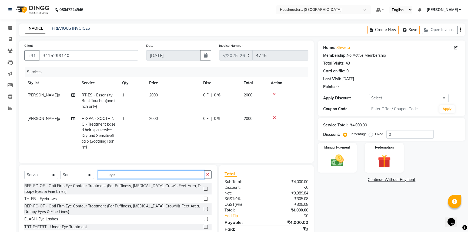
type input "eye"
click at [204, 201] on label at bounding box center [206, 199] width 4 height 4
click at [204, 201] on input "checkbox" at bounding box center [206, 199] width 4 height 4
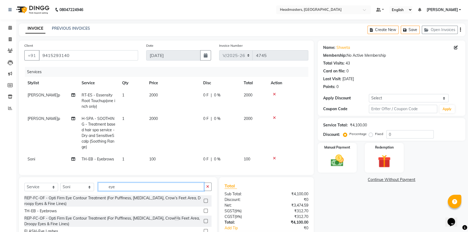
checkbox input "false"
click at [126, 187] on input "eye" at bounding box center [151, 187] width 106 height 8
type input "e"
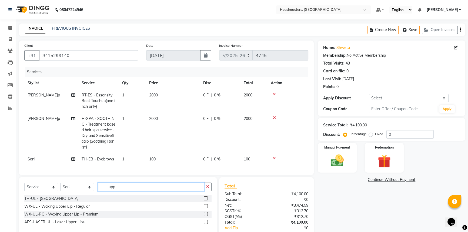
type input "upp"
click at [206, 201] on label at bounding box center [206, 198] width 4 height 4
click at [206, 201] on input "checkbox" at bounding box center [206, 199] width 4 height 4
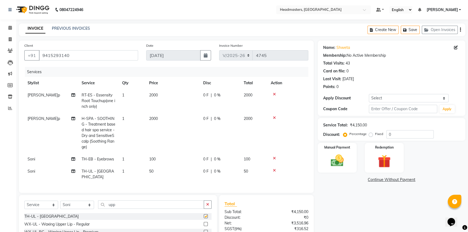
checkbox input "false"
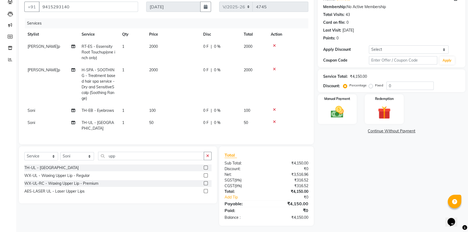
click at [207, 68] on span "0 F" at bounding box center [205, 70] width 5 height 6
select select "88381"
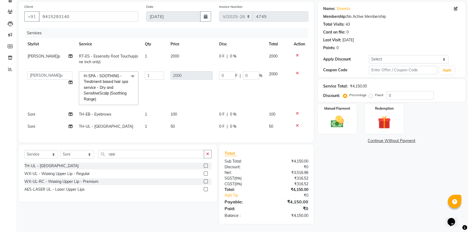
scroll to position [43, 0]
click at [230, 71] on input "0" at bounding box center [227, 75] width 16 height 8
type input "0"
type input "1"
type input "500"
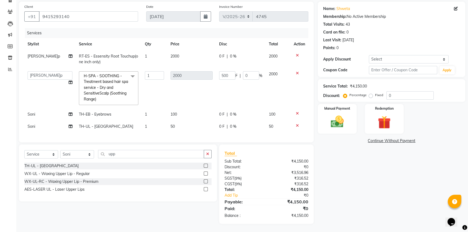
click at [206, 50] on tr "Amandeep RT-ES - Essensity Root Touchup(one inch only) 1 2000 0 F | 0 % 2000" at bounding box center [166, 59] width 284 height 18
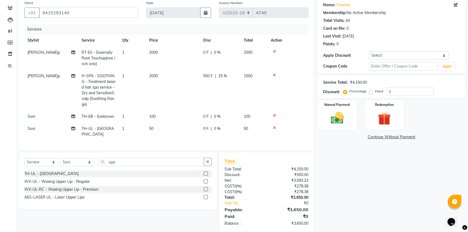
click at [205, 52] on span "0 F" at bounding box center [205, 53] width 5 height 6
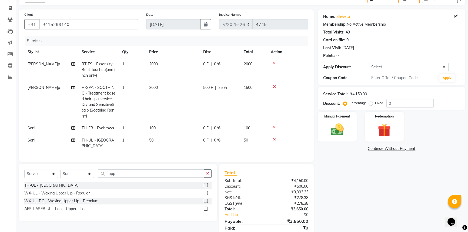
select select "88381"
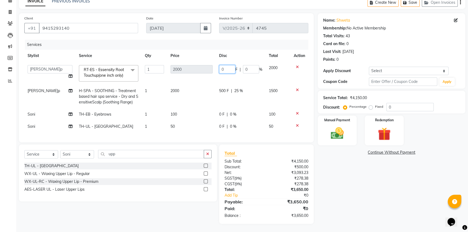
click at [225, 65] on input "0" at bounding box center [227, 69] width 16 height 8
type input "01000"
click at [198, 107] on tbody "Afia Amandeep Amandeep Kaur Anu BABBU DHIR Divya Happy Harmesh Harry Headmaster…" at bounding box center [166, 97] width 284 height 71
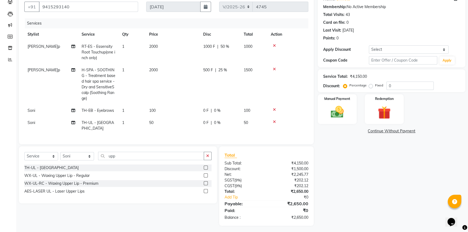
click at [205, 113] on span "0 F" at bounding box center [205, 111] width 5 height 6
select select "60877"
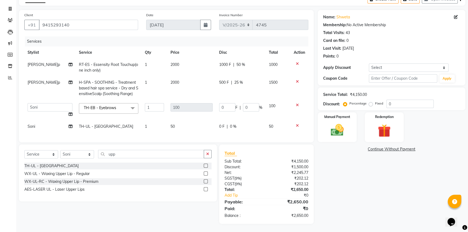
scroll to position [34, 0]
click at [225, 103] on input "0" at bounding box center [227, 107] width 16 height 8
type input "050"
drag, startPoint x: 336, startPoint y: 180, endPoint x: 351, endPoint y: 128, distance: 54.6
click at [337, 180] on div "Name: Shweta Membership: No Active Membership Total Visits: 43 Card on file: 0 …" at bounding box center [394, 117] width 152 height 214
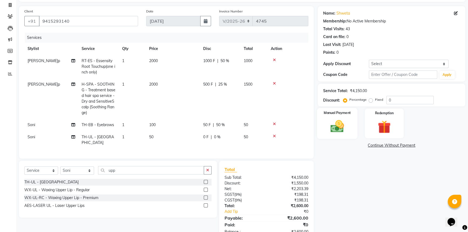
click at [351, 122] on div "Manual Payment" at bounding box center [337, 123] width 41 height 31
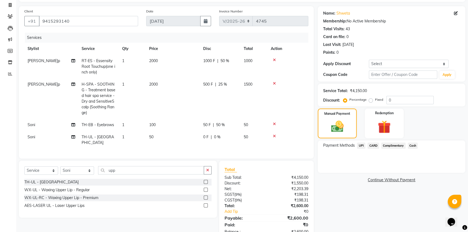
click at [359, 146] on span "UPI" at bounding box center [361, 146] width 8 height 6
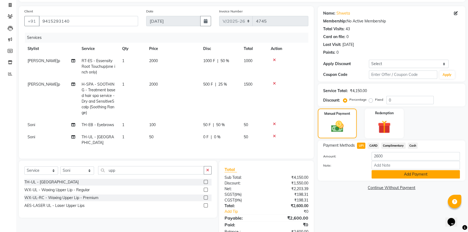
click at [381, 173] on button "Add Payment" at bounding box center [416, 174] width 88 height 8
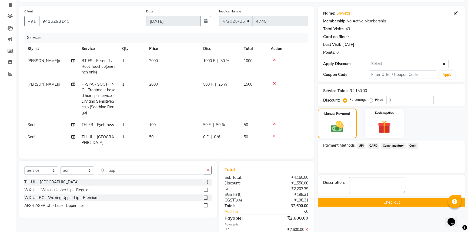
scroll to position [60, 0]
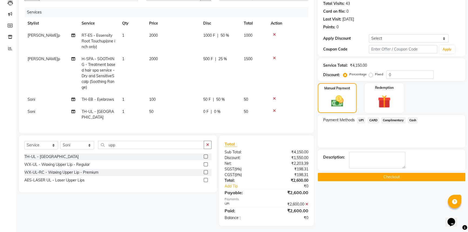
click at [375, 178] on button "Checkout" at bounding box center [392, 177] width 148 height 8
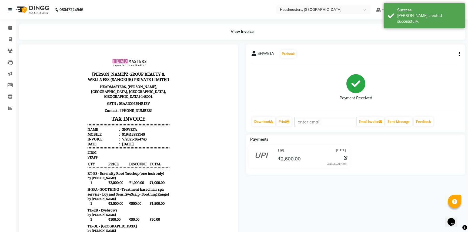
click at [459, 54] on icon "button" at bounding box center [459, 54] width 1 height 0
click at [443, 53] on div "Split Service Amount" at bounding box center [432, 50] width 37 height 7
select select "88381"
select select "60877"
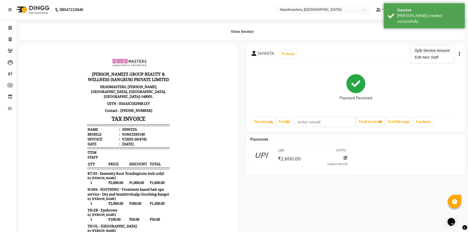
select select "60877"
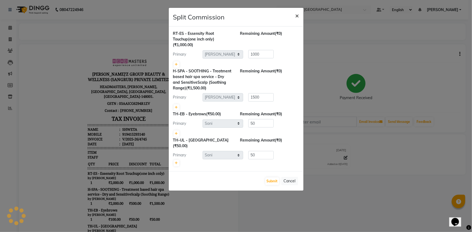
click at [295, 16] on span "×" at bounding box center [297, 15] width 4 height 8
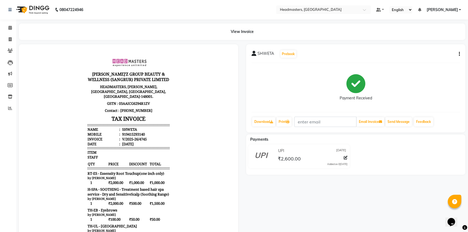
scroll to position [76, 0]
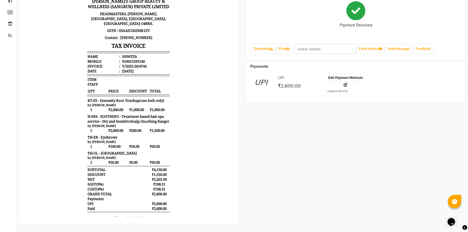
click at [345, 83] on icon at bounding box center [346, 85] width 4 height 4
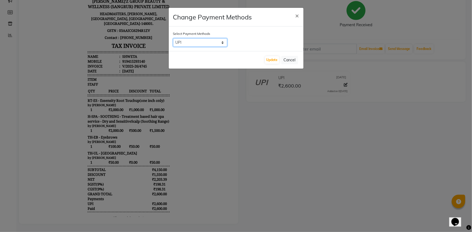
click at [203, 43] on select "UPI CARD Complimentary Cash" at bounding box center [200, 42] width 54 height 8
select select "2"
click at [173, 38] on select "UPI CARD Complimentary Cash" at bounding box center [200, 42] width 54 height 8
click at [272, 58] on button "Update" at bounding box center [272, 60] width 14 height 8
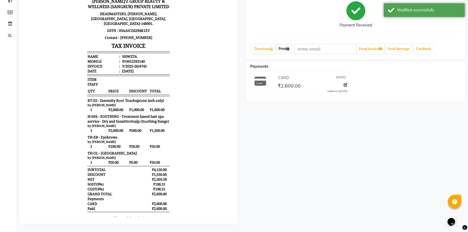
click at [283, 46] on link "Print" at bounding box center [284, 48] width 15 height 9
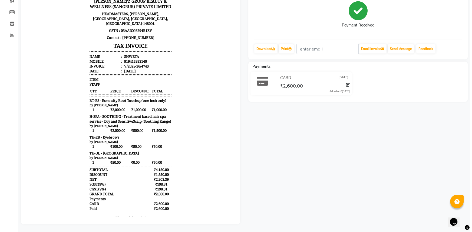
scroll to position [0, 0]
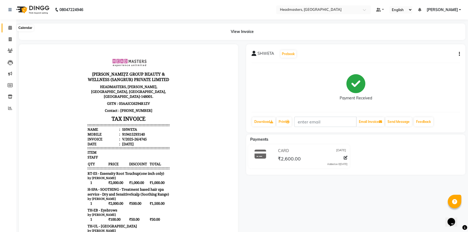
click at [10, 28] on icon at bounding box center [10, 28] width 4 height 4
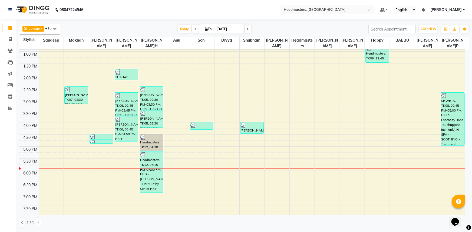
scroll to position [117, 0]
click at [377, 150] on div "8:00 AM 8:30 AM 9:00 AM 9:30 AM 10:00 AM 10:30 AM 11:00 AM 11:30 AM 12:00 PM 12…" at bounding box center [242, 86] width 446 height 309
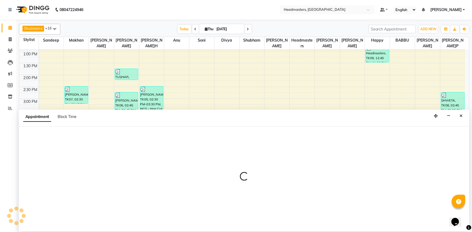
select select "62924"
select select "1020"
select select "tentative"
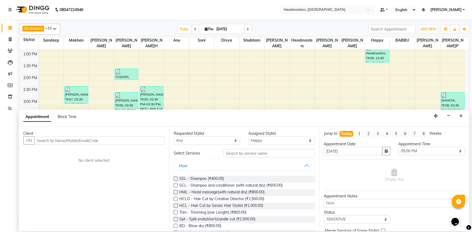
click at [46, 142] on input "text" at bounding box center [99, 140] width 130 height 8
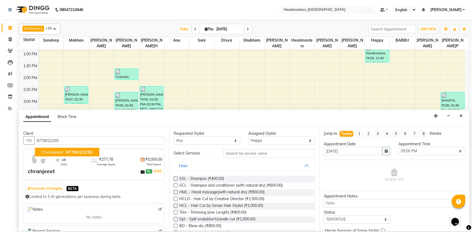
click at [55, 156] on button "chranjeeet 9779022255" at bounding box center [67, 152] width 64 height 9
type input "9779022255"
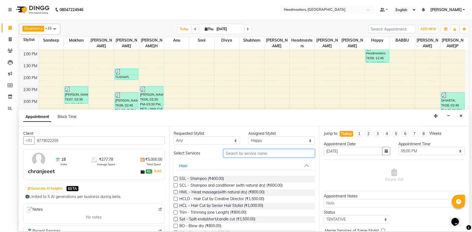
click at [228, 153] on input "text" at bounding box center [268, 153] width 91 height 8
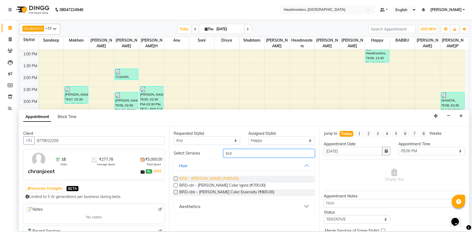
type input "brd"
click at [211, 181] on span "BRD - [PERSON_NAME] (₹400.00)" at bounding box center [208, 179] width 59 height 7
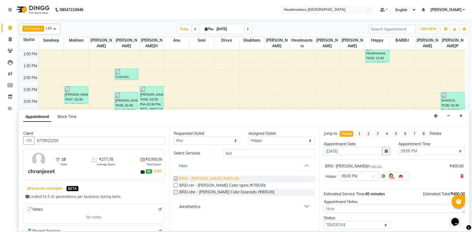
checkbox input "false"
click at [245, 152] on input "brd" at bounding box center [268, 153] width 91 height 8
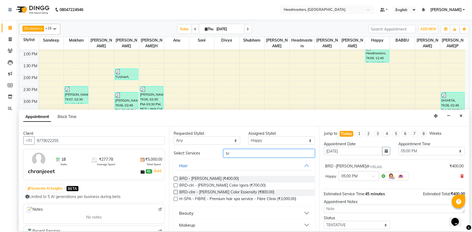
type input "b"
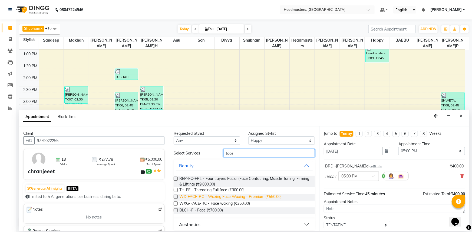
type input "face"
click at [223, 198] on span "WX-FACE-RC - Waxing Face Waxing - Premium (₹550.00)" at bounding box center [230, 197] width 102 height 7
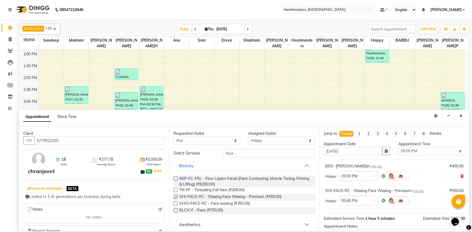
checkbox input "false"
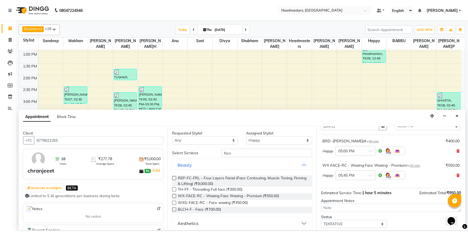
scroll to position [48, 0]
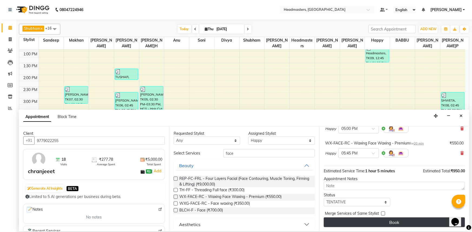
click at [362, 225] on button "Book" at bounding box center [394, 223] width 141 height 10
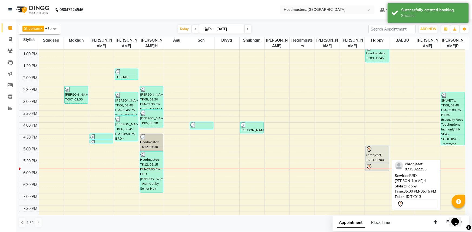
click at [371, 155] on div "chranjeeet, TK13, 05:00 PM-05:45 PM, BRD - Beard" at bounding box center [376, 154] width 23 height 17
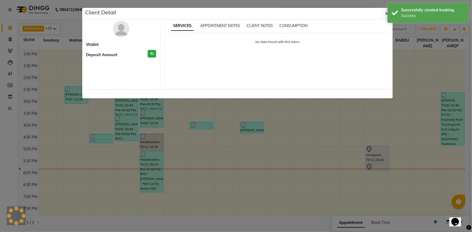
select select "7"
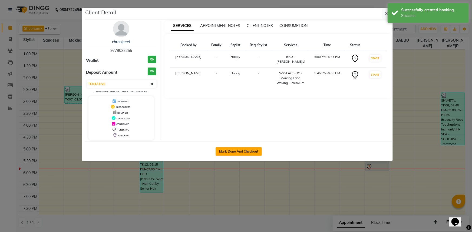
click at [232, 149] on button "Mark Done And Checkout" at bounding box center [238, 151] width 46 height 9
select select "service"
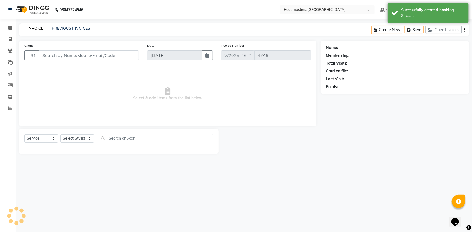
type input "9779022255"
select select "62924"
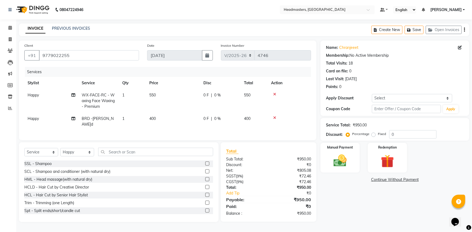
click at [162, 117] on td "400" at bounding box center [173, 122] width 54 height 18
select select "62924"
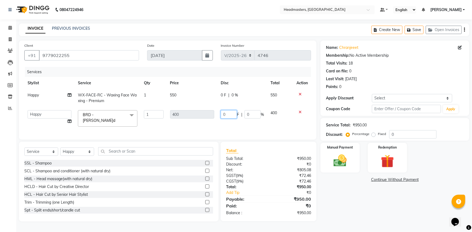
click at [232, 114] on input "0" at bounding box center [229, 114] width 16 height 8
type input "0200"
click at [188, 106] on td "550" at bounding box center [192, 98] width 51 height 18
select select "62924"
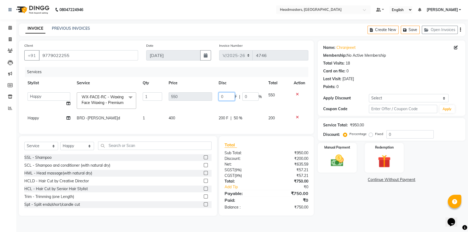
click at [232, 96] on input "0" at bounding box center [227, 96] width 16 height 8
type input "0250"
click at [211, 114] on tbody "Afia Amandeep Amandeep Kaur Anu BABBU DHIR Divya Happy Harmesh Harry Headmaster…" at bounding box center [166, 106] width 284 height 35
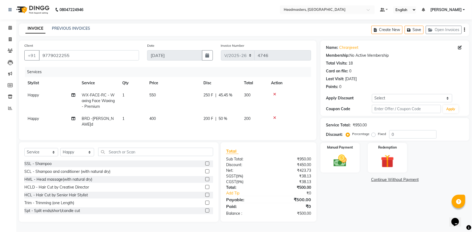
click at [361, 198] on div "Name: Chranjeeet Membership: No Active Membership Total Visits: 18 Card on file…" at bounding box center [396, 132] width 153 height 182
click at [205, 95] on span "250 F" at bounding box center [208, 95] width 10 height 6
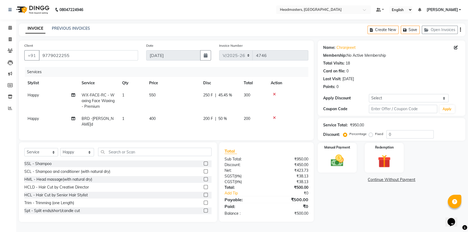
select select "62924"
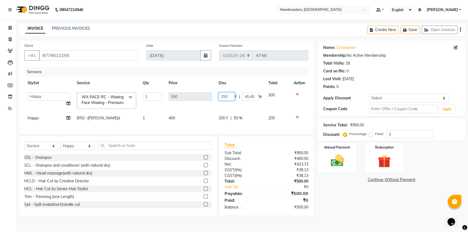
click at [222, 96] on input "250" at bounding box center [227, 96] width 16 height 8
type input "350"
click at [338, 192] on div "Name: Chranjeeet Membership: No Active Membership Total Visits: 18 Card on file…" at bounding box center [394, 128] width 152 height 175
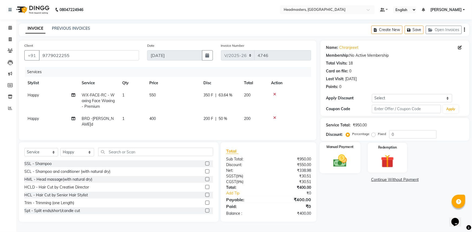
click at [341, 158] on img at bounding box center [340, 161] width 22 height 16
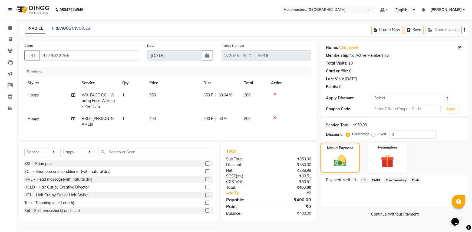
click at [417, 178] on span "Cash" at bounding box center [415, 180] width 10 height 6
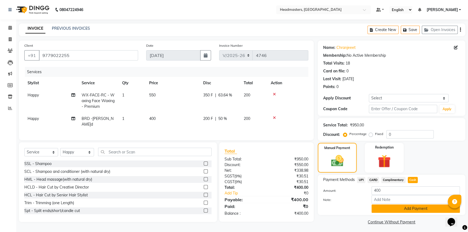
click at [409, 205] on button "Add Payment" at bounding box center [416, 209] width 88 height 8
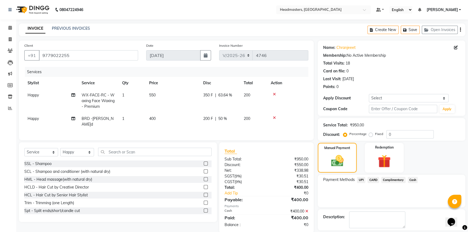
scroll to position [16, 0]
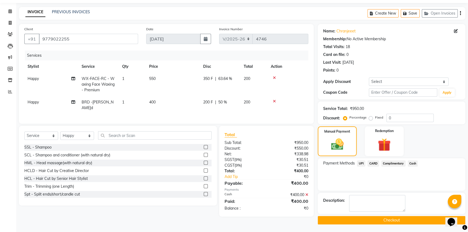
click at [402, 222] on button "Checkout" at bounding box center [392, 220] width 148 height 8
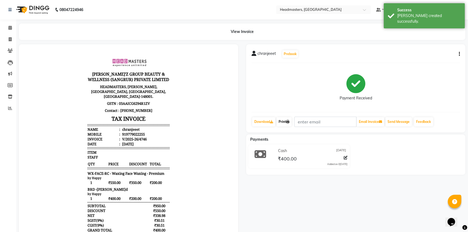
click at [288, 123] on icon at bounding box center [287, 121] width 3 height 3
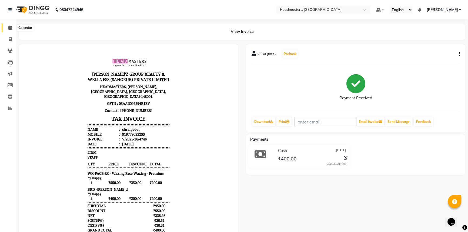
click at [10, 27] on icon at bounding box center [10, 28] width 4 height 4
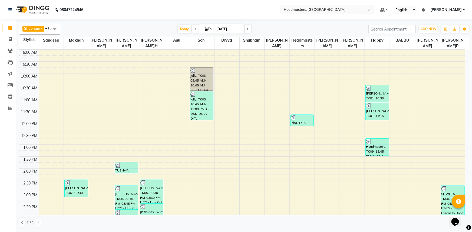
scroll to position [24, 0]
click at [129, 30] on div "[DATE] [DATE]" at bounding box center [214, 29] width 302 height 8
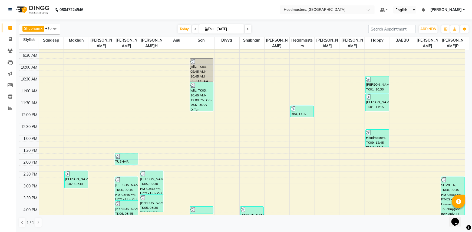
scroll to position [19, 0]
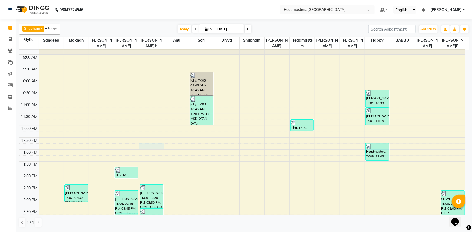
click at [144, 145] on div "8:00 AM 8:30 AM 9:00 AM 9:30 AM 10:00 AM 10:30 AM 11:00 AM 11:30 AM 12:00 PM 12…" at bounding box center [242, 185] width 446 height 309
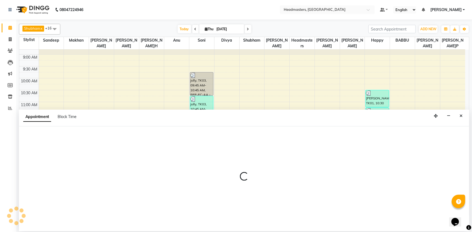
select select "60869"
select select "tentative"
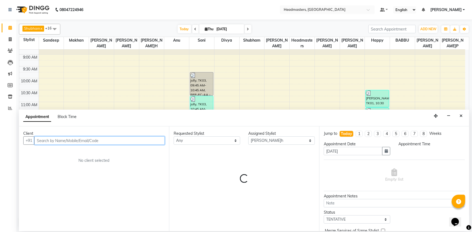
select select "765"
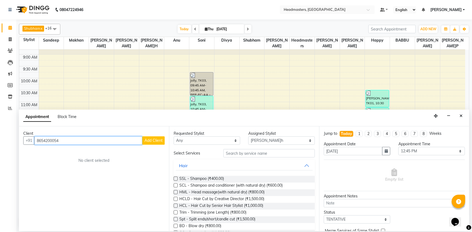
type input "8654200054"
click at [152, 137] on button "Add Client" at bounding box center [153, 140] width 22 height 8
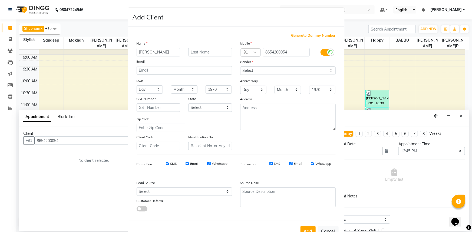
type input "berry"
click at [257, 68] on select "Select Male Female Other Prefer Not To Say" at bounding box center [287, 70] width 95 height 8
select select "male"
click at [240, 66] on select "Select Male Female Other Prefer Not To Say" at bounding box center [287, 70] width 95 height 8
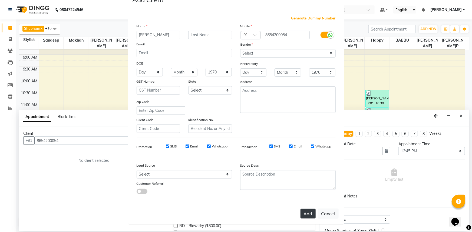
click at [308, 214] on button "Add" at bounding box center [307, 214] width 15 height 10
select select
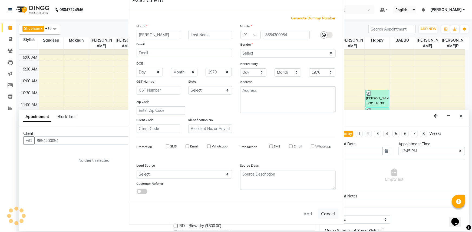
select select
checkbox input "false"
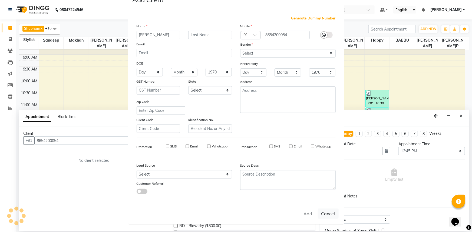
checkbox input "false"
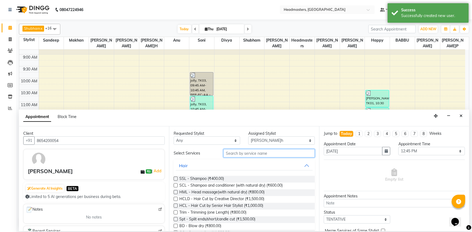
click at [236, 150] on input "text" at bounding box center [268, 153] width 91 height 8
type input "j"
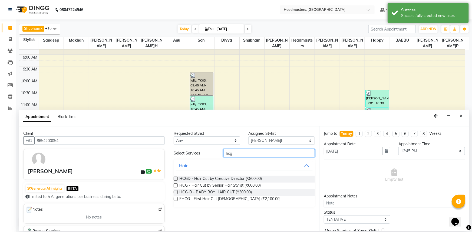
type input "hcg"
click at [175, 184] on label at bounding box center [176, 186] width 4 height 4
click at [175, 184] on input "checkbox" at bounding box center [176, 186] width 4 height 4
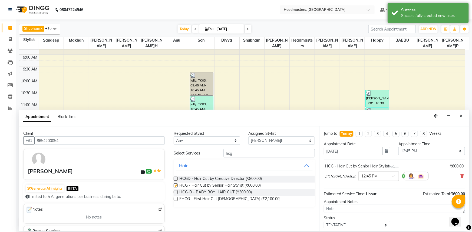
checkbox input "false"
click at [240, 158] on div "Select Services hcg Hair HCGD - Hair Cut by Creative Director (₹800.00) HCG - H…" at bounding box center [244, 178] width 141 height 58
type input "h"
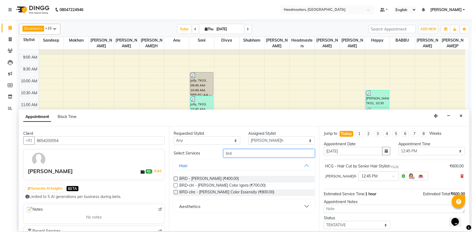
type input "brd"
click at [174, 178] on label at bounding box center [176, 179] width 4 height 4
click at [174, 178] on input "checkbox" at bounding box center [176, 180] width 4 height 4
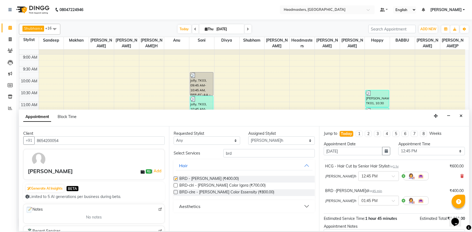
checkbox input "false"
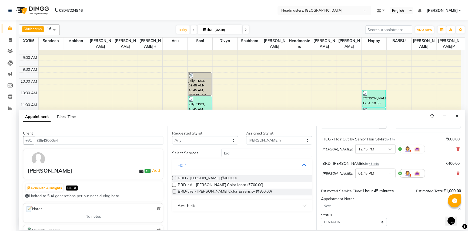
scroll to position [48, 0]
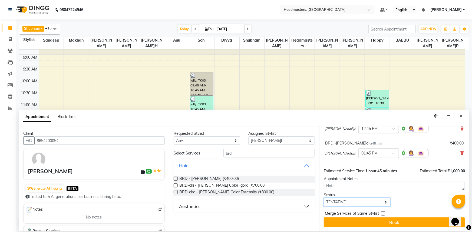
click at [358, 199] on select "Select TENTATIVE CONFIRM CHECK-IN UPCOMING" at bounding box center [357, 202] width 66 height 8
select select "confirm booking"
click at [324, 198] on select "Select TENTATIVE CONFIRM CHECK-IN UPCOMING" at bounding box center [357, 202] width 66 height 8
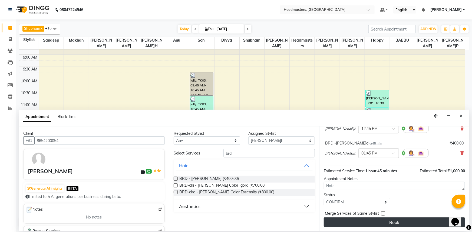
click at [352, 222] on button "Book" at bounding box center [394, 223] width 141 height 10
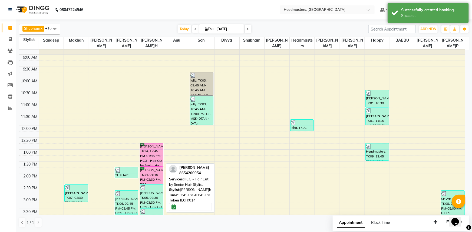
click at [144, 156] on div "berry, TK14, 12:45 PM-01:45 PM, HCG - Hair Cut by Senior Hair Stylist" at bounding box center [151, 155] width 23 height 23
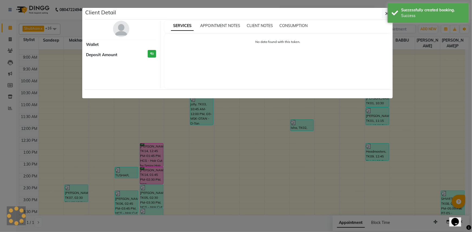
select select "6"
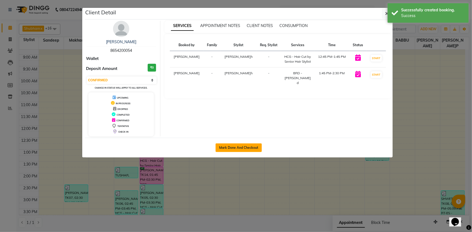
click at [223, 145] on button "Mark Done And Checkout" at bounding box center [238, 148] width 46 height 9
select select "service"
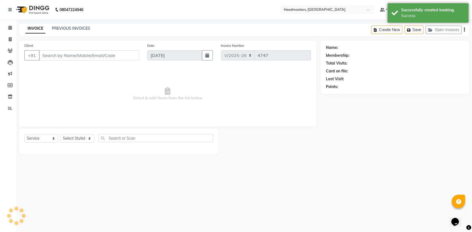
type input "8654200054"
select select "60869"
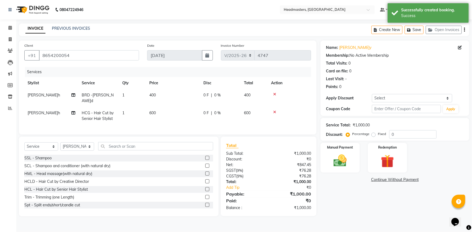
click at [389, 129] on div "Service Total: ₹1,000.00 Discount: Percentage Fixed 0" at bounding box center [395, 129] width 138 height 18
click at [390, 136] on input "0" at bounding box center [412, 134] width 47 height 8
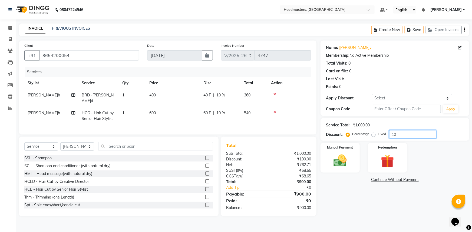
type input "1"
type input "50"
click at [341, 154] on img at bounding box center [340, 161] width 22 height 16
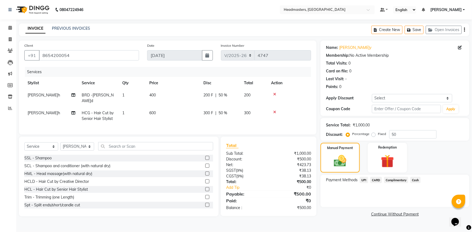
click at [416, 183] on span "Cash" at bounding box center [415, 180] width 10 height 6
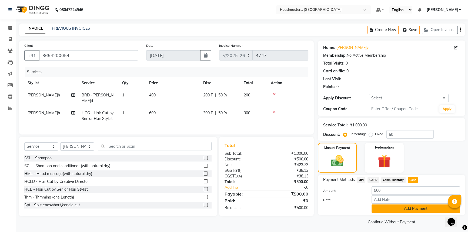
click at [419, 213] on button "Add Payment" at bounding box center [416, 209] width 88 height 8
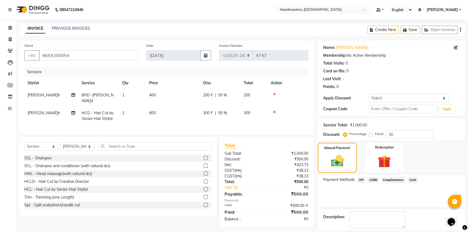
scroll to position [16, 0]
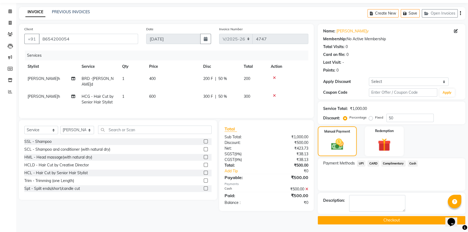
click at [368, 217] on button "Checkout" at bounding box center [392, 220] width 148 height 8
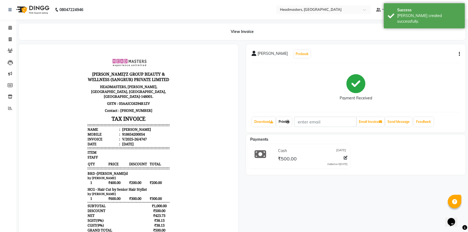
click at [283, 123] on link "Print" at bounding box center [284, 121] width 15 height 9
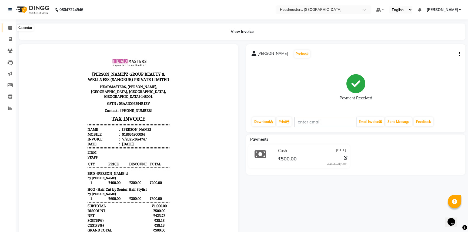
click at [10, 27] on icon at bounding box center [10, 28] width 4 height 4
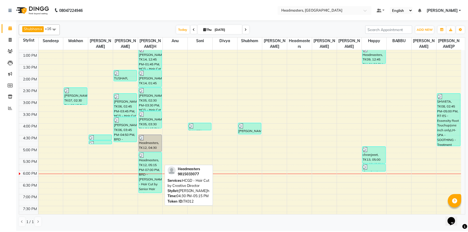
scroll to position [117, 0]
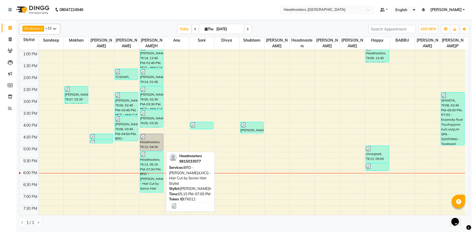
click at [156, 164] on div "Headmasters, TK12, 05:15 PM-07:00 PM, BRD - Beard,HCG - Hair Cut by Senior Hair…" at bounding box center [151, 172] width 23 height 41
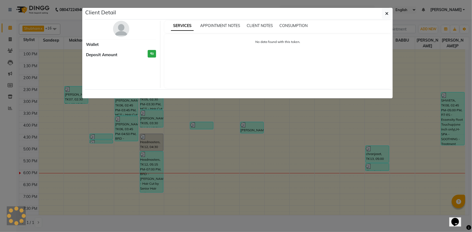
select select "3"
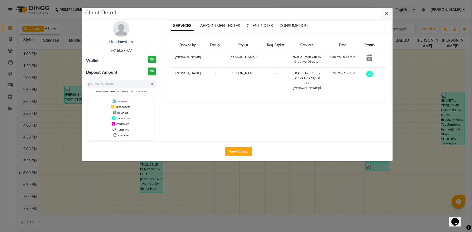
click at [234, 156] on div "View Invoice" at bounding box center [239, 152] width 308 height 20
click at [386, 14] on icon "button" at bounding box center [386, 13] width 3 height 4
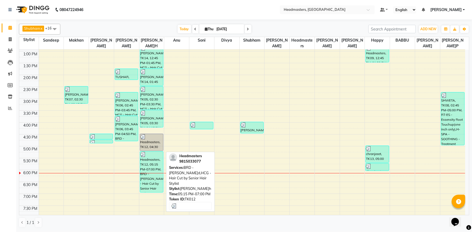
click at [152, 164] on div "Headmasters, TK12, 05:15 PM-07:00 PM, BRD - Beard,HCG - Hair Cut by Senior Hair…" at bounding box center [151, 172] width 23 height 41
select select "3"
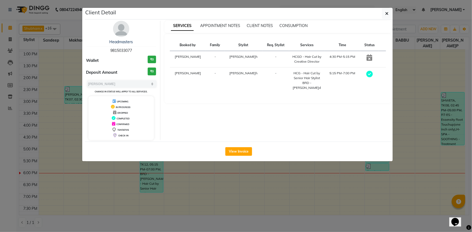
click at [254, 158] on div "View Invoice" at bounding box center [239, 152] width 308 height 20
click at [241, 148] on button "View Invoice" at bounding box center [238, 151] width 27 height 9
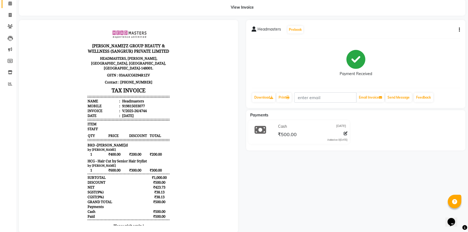
scroll to position [36, 0]
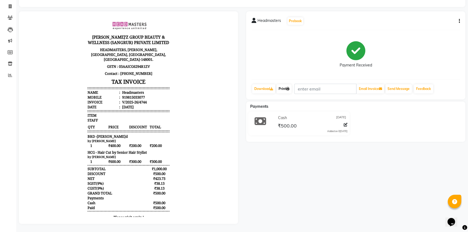
click at [287, 85] on link "Print" at bounding box center [284, 88] width 15 height 9
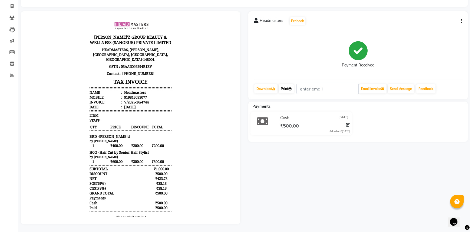
scroll to position [0, 0]
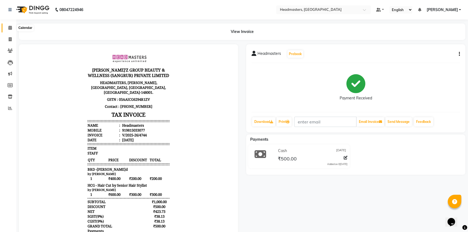
click at [9, 28] on icon at bounding box center [10, 28] width 4 height 4
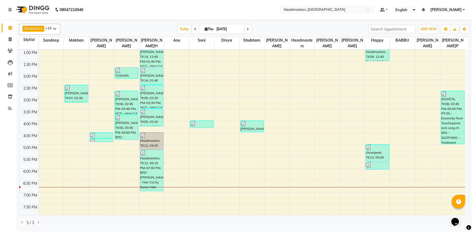
scroll to position [123, 0]
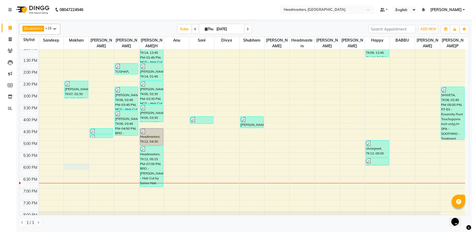
click at [75, 166] on div "8:00 AM 8:30 AM 9:00 AM 9:30 AM 10:00 AM 10:30 AM 11:00 AM 11:30 AM 12:00 PM 12…" at bounding box center [242, 81] width 446 height 309
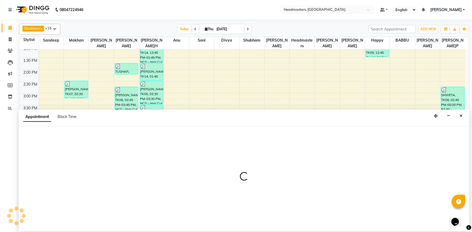
select select "60863"
select select "1080"
select select "tentative"
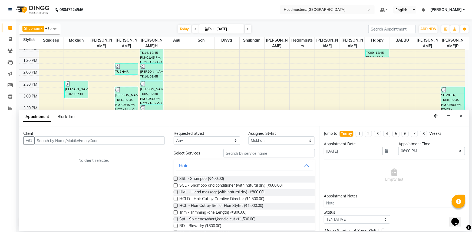
click at [58, 136] on div "Client" at bounding box center [93, 134] width 141 height 6
click at [56, 142] on input "text" at bounding box center [99, 140] width 130 height 8
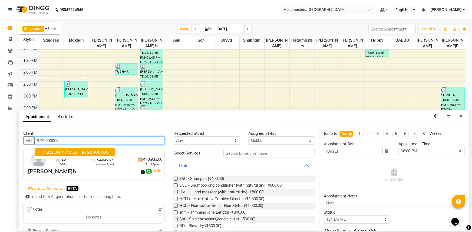
click at [82, 151] on span "8729000006" at bounding box center [95, 151] width 27 height 5
type input "8729000006"
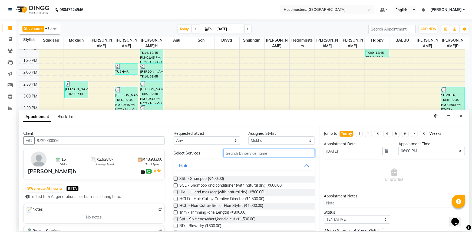
click at [239, 153] on input "text" at bounding box center [268, 153] width 91 height 8
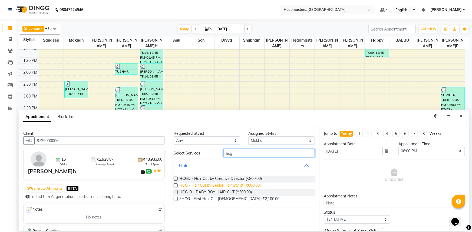
type input "hcg"
click at [221, 185] on span "HCG - Hair Cut by Senior Hair Stylist (₹600.00)" at bounding box center [219, 186] width 81 height 7
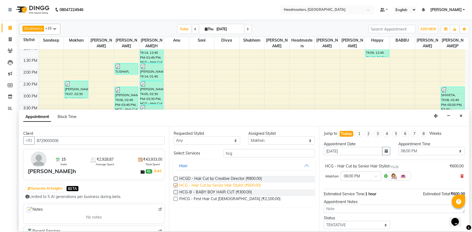
checkbox input "false"
click at [239, 154] on input "hcg" at bounding box center [268, 153] width 91 height 8
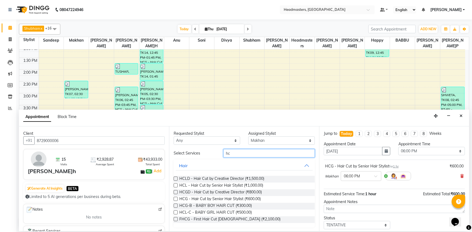
type input "h"
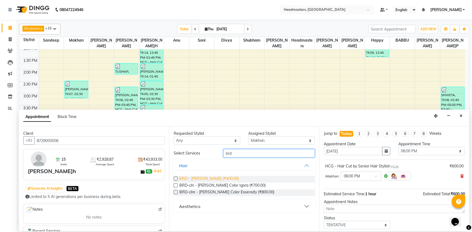
type input "brd"
click at [196, 178] on span "BRD - [PERSON_NAME] (₹400.00)" at bounding box center [208, 179] width 59 height 7
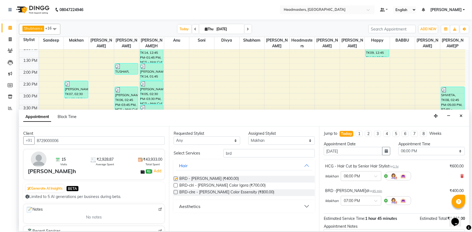
checkbox input "false"
click at [252, 154] on input "brd" at bounding box center [268, 153] width 91 height 8
type input "b"
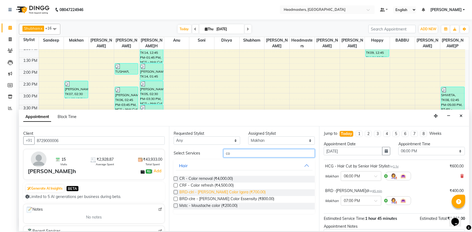
type input "c"
type input "globa"
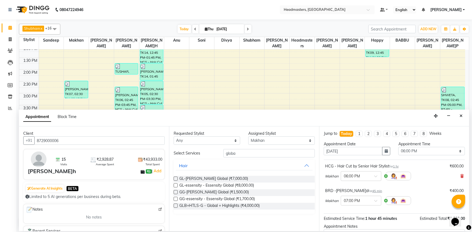
click at [206, 193] on span "GG-[PERSON_NAME] Global (₹1,500.00)" at bounding box center [213, 192] width 69 height 7
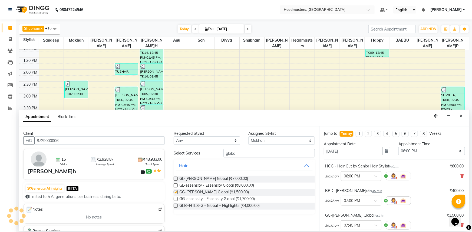
checkbox input "false"
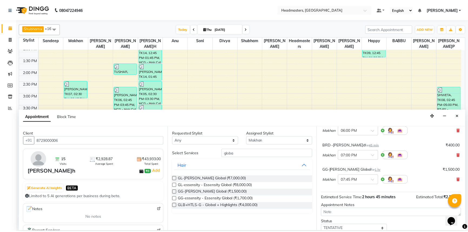
scroll to position [72, 0]
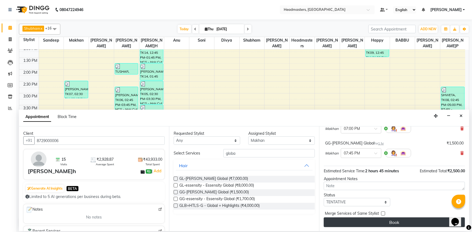
click at [357, 224] on button "Book" at bounding box center [394, 223] width 141 height 10
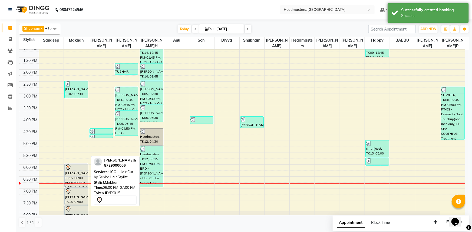
click at [68, 173] on div "Ankush, TK15, 06:00 PM-07:00 PM, HCG - Hair Cut by Senior Hair Stylist" at bounding box center [76, 175] width 23 height 23
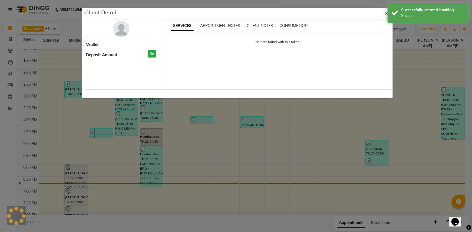
select select "7"
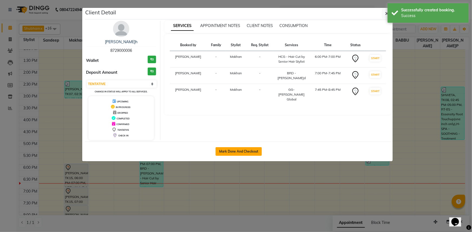
click at [229, 151] on button "Mark Done And Checkout" at bounding box center [238, 151] width 46 height 9
select select "service"
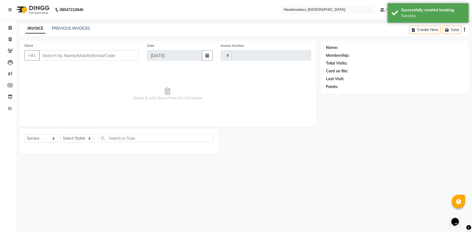
type input "4748"
select select "7140"
type input "8729000006"
select select "60863"
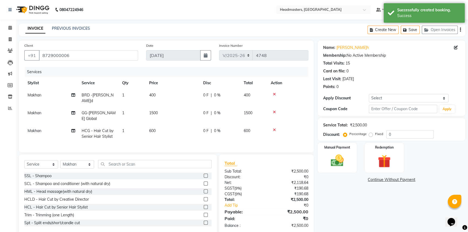
click at [205, 95] on span "0 F" at bounding box center [205, 95] width 5 height 6
select select "60863"
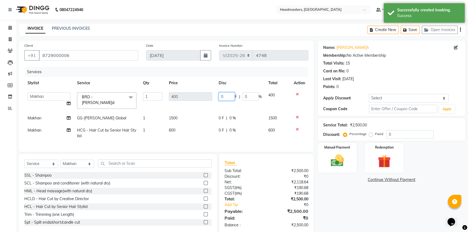
click at [228, 98] on input "0" at bounding box center [227, 96] width 16 height 8
type input "0200"
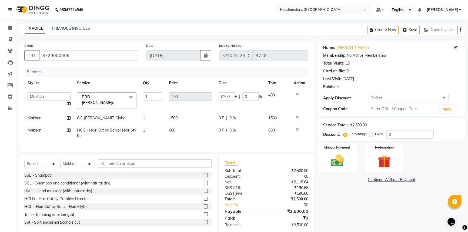
click at [198, 124] on td "600" at bounding box center [191, 133] width 50 height 18
select select "60863"
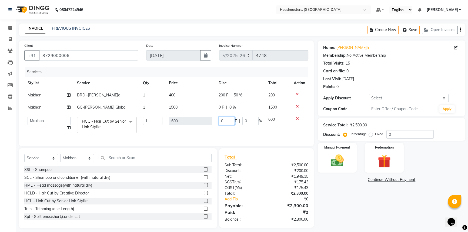
click at [227, 119] on input "0" at bounding box center [227, 121] width 16 height 8
type input "0300"
click at [195, 97] on td "400" at bounding box center [191, 95] width 50 height 12
select select "60863"
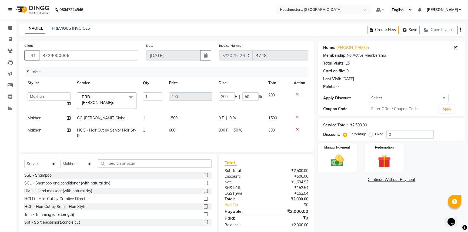
click at [222, 115] on span "0 F" at bounding box center [221, 118] width 5 height 6
select select "60863"
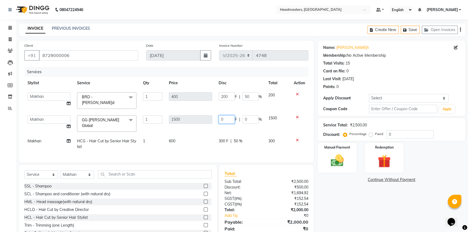
click at [226, 116] on input "0" at bounding box center [227, 119] width 16 height 8
type input "0700"
click at [196, 148] on div "Client +91 8729000006 Date 04-09-2025 Invoice Number V/2025-26 4748 Services St…" at bounding box center [166, 102] width 295 height 122
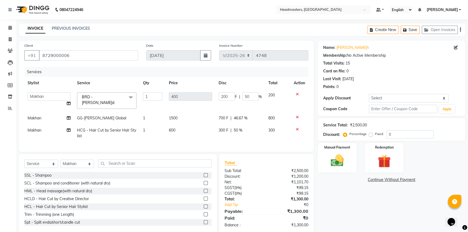
scroll to position [11, 0]
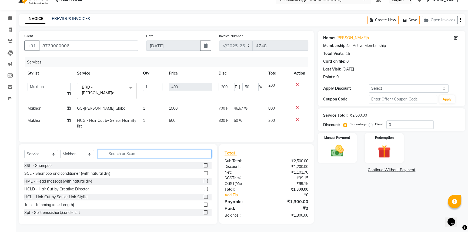
click at [135, 156] on input "text" at bounding box center [155, 154] width 114 height 8
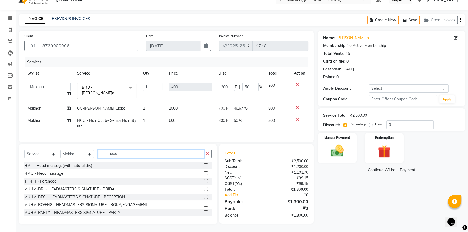
type input "head"
click at [204, 173] on label at bounding box center [206, 173] width 4 height 4
click at [204, 173] on input "checkbox" at bounding box center [206, 174] width 4 height 4
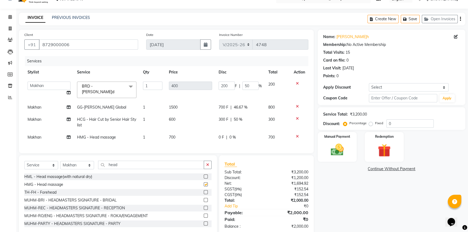
checkbox input "false"
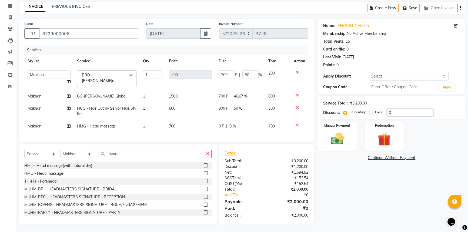
click at [222, 124] on span "0 F" at bounding box center [221, 127] width 5 height 6
select select "60863"
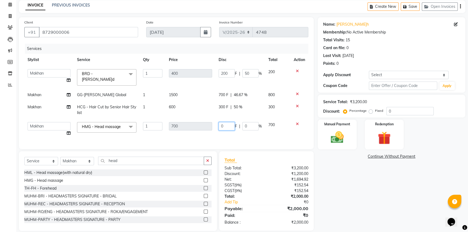
click at [231, 122] on input "0" at bounding box center [227, 126] width 16 height 8
type input "0200"
click at [381, 184] on div "Name: Ankush Membership: No Active Membership Total Visits: 15 Card on file: 0 …" at bounding box center [394, 124] width 152 height 214
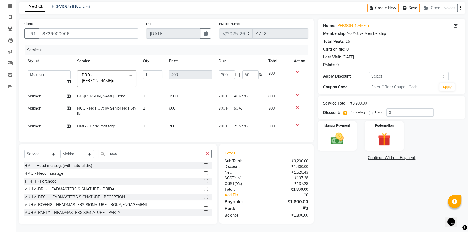
click at [220, 94] on span "700 F" at bounding box center [224, 97] width 10 height 6
select select "60863"
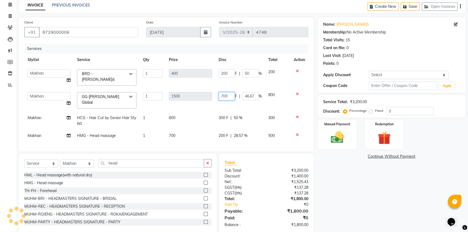
click at [223, 93] on input "700" at bounding box center [227, 96] width 16 height 8
type input "800"
click at [191, 130] on td "700" at bounding box center [191, 136] width 50 height 12
select select "60863"
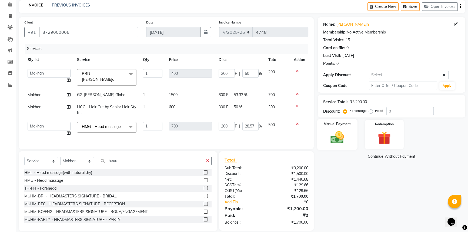
click at [339, 141] on img at bounding box center [338, 137] width 22 height 15
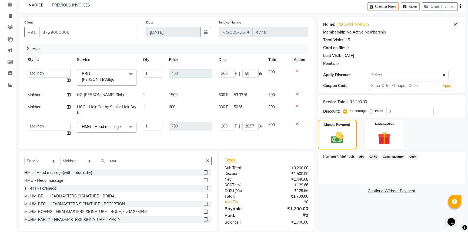
click at [417, 156] on span "Cash" at bounding box center [413, 157] width 10 height 6
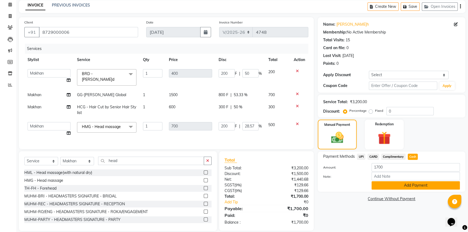
click at [405, 188] on button "Add Payment" at bounding box center [416, 185] width 88 height 8
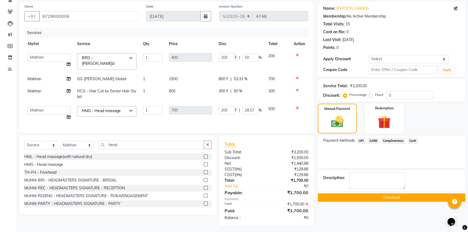
scroll to position [43, 0]
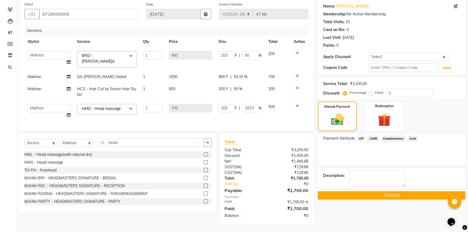
click at [395, 196] on button "Checkout" at bounding box center [392, 195] width 148 height 8
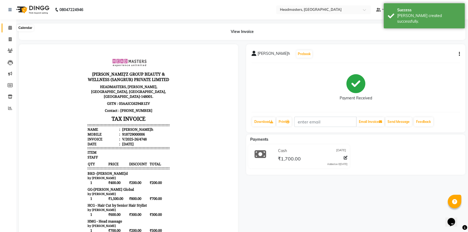
click at [11, 26] on icon at bounding box center [10, 28] width 4 height 4
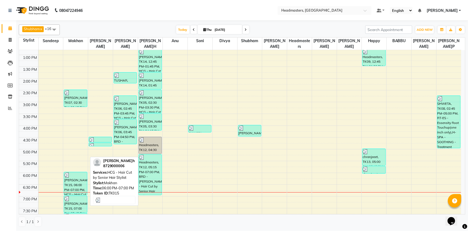
scroll to position [123, 0]
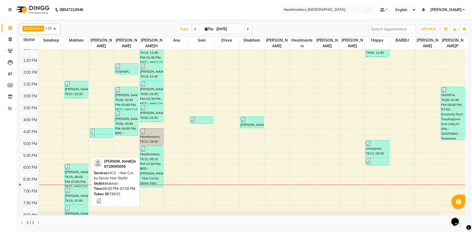
click at [80, 173] on div "Ankush, TK15, 06:00 PM-07:00 PM, HCG - Hair Cut by Senior Hair Stylist" at bounding box center [76, 175] width 23 height 23
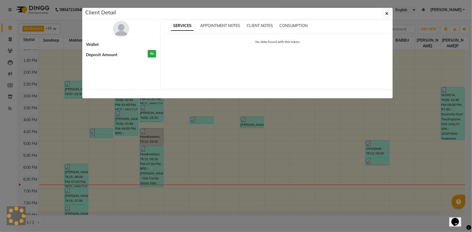
select select "3"
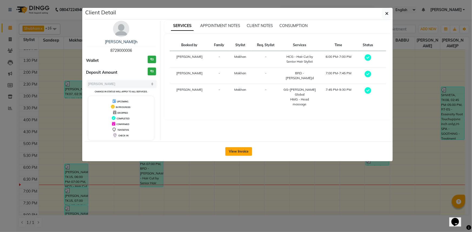
click at [240, 151] on button "View Invoice" at bounding box center [238, 151] width 27 height 9
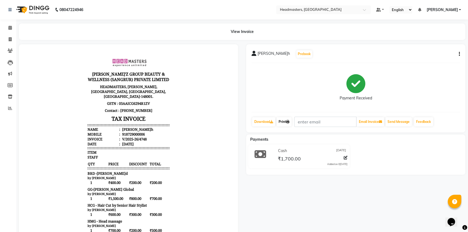
click at [287, 122] on link "Print" at bounding box center [284, 121] width 15 height 9
click at [9, 28] on icon at bounding box center [10, 28] width 4 height 4
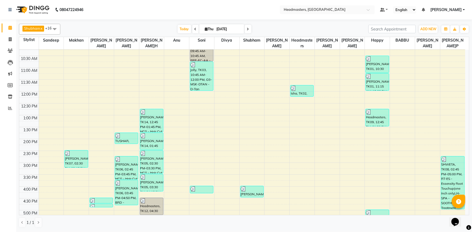
scroll to position [98, 0]
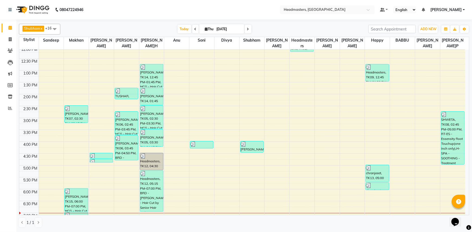
click at [119, 26] on div "[DATE] [DATE]" at bounding box center [214, 29] width 302 height 8
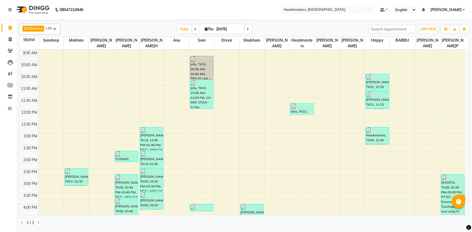
scroll to position [44, 0]
